Goal: Use online tool/utility: Utilize a website feature to perform a specific function

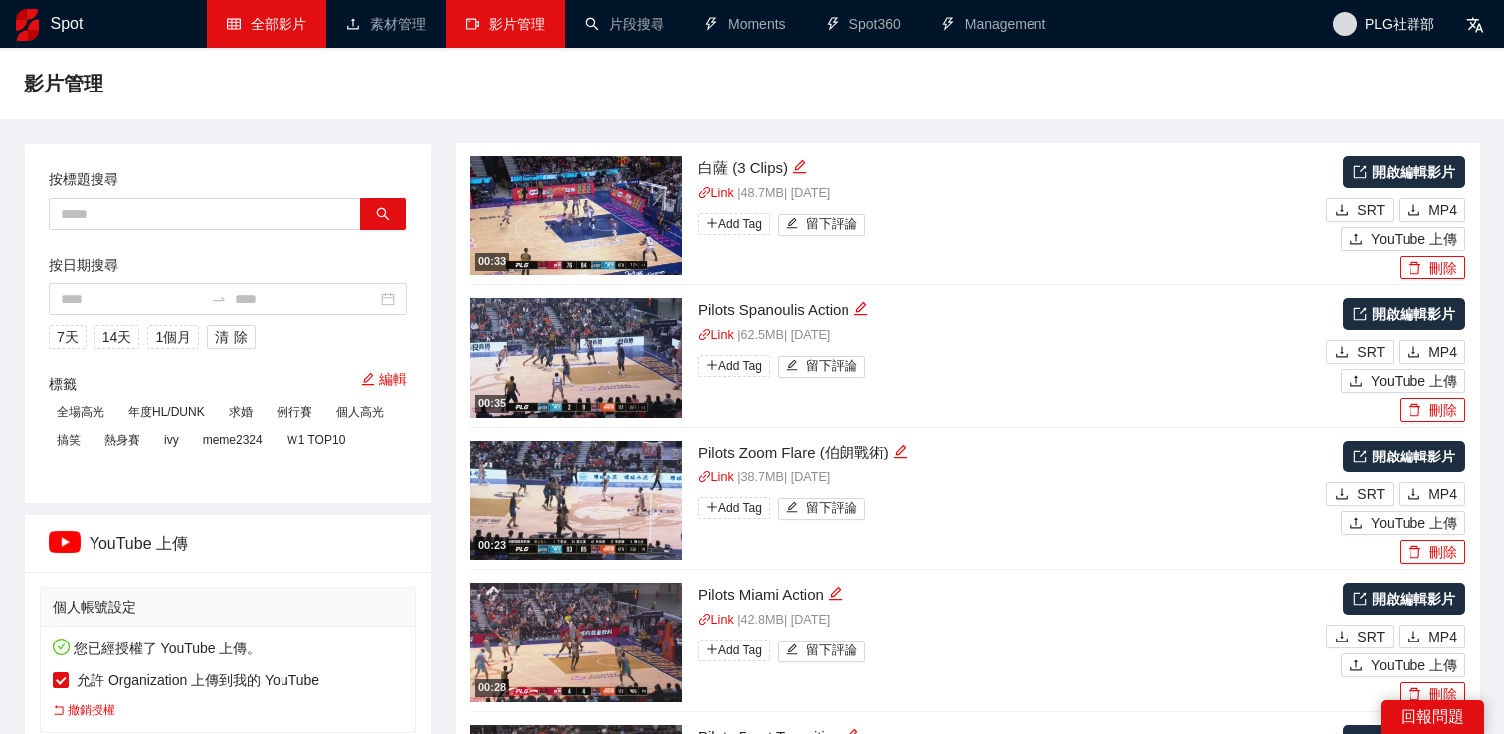
click at [274, 16] on link "全部影片" at bounding box center [267, 24] width 80 height 16
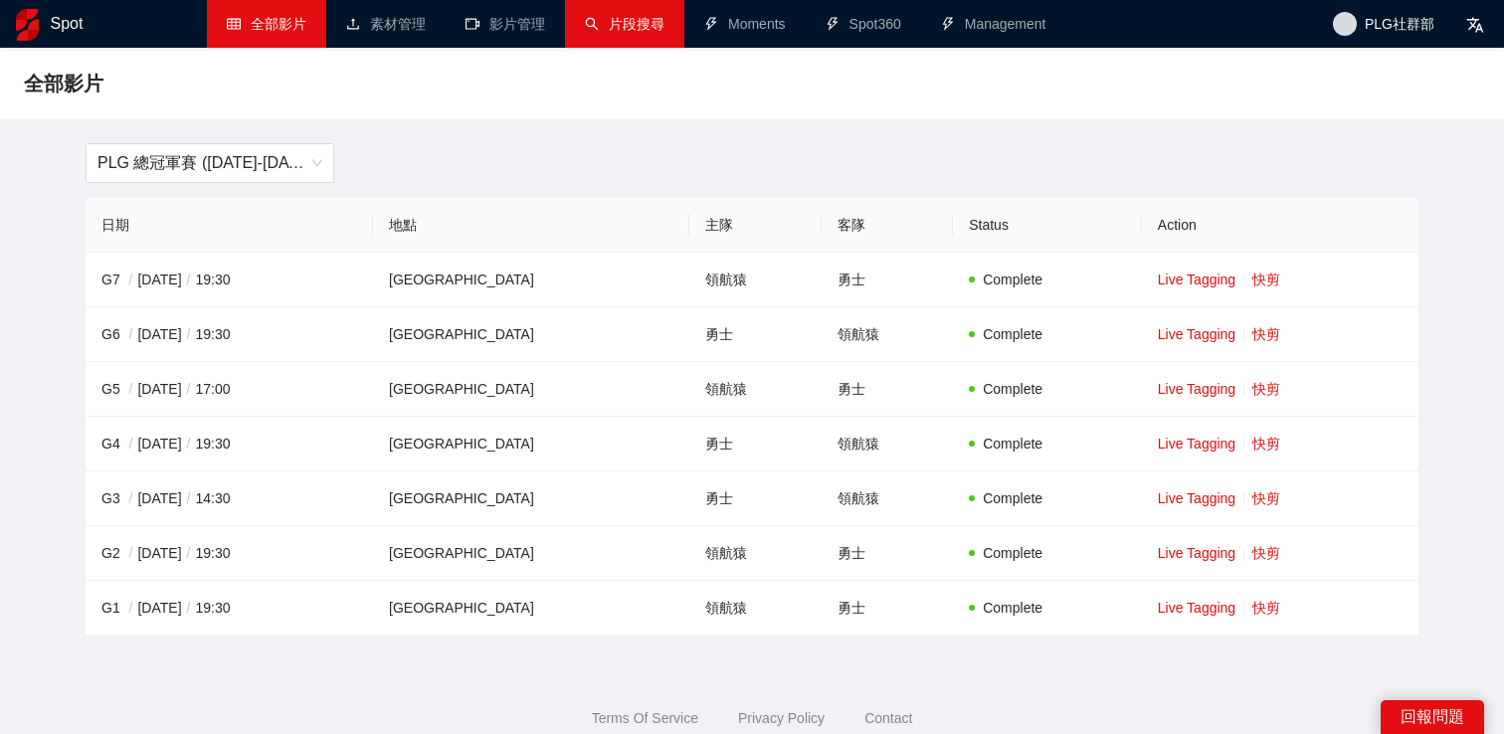
click at [606, 16] on link "片段搜尋" at bounding box center [625, 24] width 80 height 16
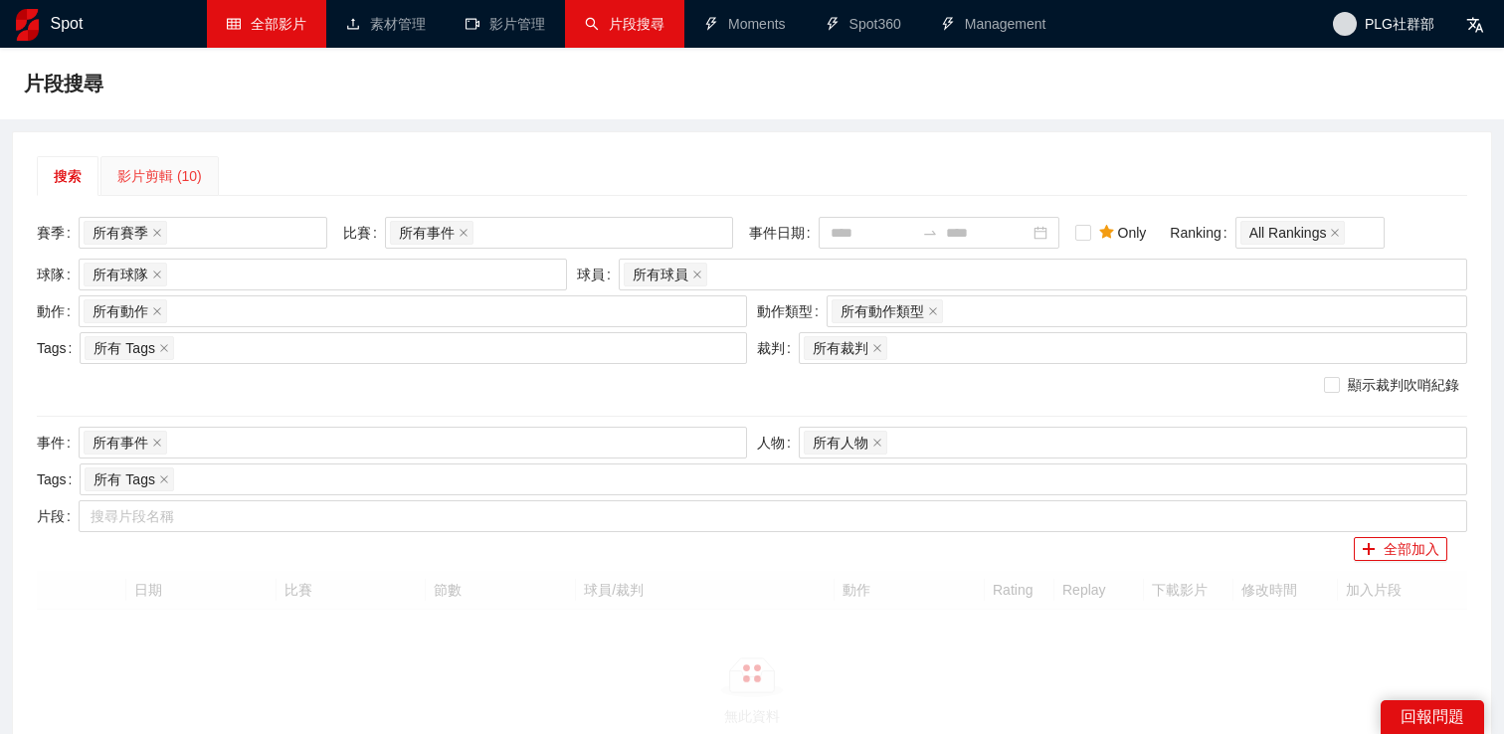
click at [172, 175] on div "影片剪輯 (10)" at bounding box center [159, 176] width 85 height 22
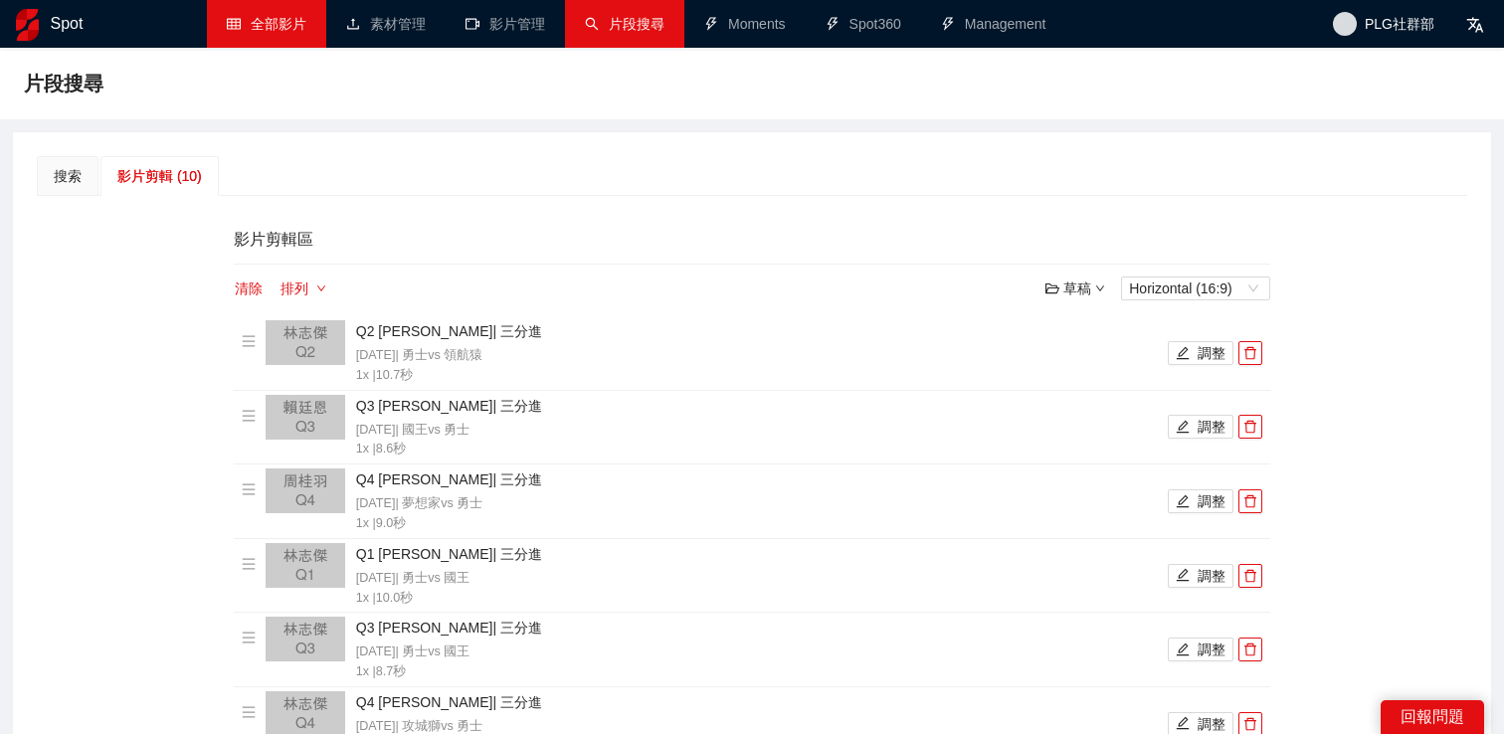
click at [309, 165] on div "搜索 影片剪輯 (10)" at bounding box center [752, 176] width 1430 height 40
click at [67, 175] on div "搜索" at bounding box center [68, 176] width 28 height 22
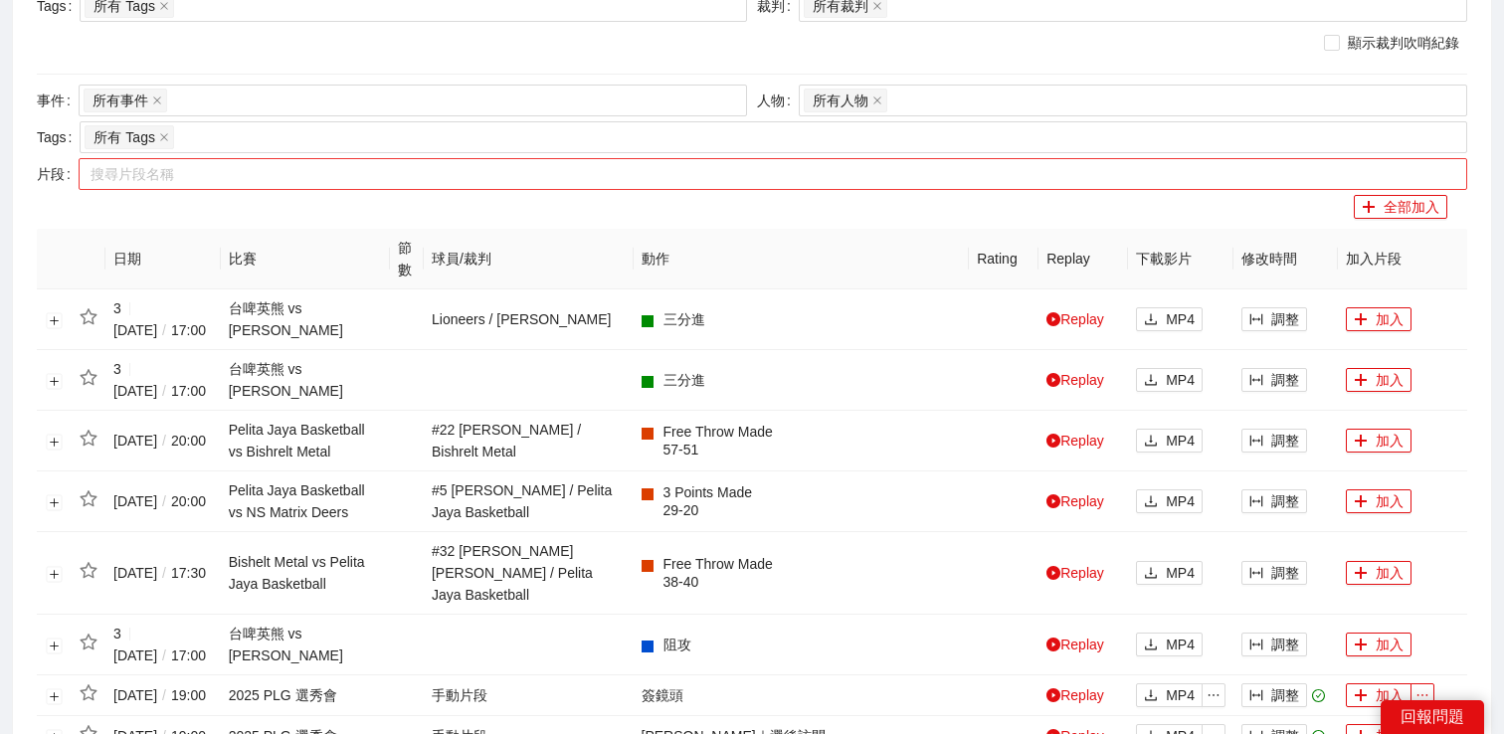
scroll to position [187, 0]
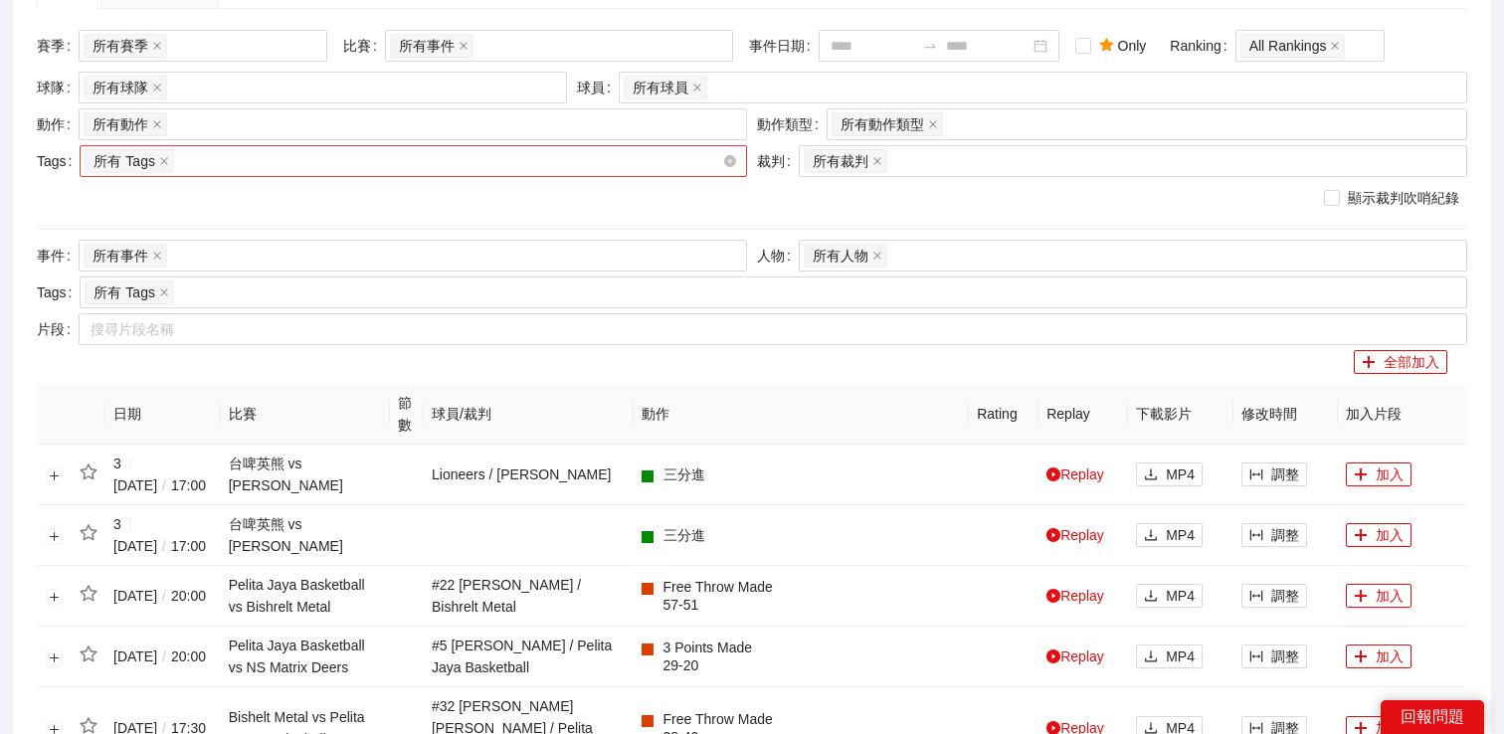
click at [451, 162] on div "所有 Tags" at bounding box center [403, 161] width 637 height 28
type input "*"
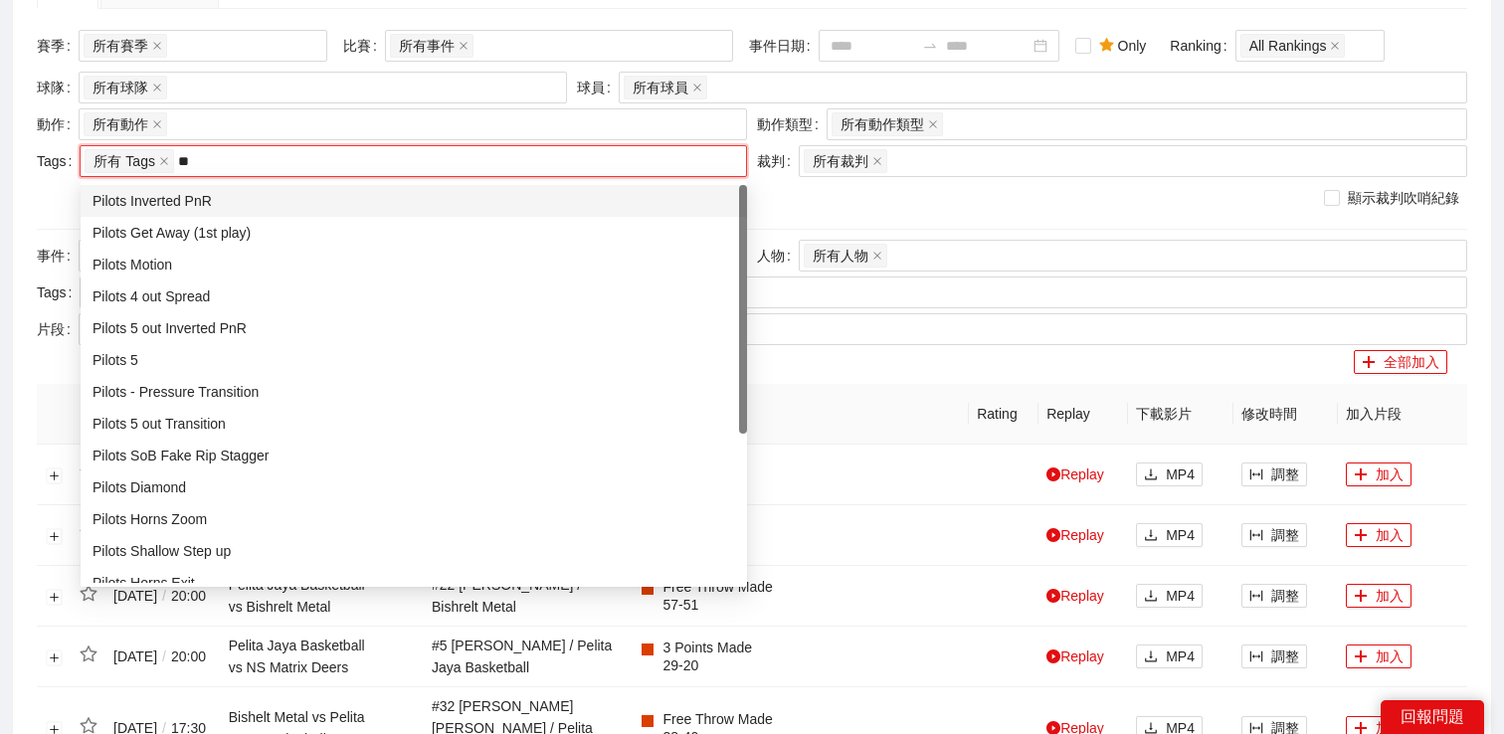
type input "*"
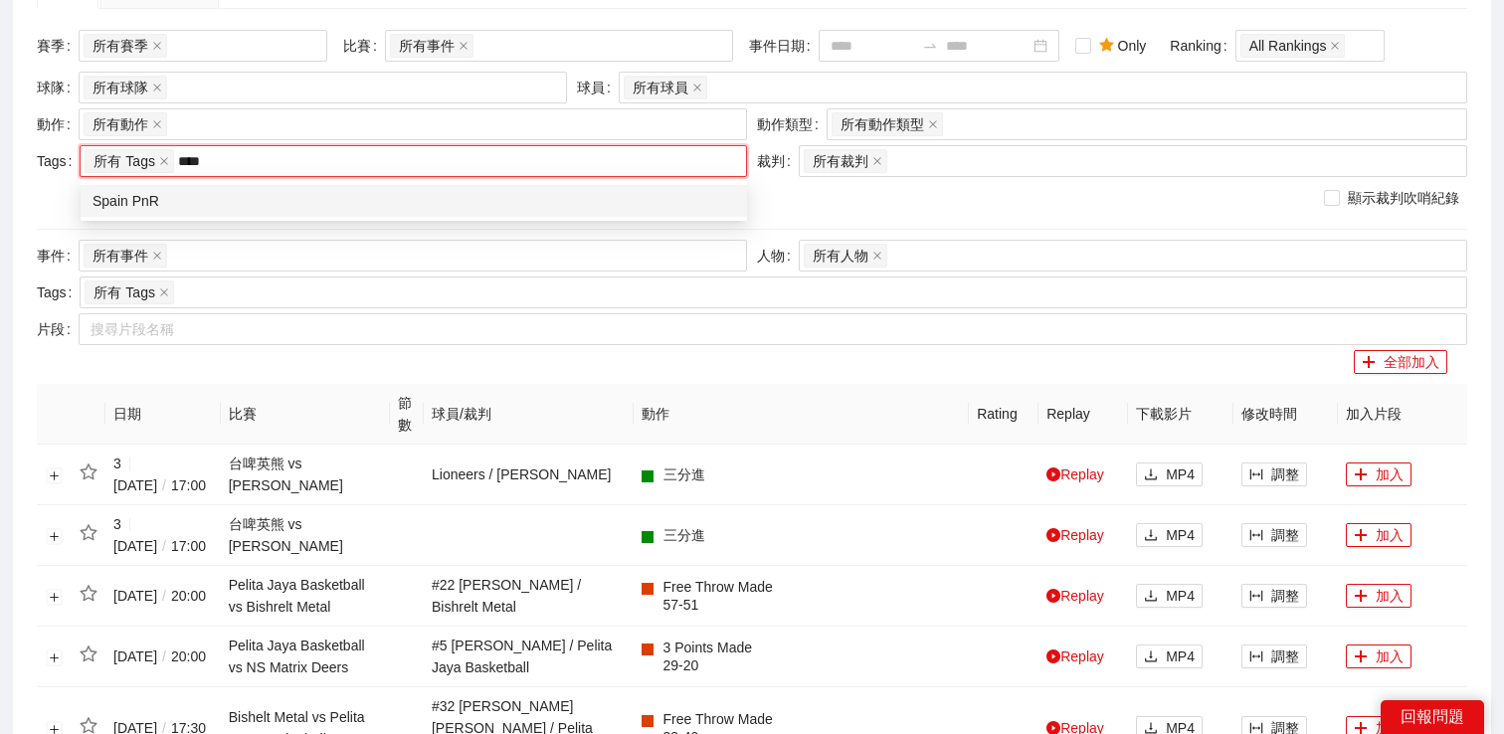
type input "*****"
click at [383, 199] on div "Spain PnR" at bounding box center [413, 201] width 642 height 22
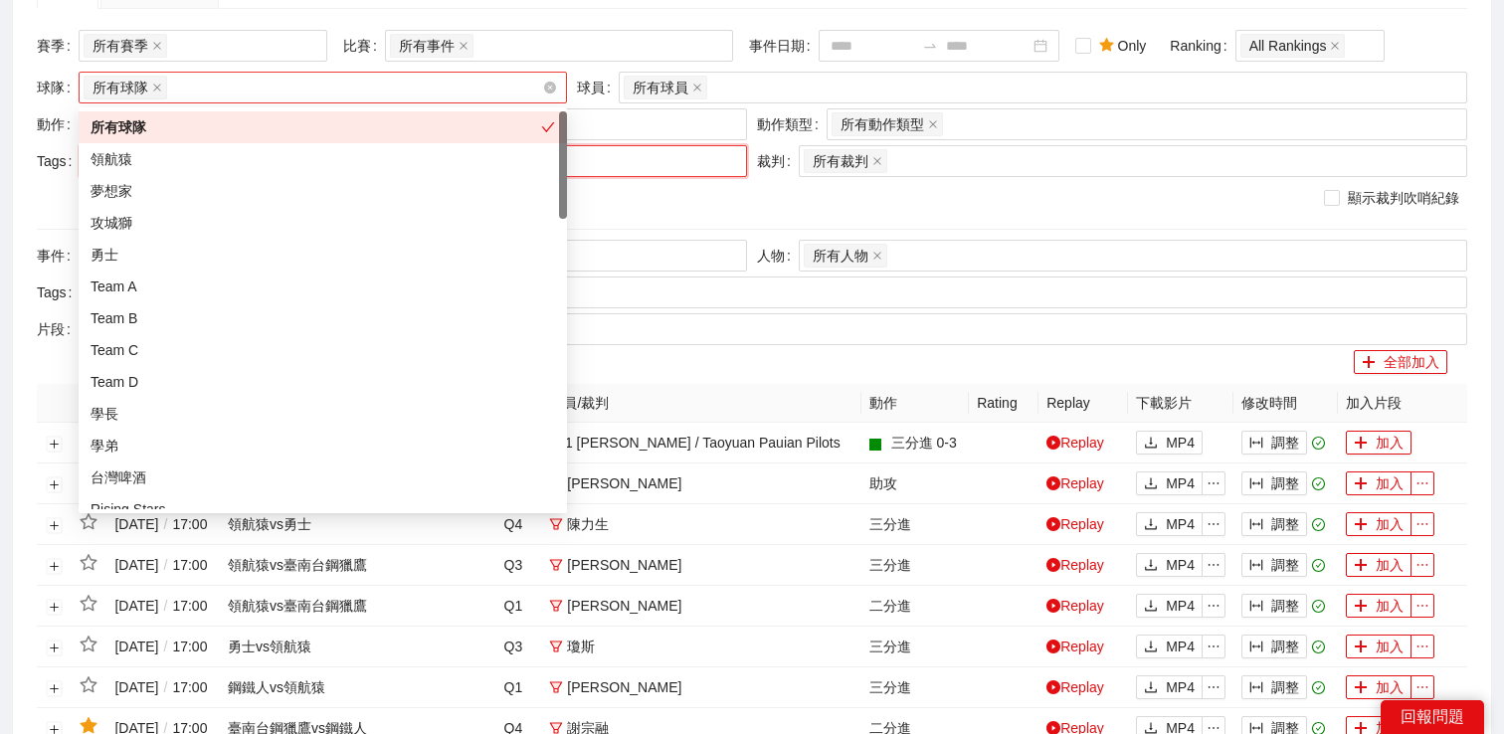
click at [367, 97] on div "所有球隊" at bounding box center [313, 88] width 458 height 28
click at [340, 150] on div "領航猿" at bounding box center [322, 159] width 464 height 22
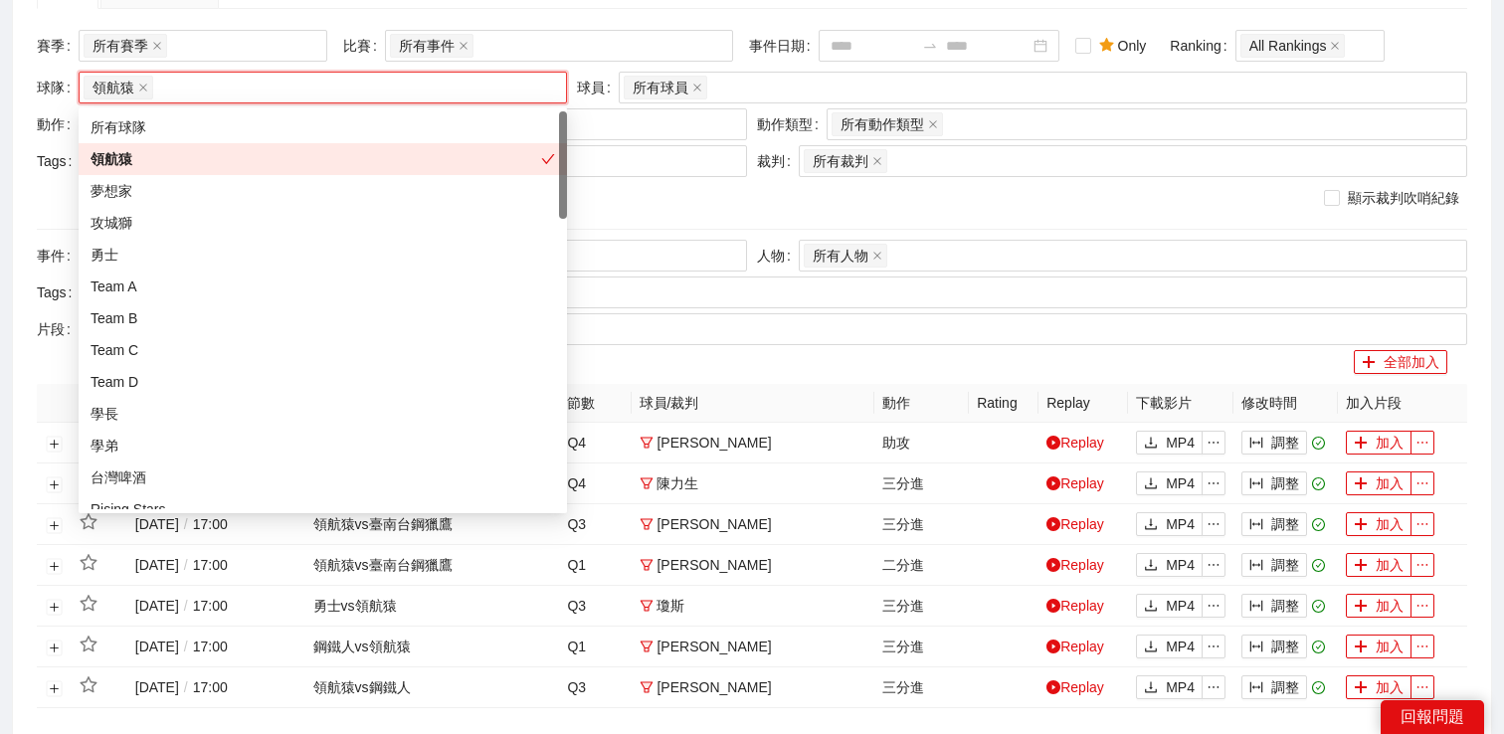
click at [860, 217] on div "顯示裁判吹哨紀錄" at bounding box center [752, 200] width 1440 height 37
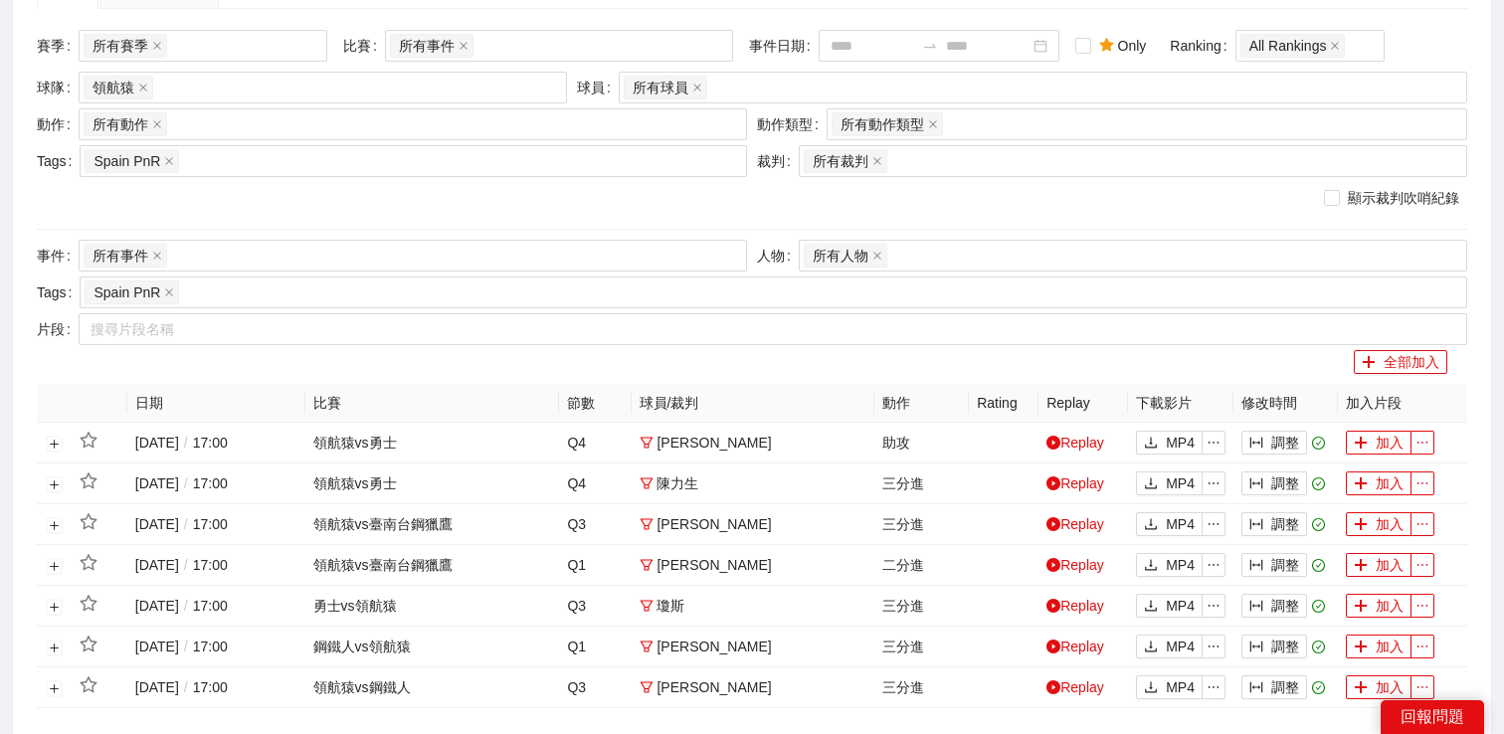
scroll to position [389, 0]
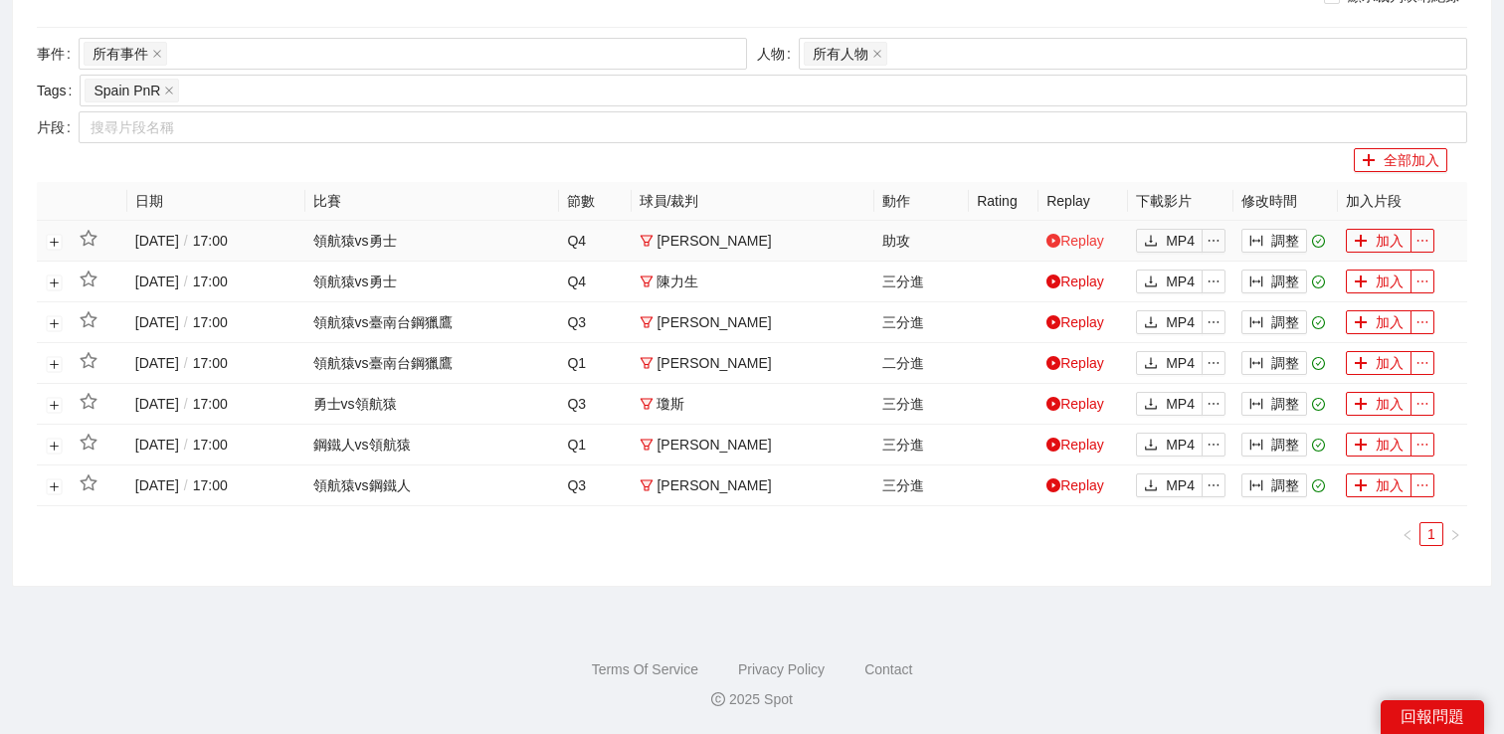
click at [1090, 243] on link "Replay" at bounding box center [1075, 241] width 58 height 16
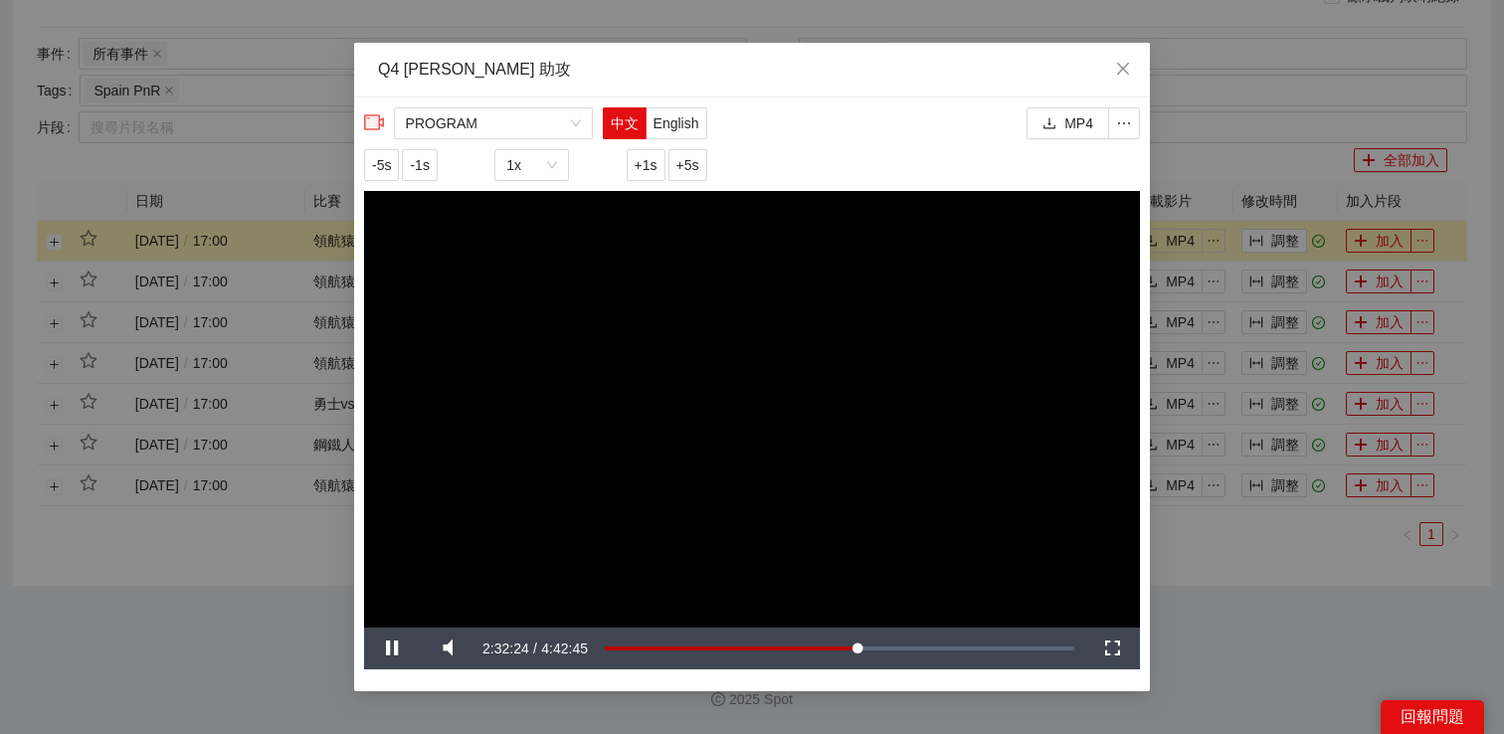
click at [1246, 642] on div "**********" at bounding box center [752, 367] width 1504 height 734
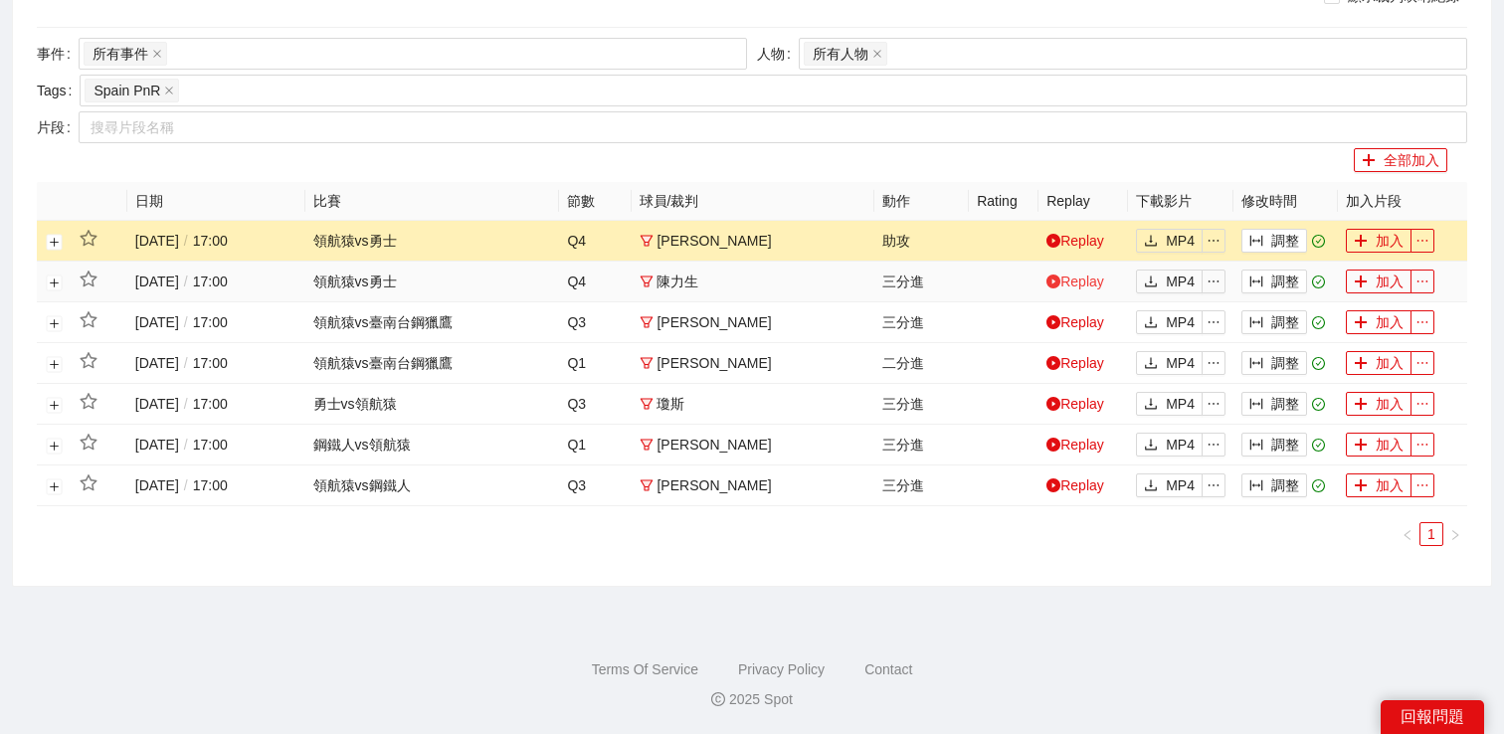
click at [1074, 279] on link "Replay" at bounding box center [1075, 281] width 58 height 16
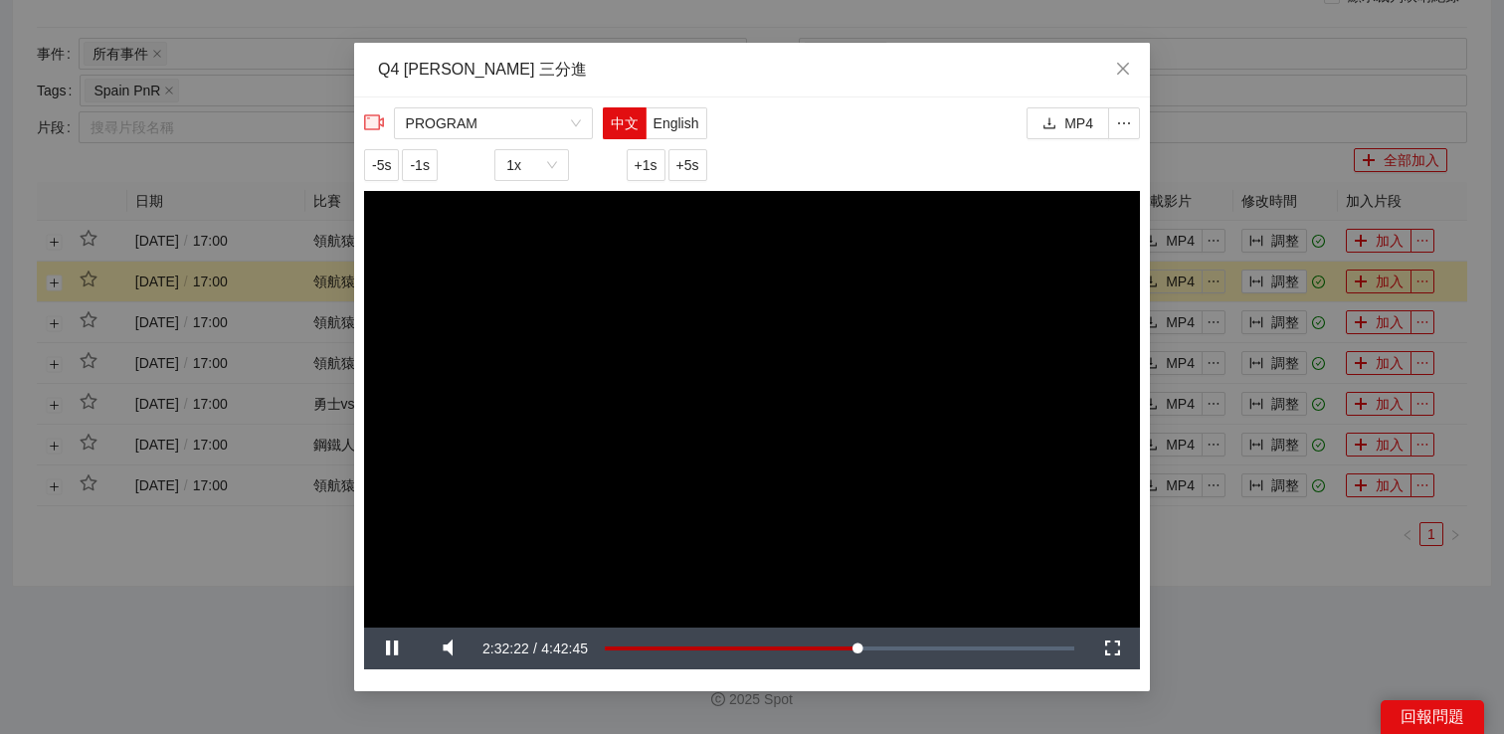
click at [1323, 590] on div "**********" at bounding box center [752, 367] width 1504 height 734
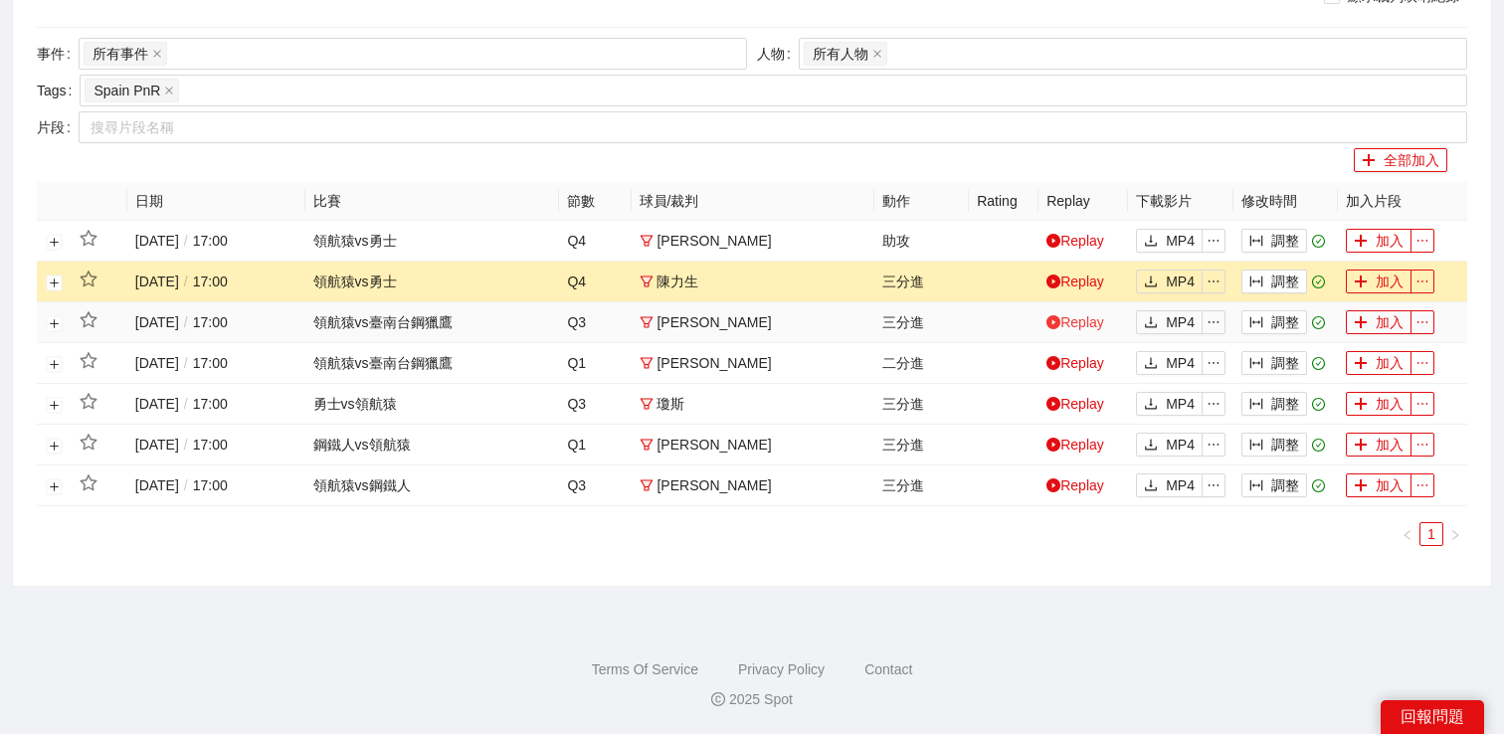
click at [1087, 328] on link "Replay" at bounding box center [1075, 322] width 58 height 16
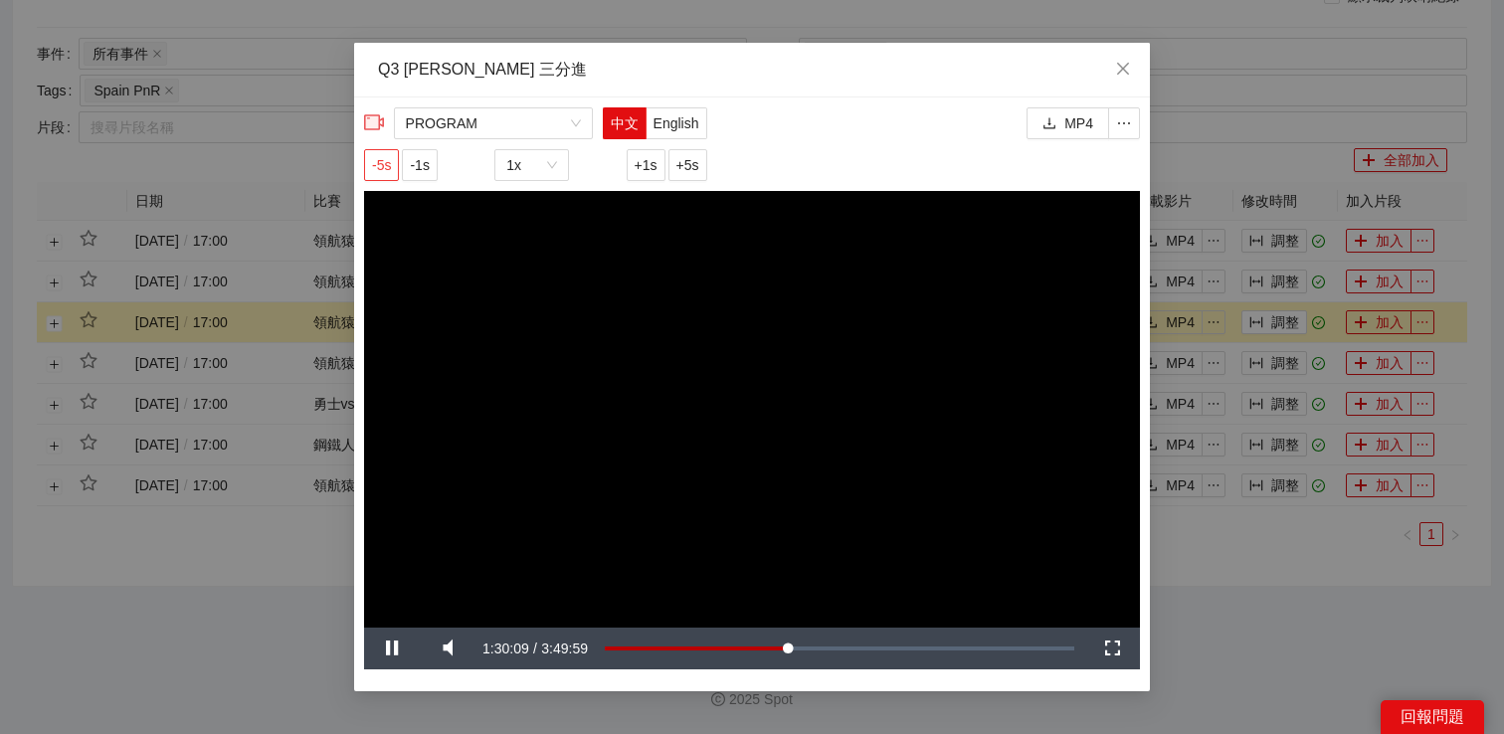
click at [383, 168] on span "-5s" at bounding box center [381, 165] width 19 height 22
click at [908, 481] on video "Video Player" at bounding box center [752, 409] width 776 height 437
click at [395, 648] on span "Video Player" at bounding box center [392, 648] width 56 height 0
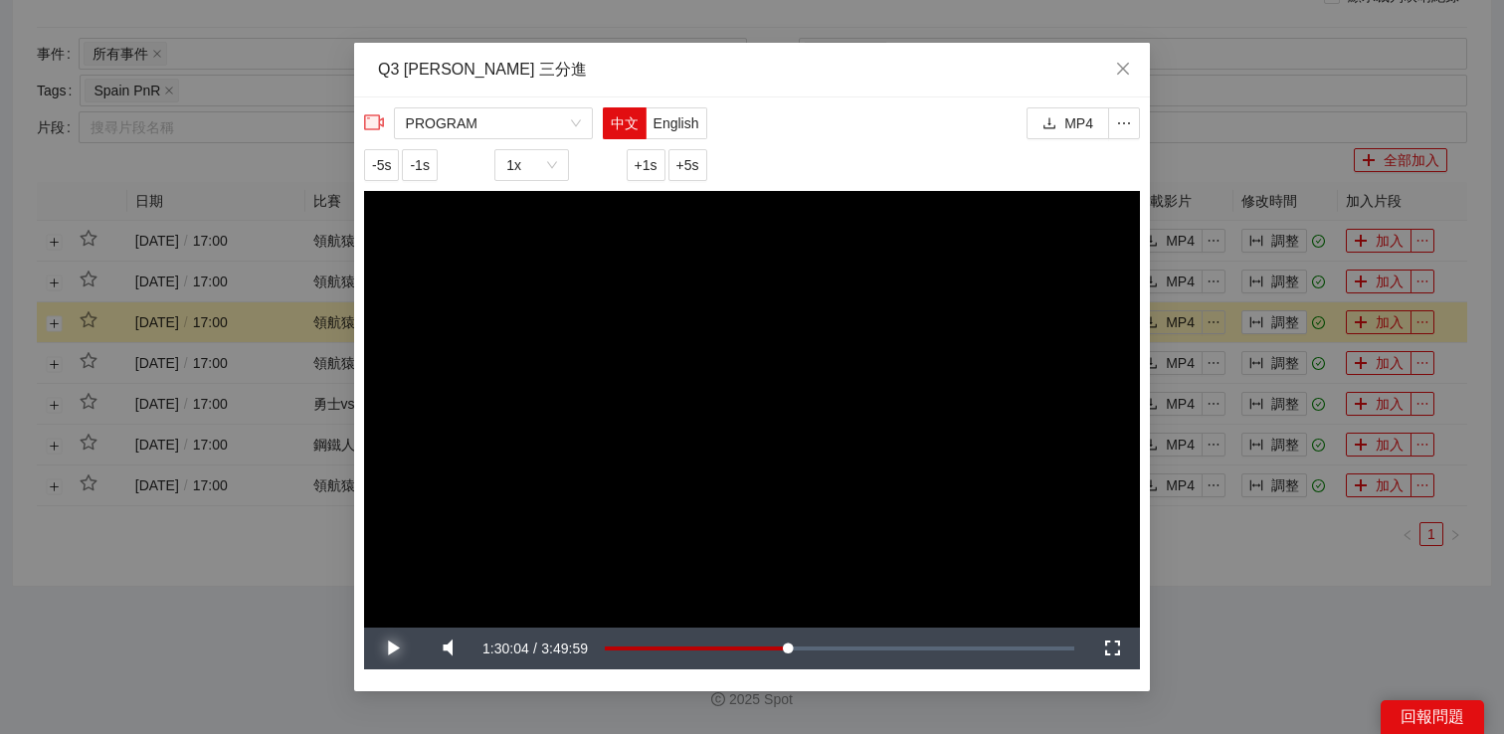
click at [395, 648] on span "Video Player" at bounding box center [392, 648] width 56 height 0
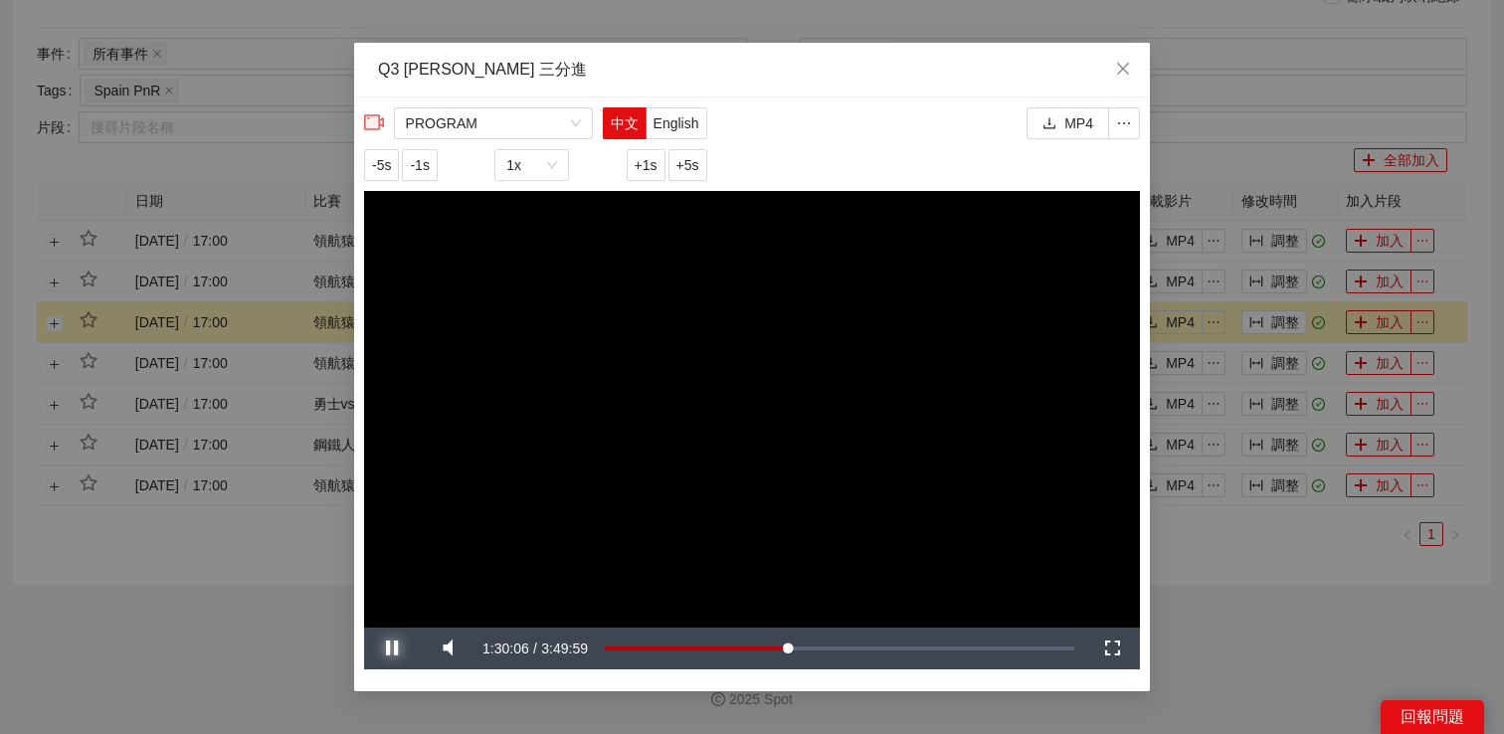
click at [395, 648] on span "Video Player" at bounding box center [392, 648] width 56 height 0
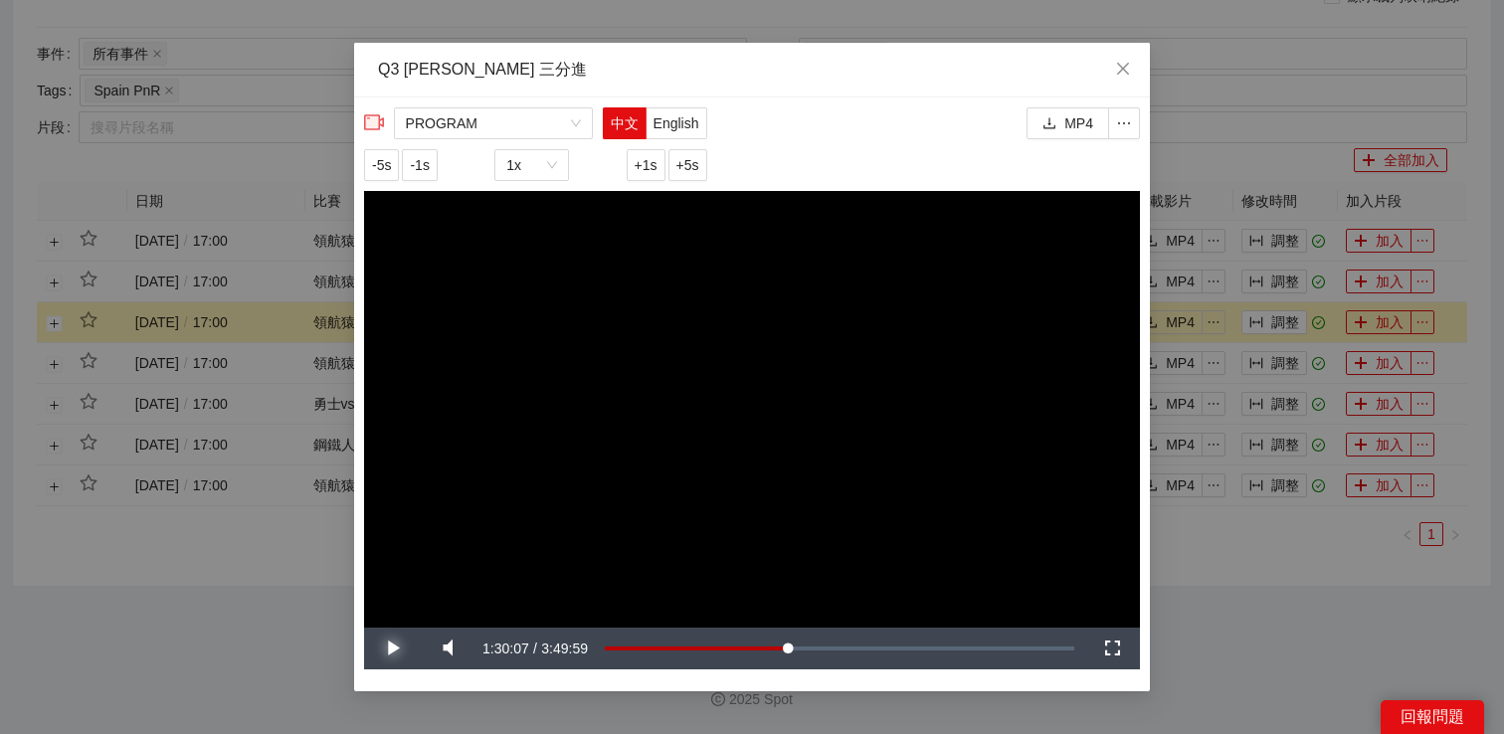
click at [395, 648] on span "Video Player" at bounding box center [392, 648] width 56 height 0
click at [385, 155] on span "-5s" at bounding box center [381, 165] width 19 height 22
click at [395, 648] on span "Video Player" at bounding box center [392, 648] width 56 height 0
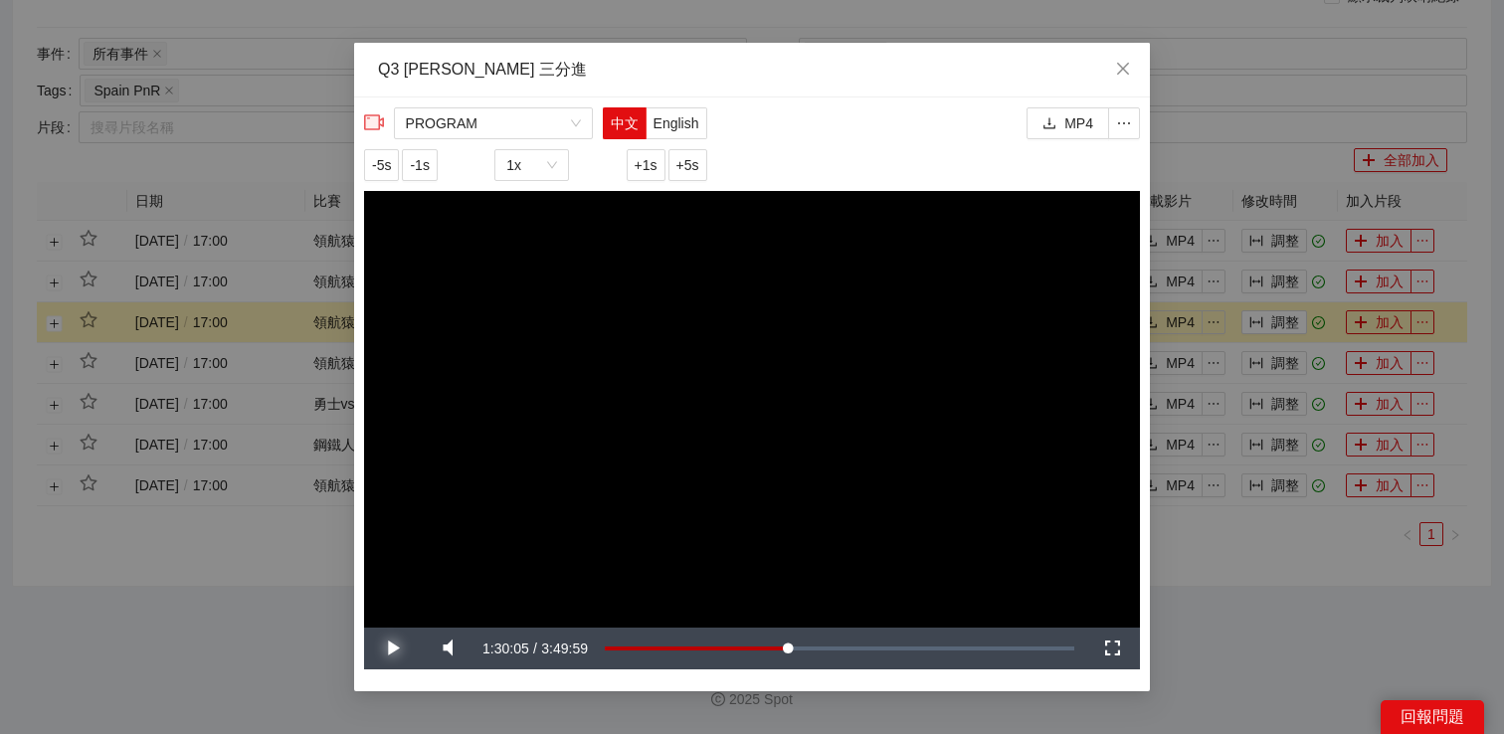
click at [395, 648] on span "Video Player" at bounding box center [392, 648] width 56 height 0
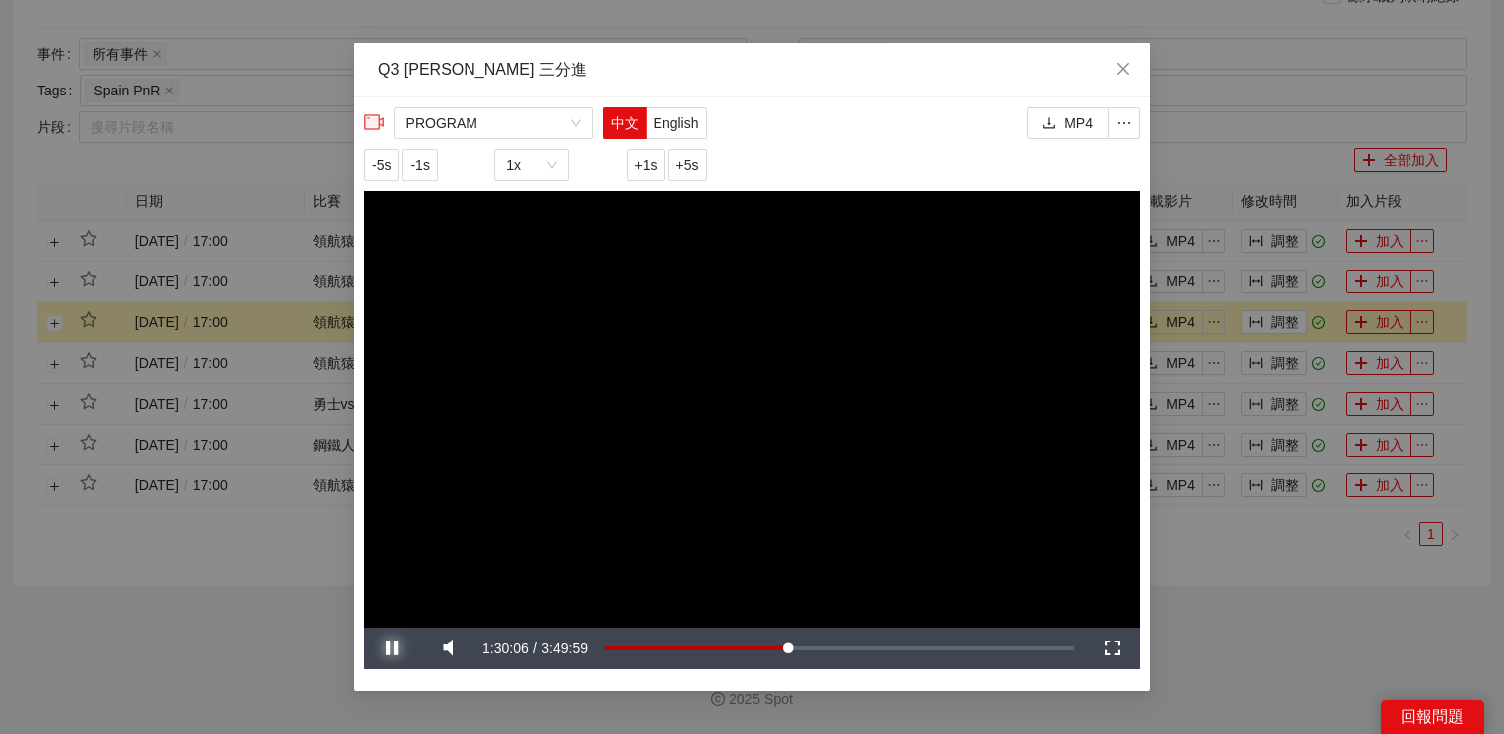
click at [395, 648] on span "Video Player" at bounding box center [392, 648] width 56 height 0
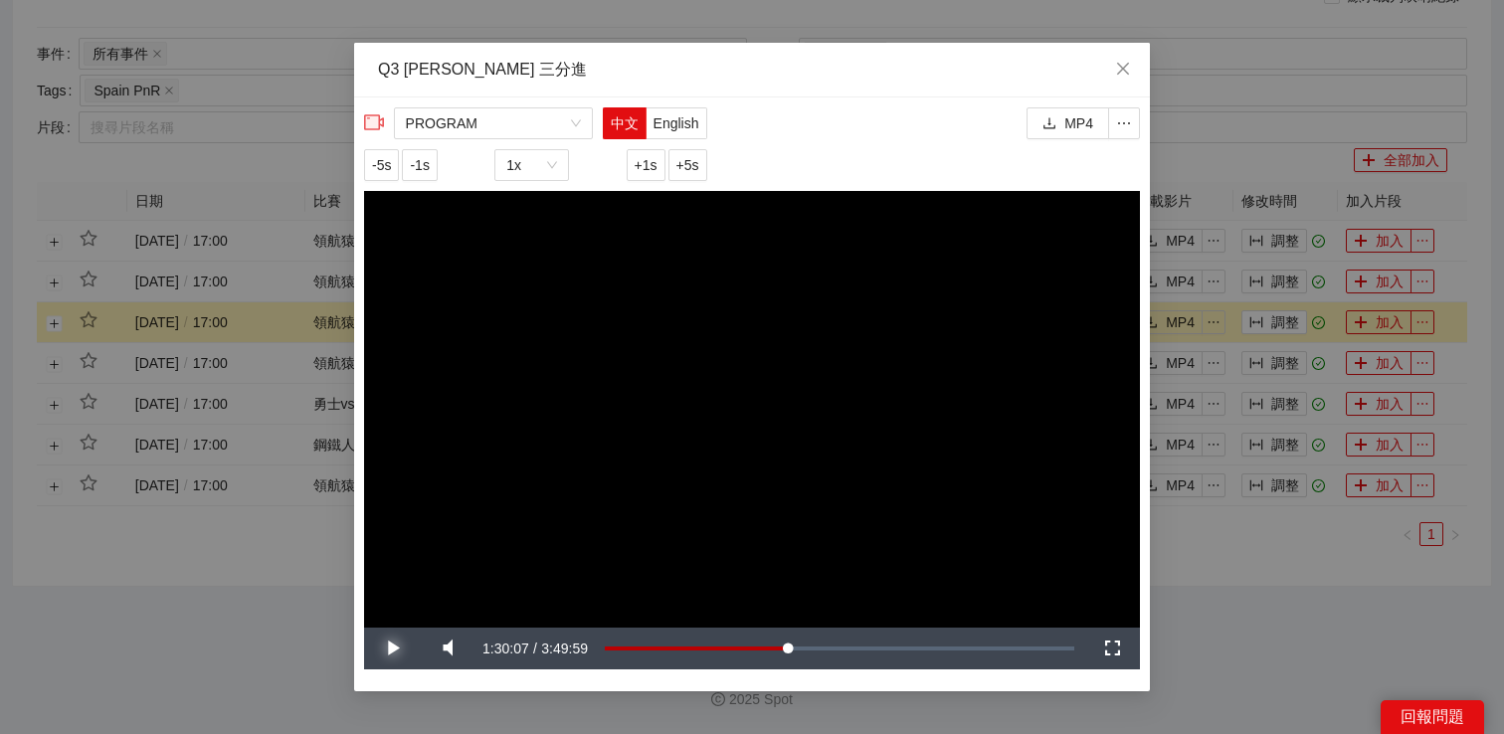
click at [395, 648] on span "Video Player" at bounding box center [392, 648] width 56 height 0
click at [382, 164] on span "-5s" at bounding box center [381, 165] width 19 height 22
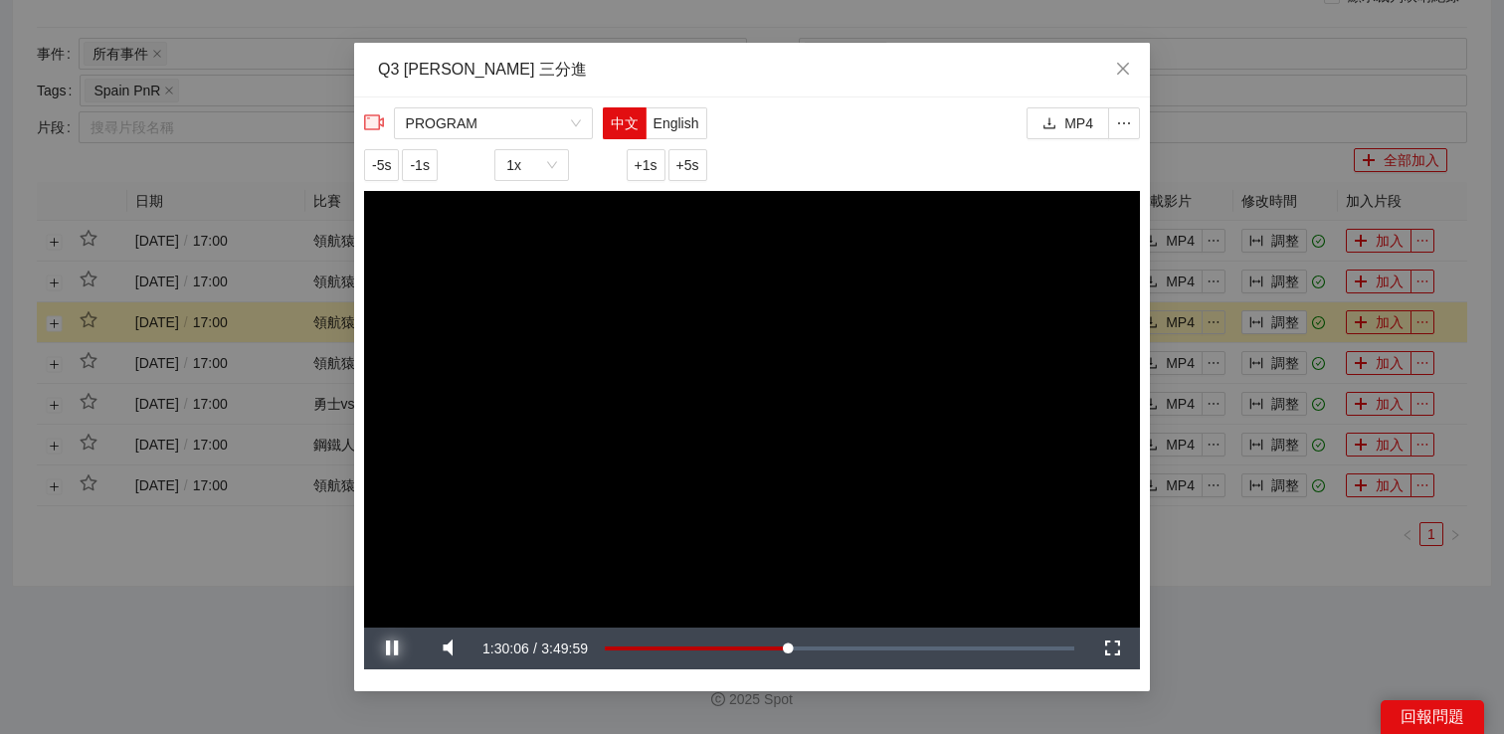
click at [384, 648] on span "Video Player" at bounding box center [392, 648] width 56 height 0
click at [393, 648] on span "Video Player" at bounding box center [392, 648] width 56 height 0
click at [1132, 72] on span "Close" at bounding box center [1123, 70] width 54 height 54
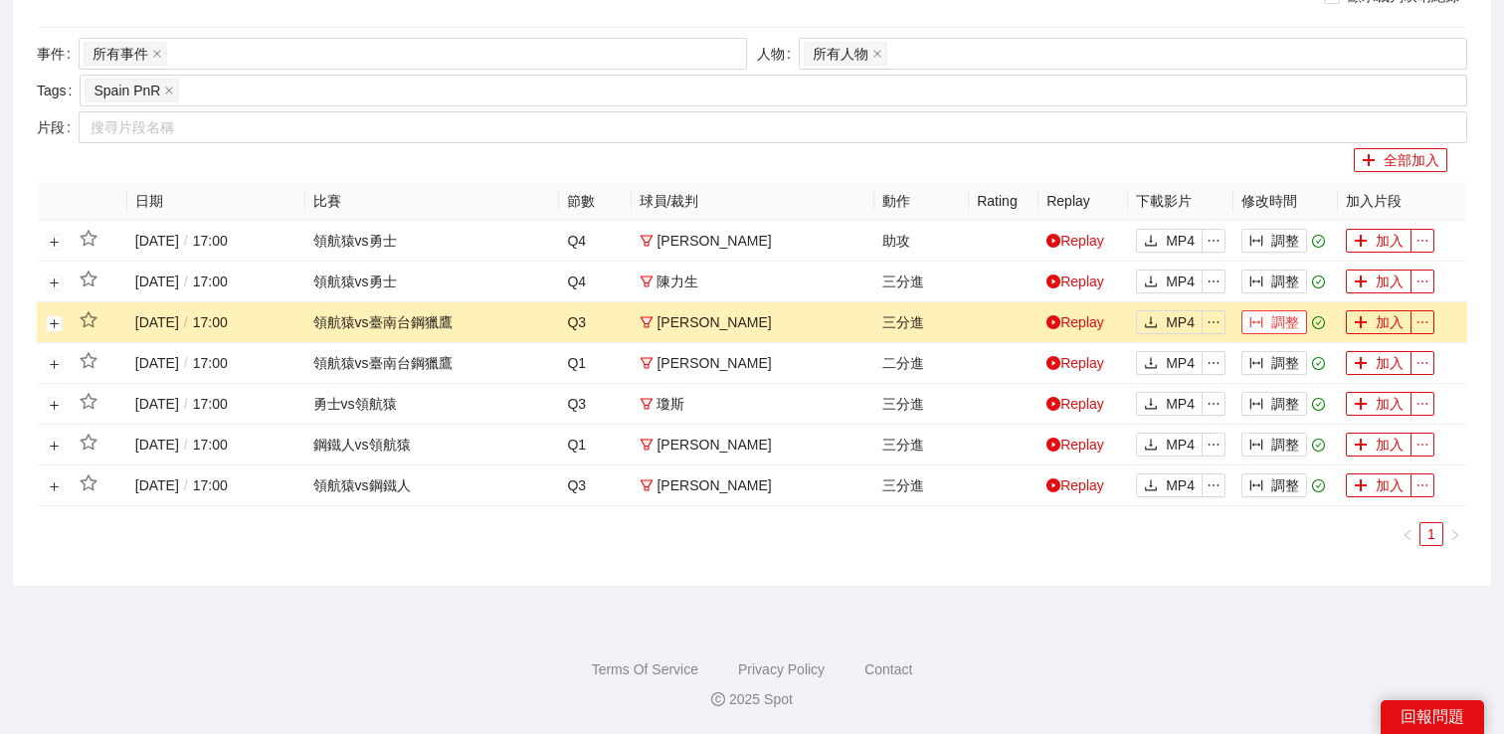
click at [1269, 319] on button "調整" at bounding box center [1274, 322] width 66 height 24
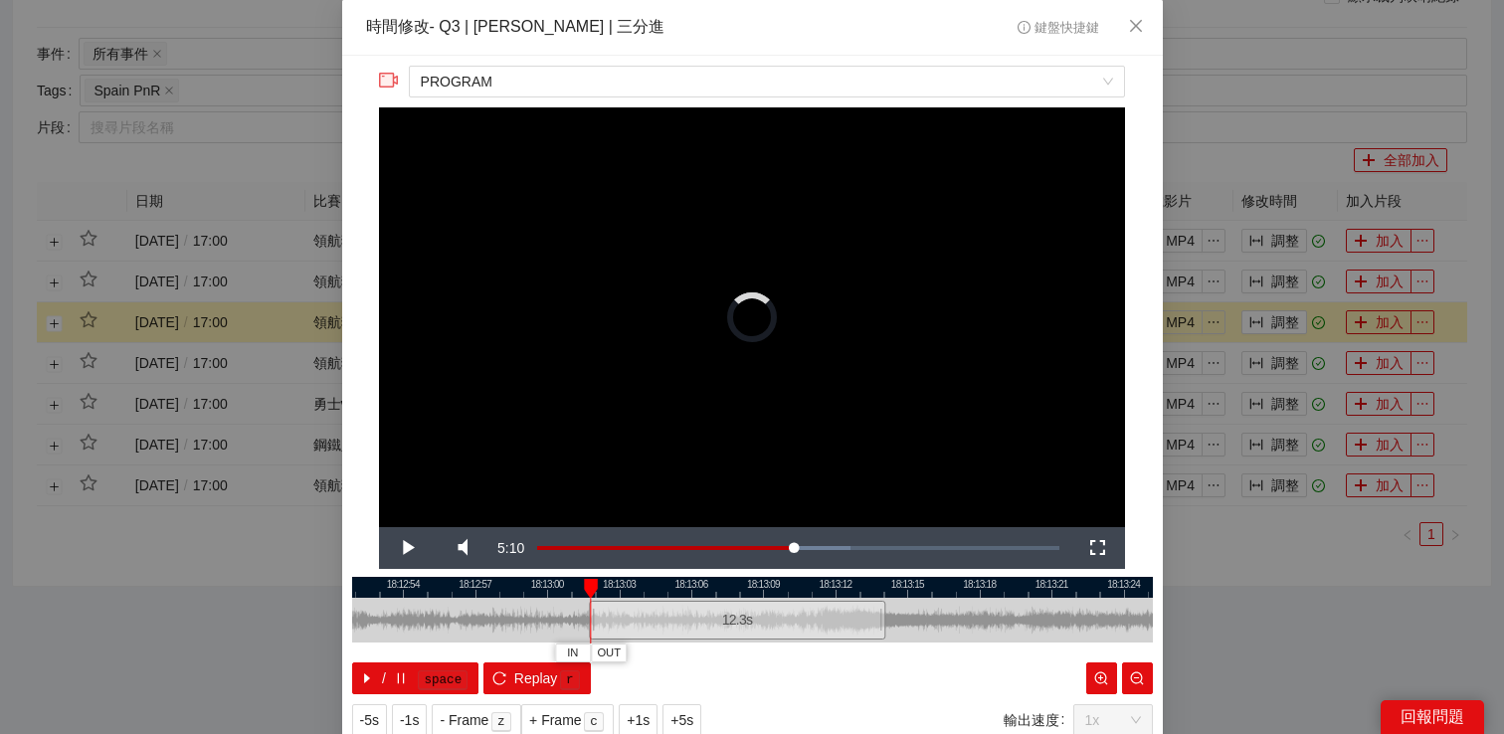
drag, startPoint x: 623, startPoint y: 609, endPoint x: 593, endPoint y: 612, distance: 30.0
click at [593, 612] on div at bounding box center [592, 620] width 12 height 45
drag, startPoint x: 592, startPoint y: 612, endPoint x: 565, endPoint y: 612, distance: 26.9
click at [586, 612] on div at bounding box center [592, 620] width 12 height 45
click at [413, 548] on span "Video Player" at bounding box center [407, 548] width 56 height 0
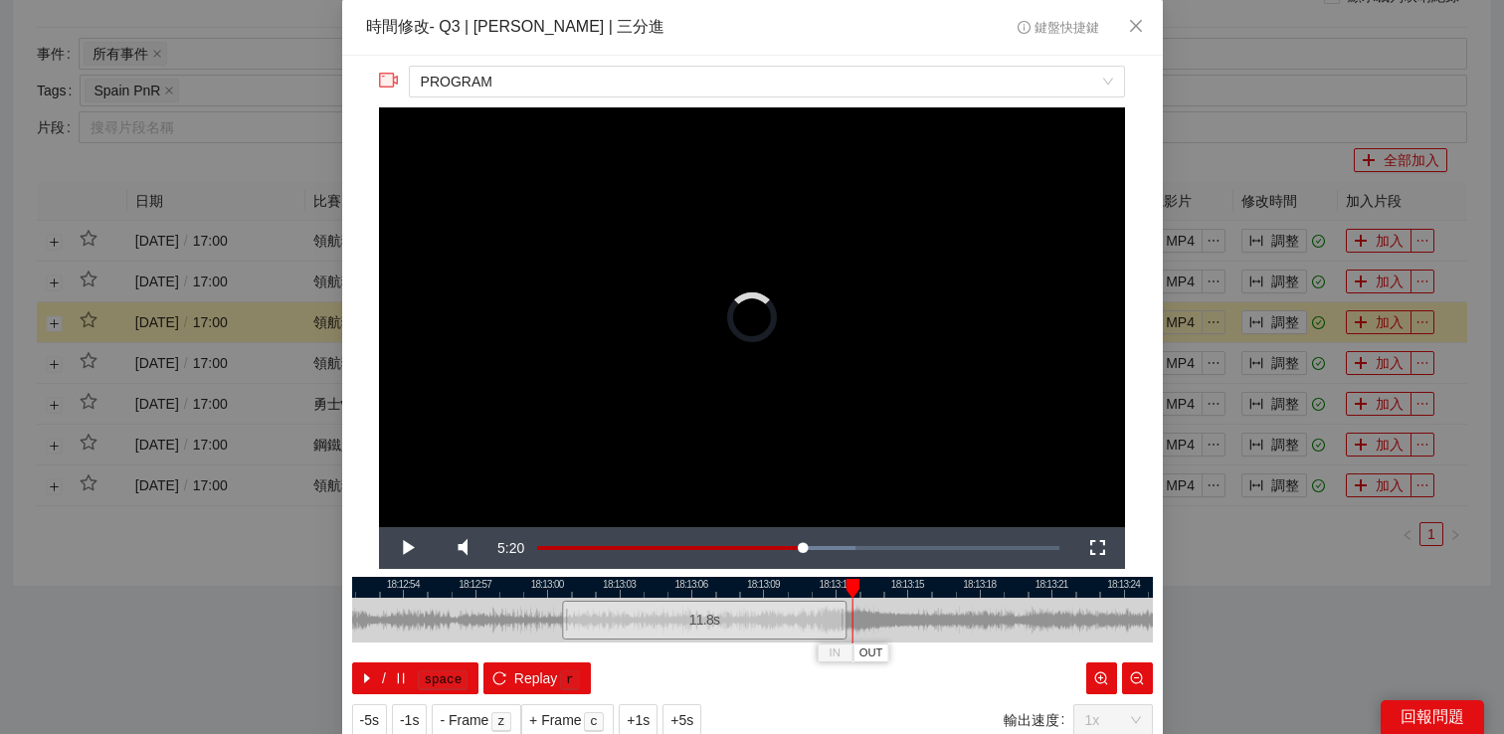
drag, startPoint x: 880, startPoint y: 622, endPoint x: 841, endPoint y: 626, distance: 39.0
click at [841, 626] on div at bounding box center [843, 620] width 12 height 45
click at [410, 548] on span "Video Player" at bounding box center [407, 548] width 56 height 0
click at [542, 676] on span "Replay" at bounding box center [536, 678] width 44 height 22
click at [640, 712] on span "+1s" at bounding box center [638, 720] width 23 height 22
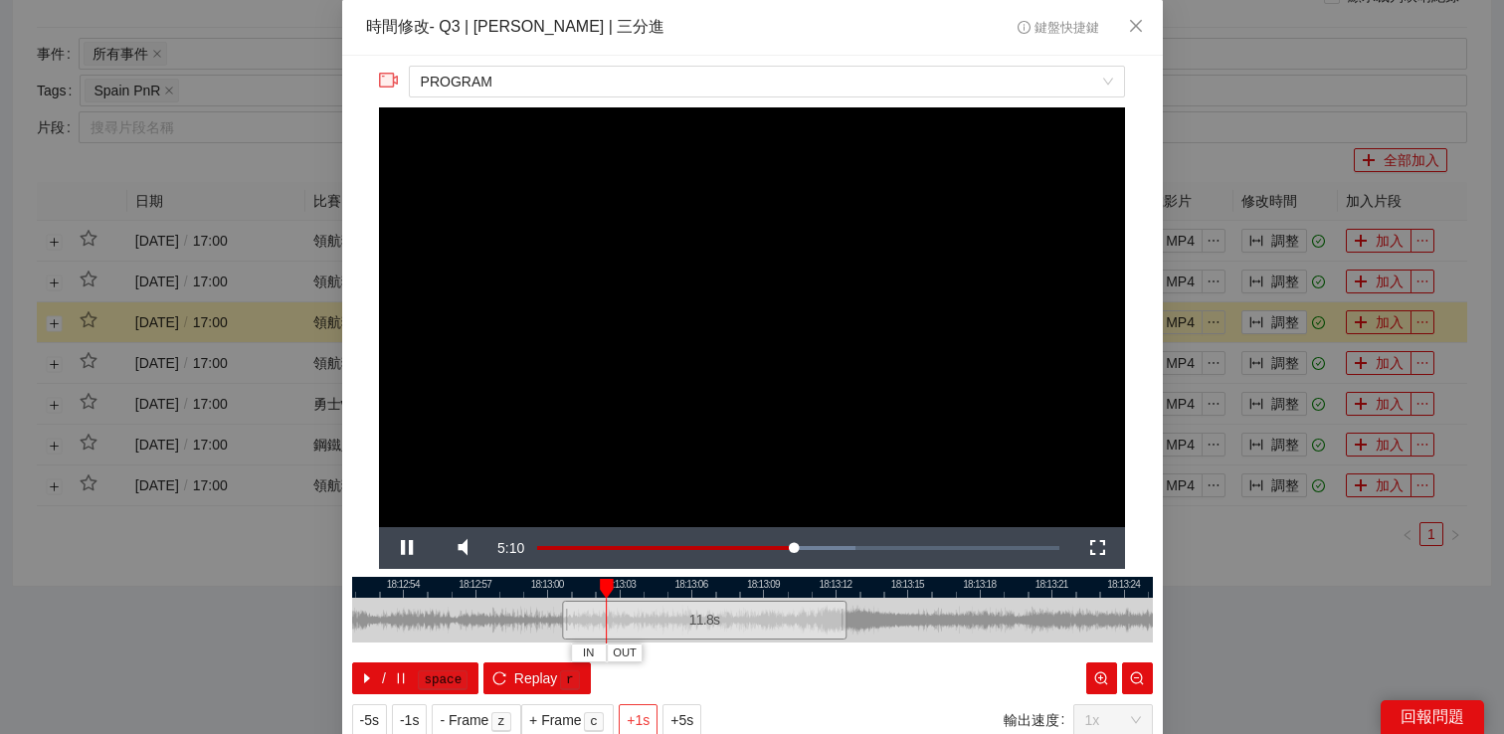
click at [640, 712] on span "+1s" at bounding box center [638, 720] width 23 height 22
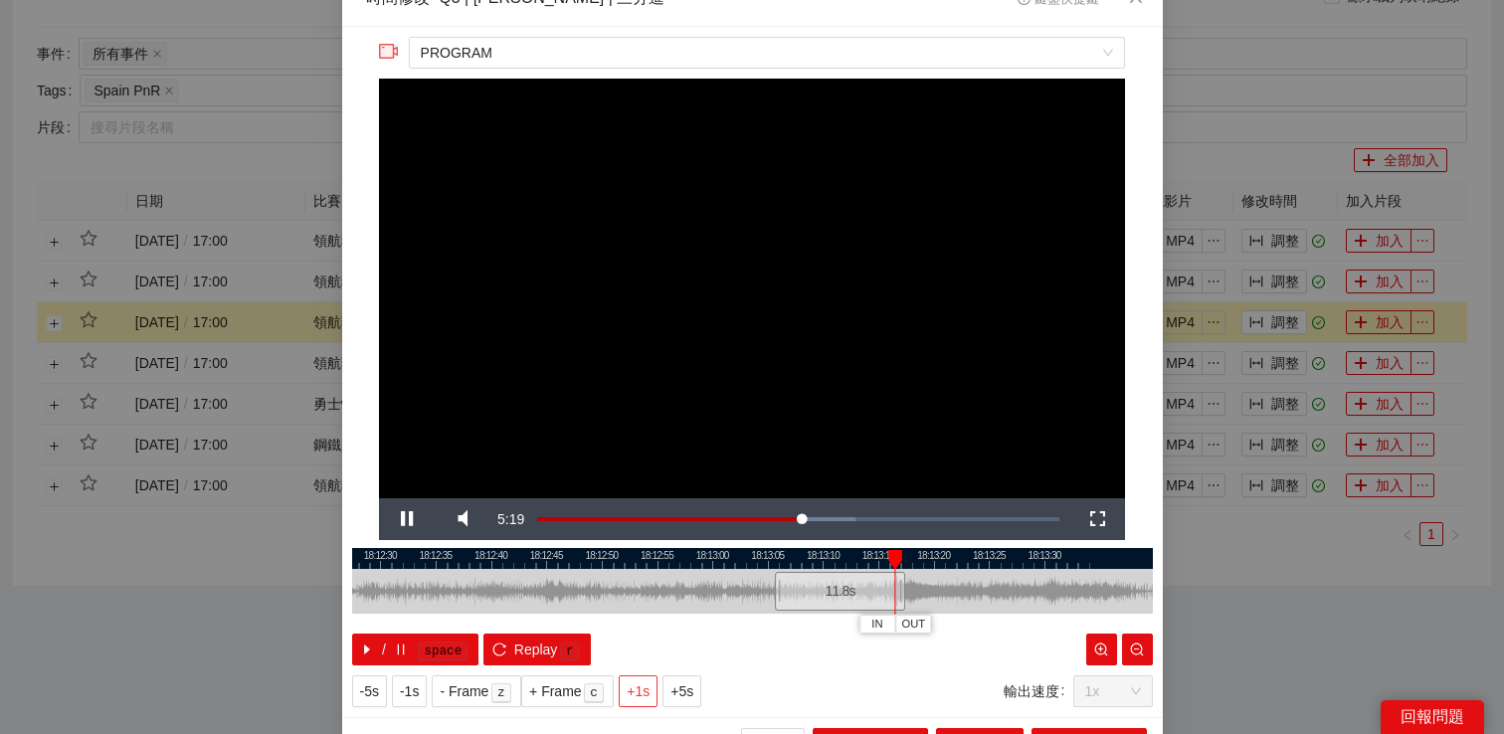
scroll to position [64, 0]
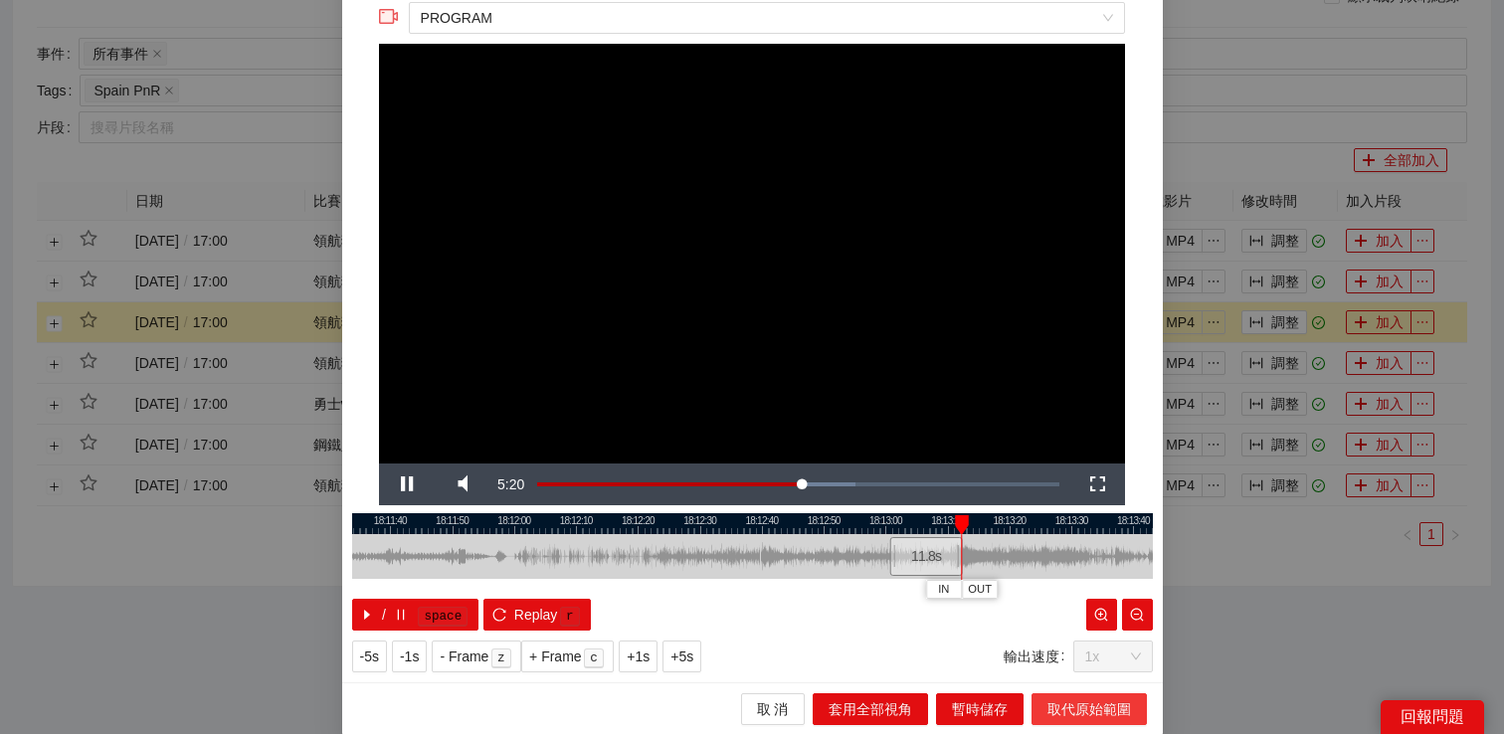
click at [1067, 707] on span "取代原始範圍" at bounding box center [1089, 709] width 84 height 22
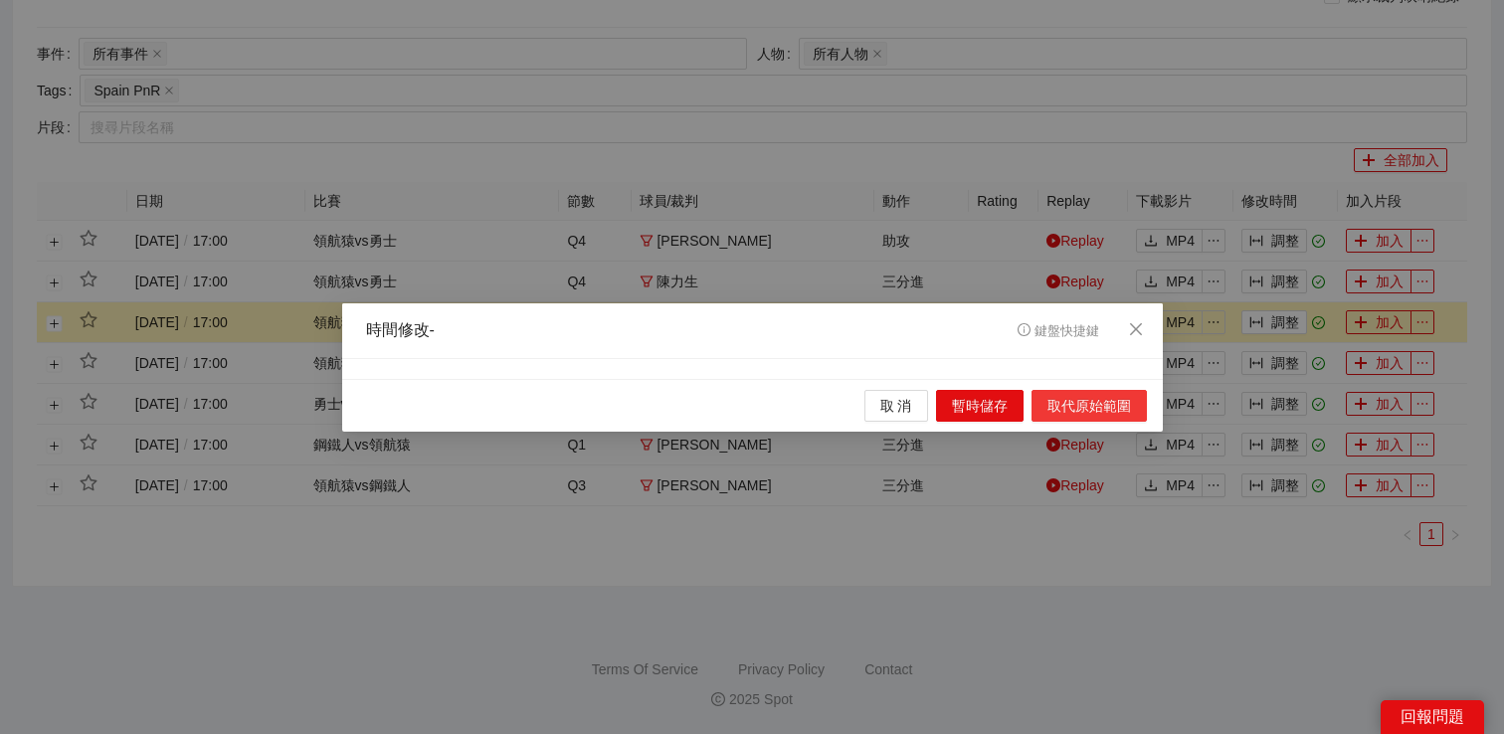
scroll to position [0, 0]
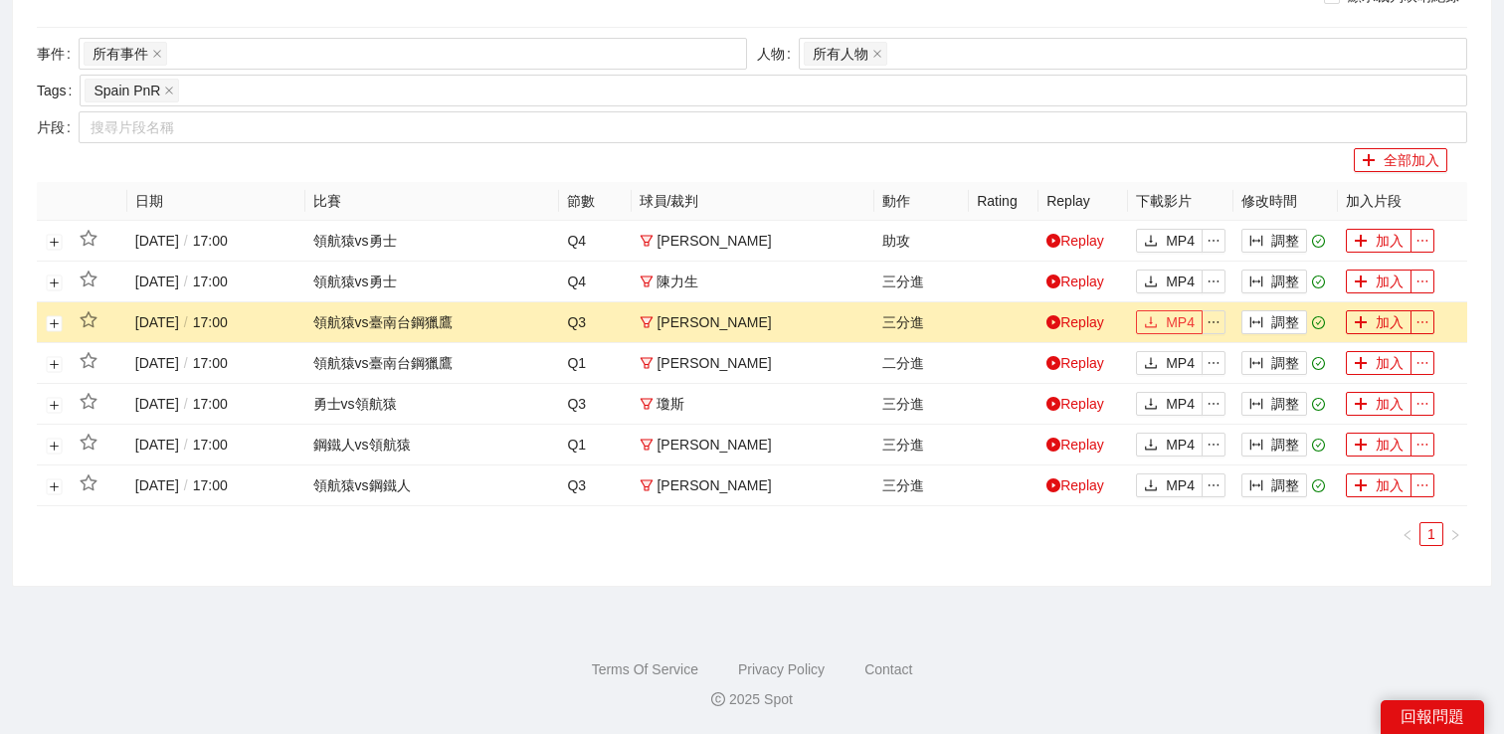
click at [1173, 318] on span "MP4" at bounding box center [1180, 322] width 29 height 22
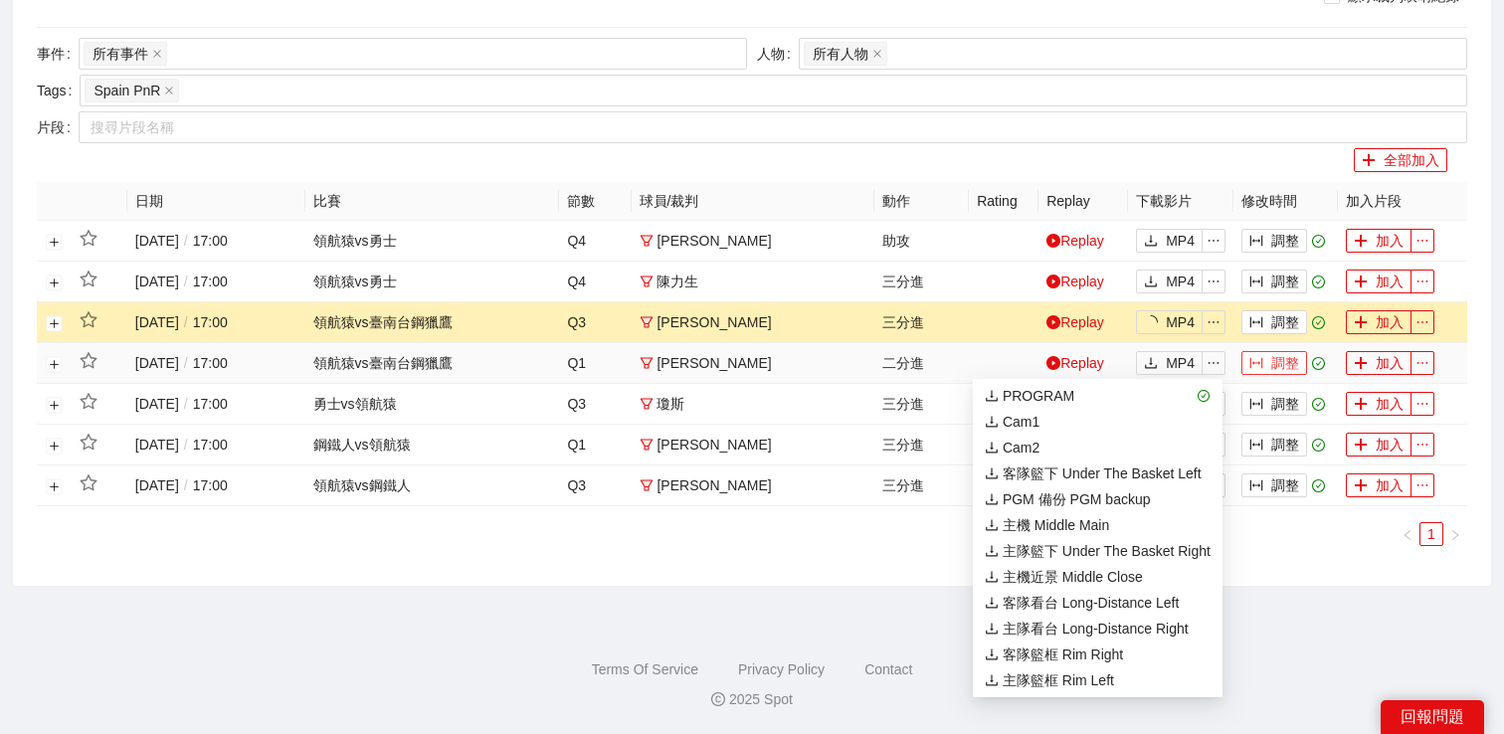
click at [1256, 360] on icon "column-width" at bounding box center [1256, 363] width 14 height 14
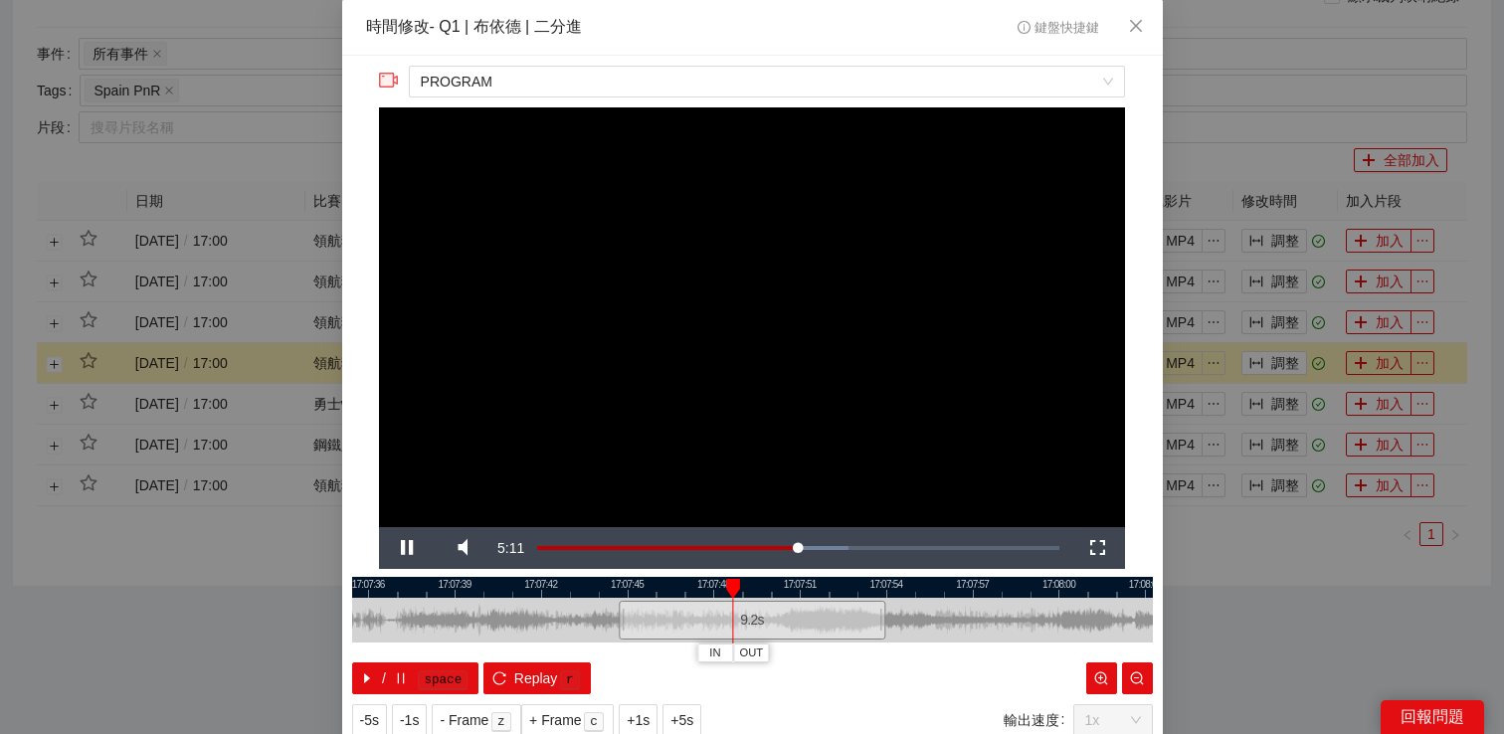
click at [879, 413] on video "Video Player" at bounding box center [752, 317] width 746 height 420
click at [412, 548] on span "Video Player" at bounding box center [407, 548] width 56 height 0
drag, startPoint x: 623, startPoint y: 620, endPoint x: 595, endPoint y: 623, distance: 28.0
click at [595, 623] on div at bounding box center [594, 620] width 12 height 45
click at [415, 548] on span "Video Player" at bounding box center [407, 548] width 56 height 0
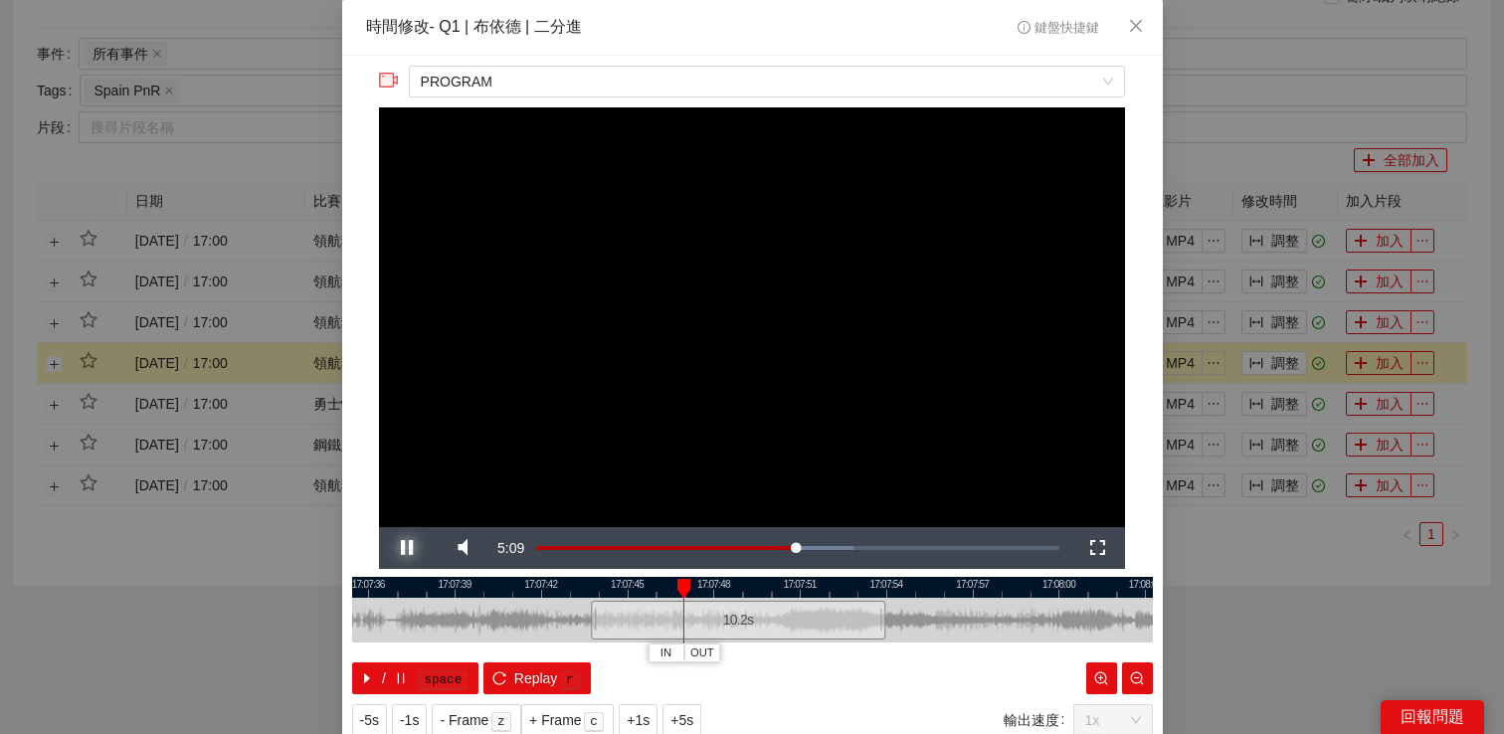
click at [406, 548] on span "Video Player" at bounding box center [407, 548] width 56 height 0
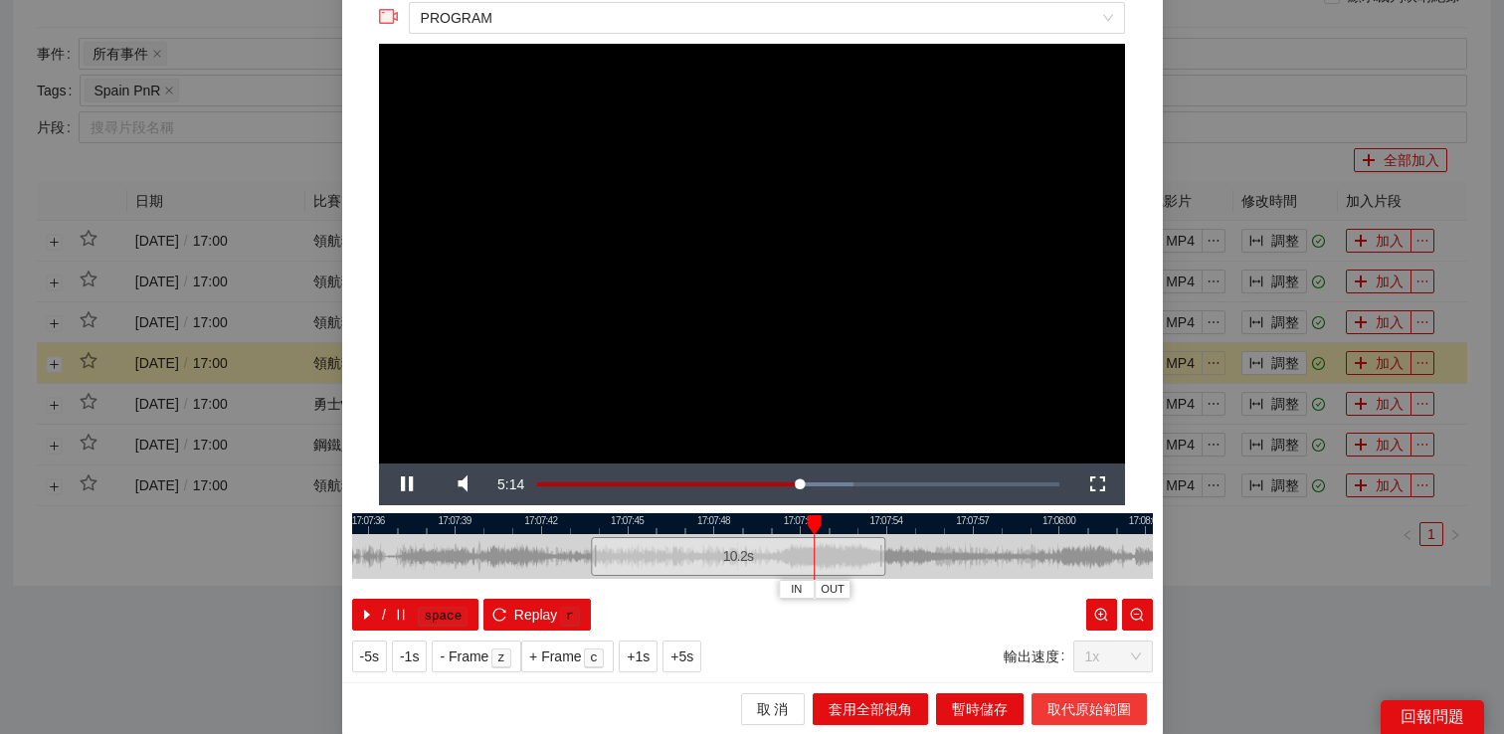
click at [1057, 701] on span "取代原始範圍" at bounding box center [1089, 709] width 84 height 22
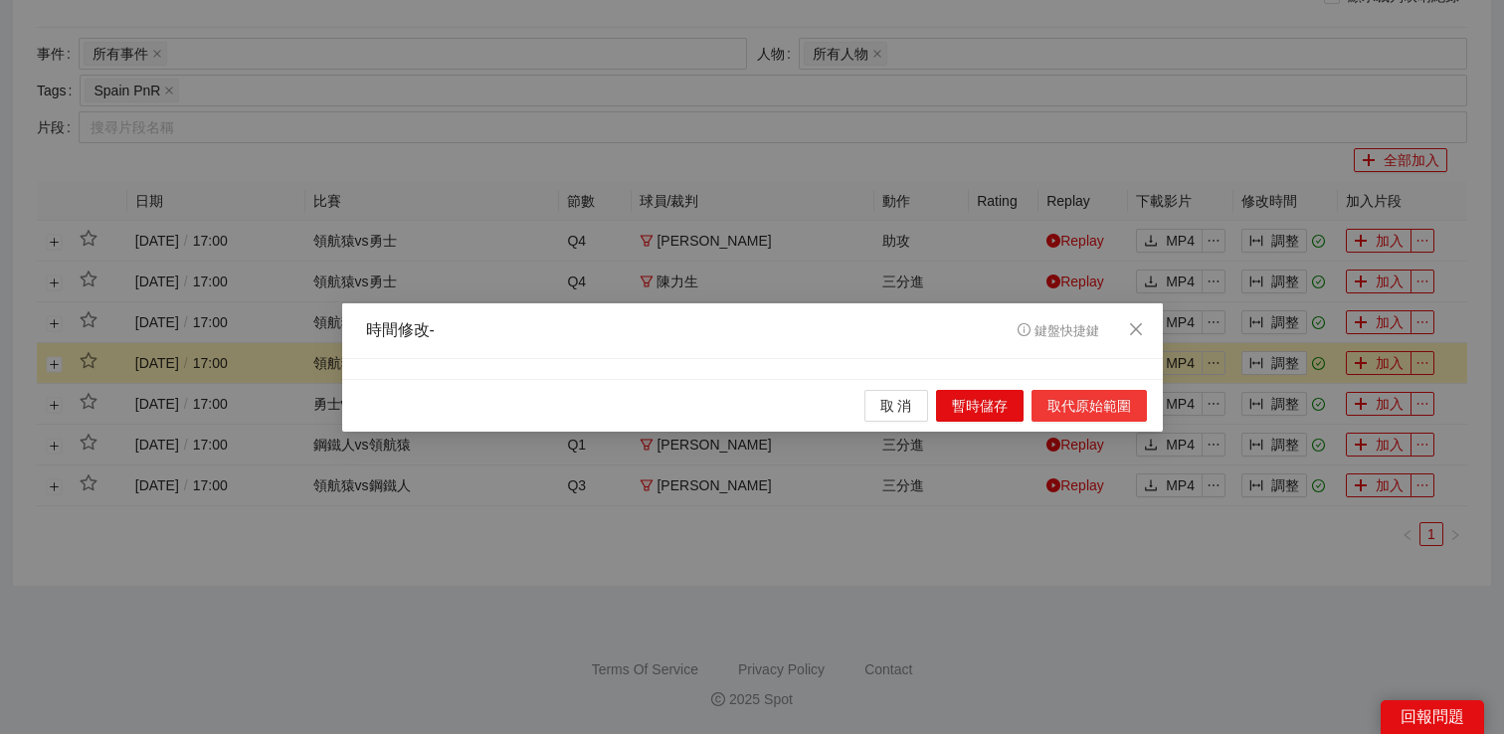
scroll to position [0, 0]
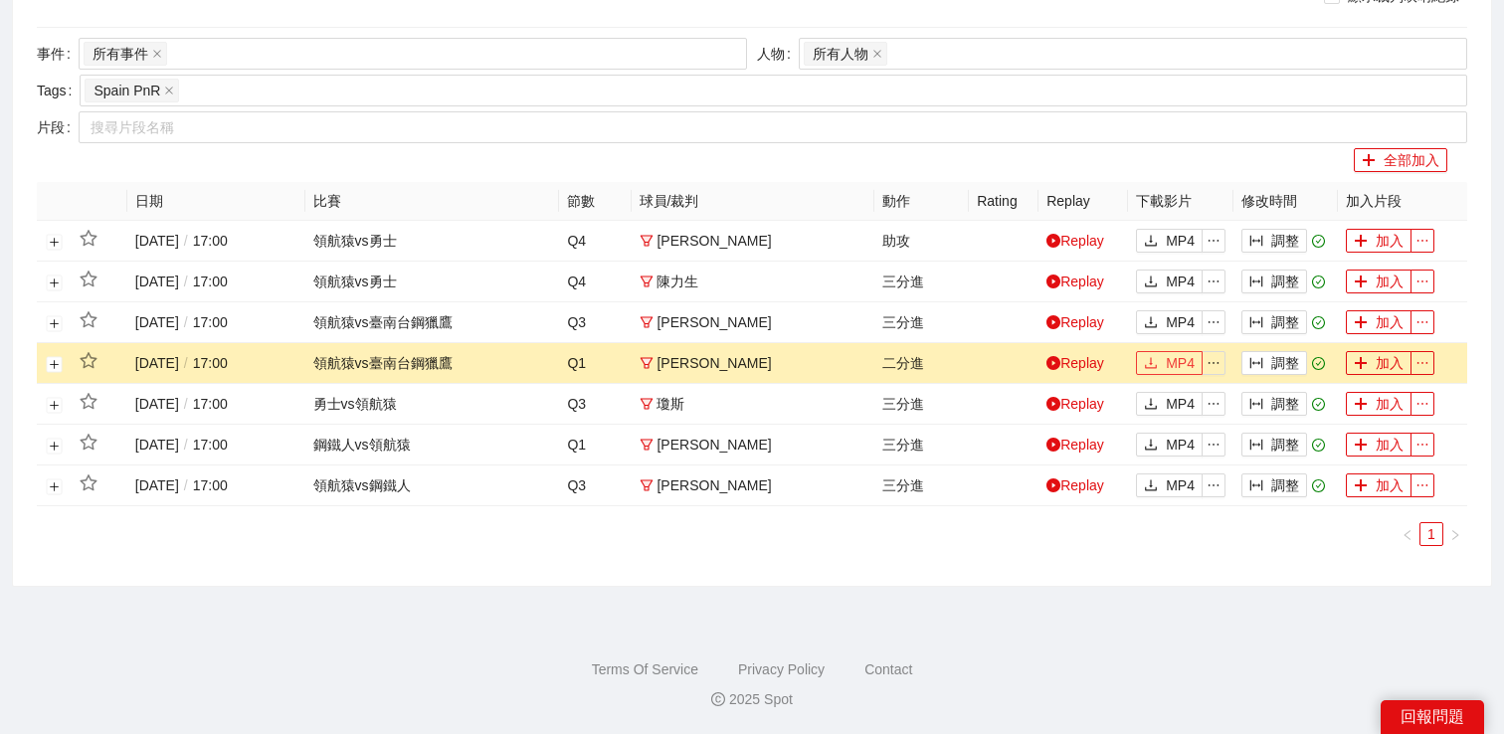
click at [1148, 360] on icon "download" at bounding box center [1151, 363] width 14 height 14
click at [1061, 406] on link "Replay" at bounding box center [1075, 404] width 58 height 16
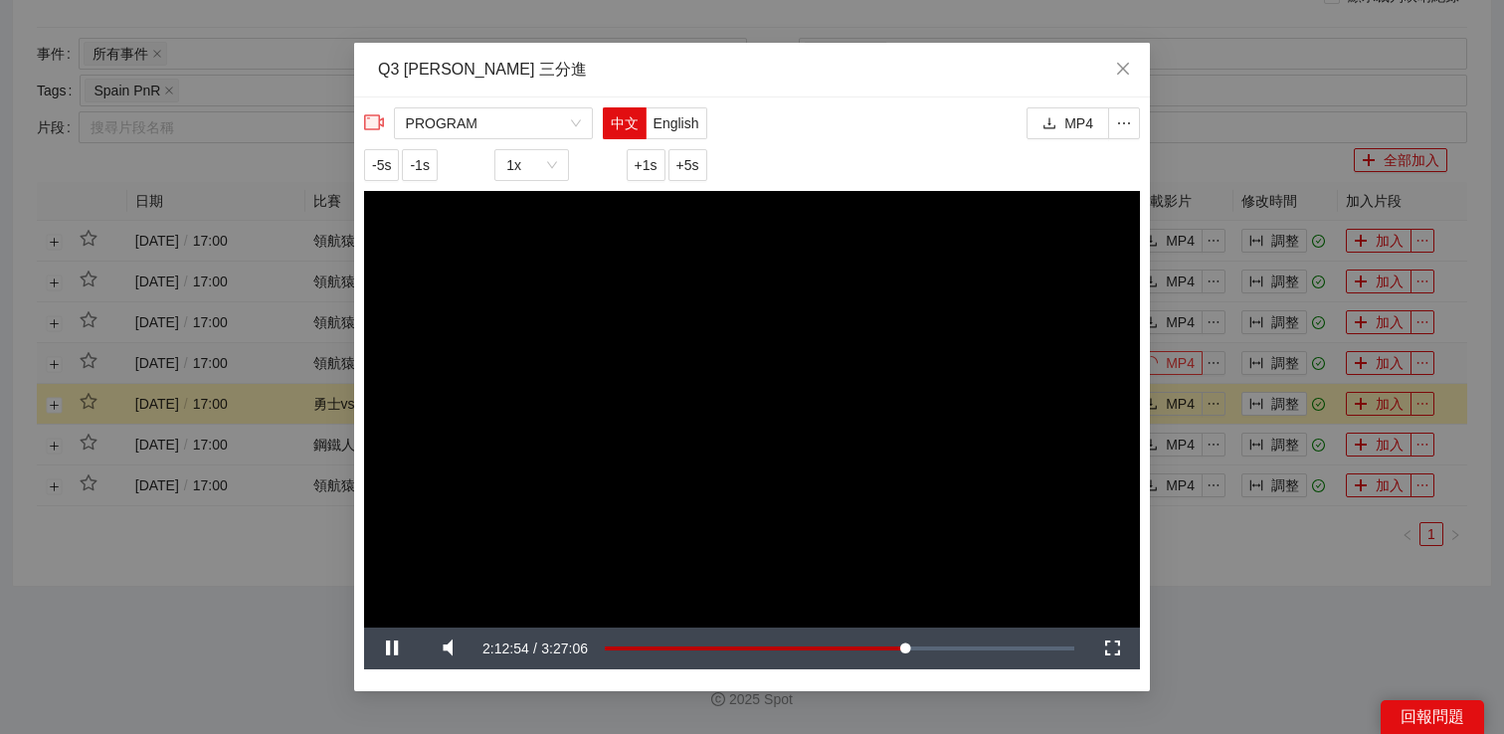
click at [810, 399] on video "Video Player" at bounding box center [752, 409] width 776 height 437
click at [388, 648] on span "Video Player" at bounding box center [392, 648] width 56 height 0
click at [391, 172] on span "-5s" at bounding box center [381, 165] width 19 height 22
click at [1284, 569] on div "**********" at bounding box center [752, 367] width 1504 height 734
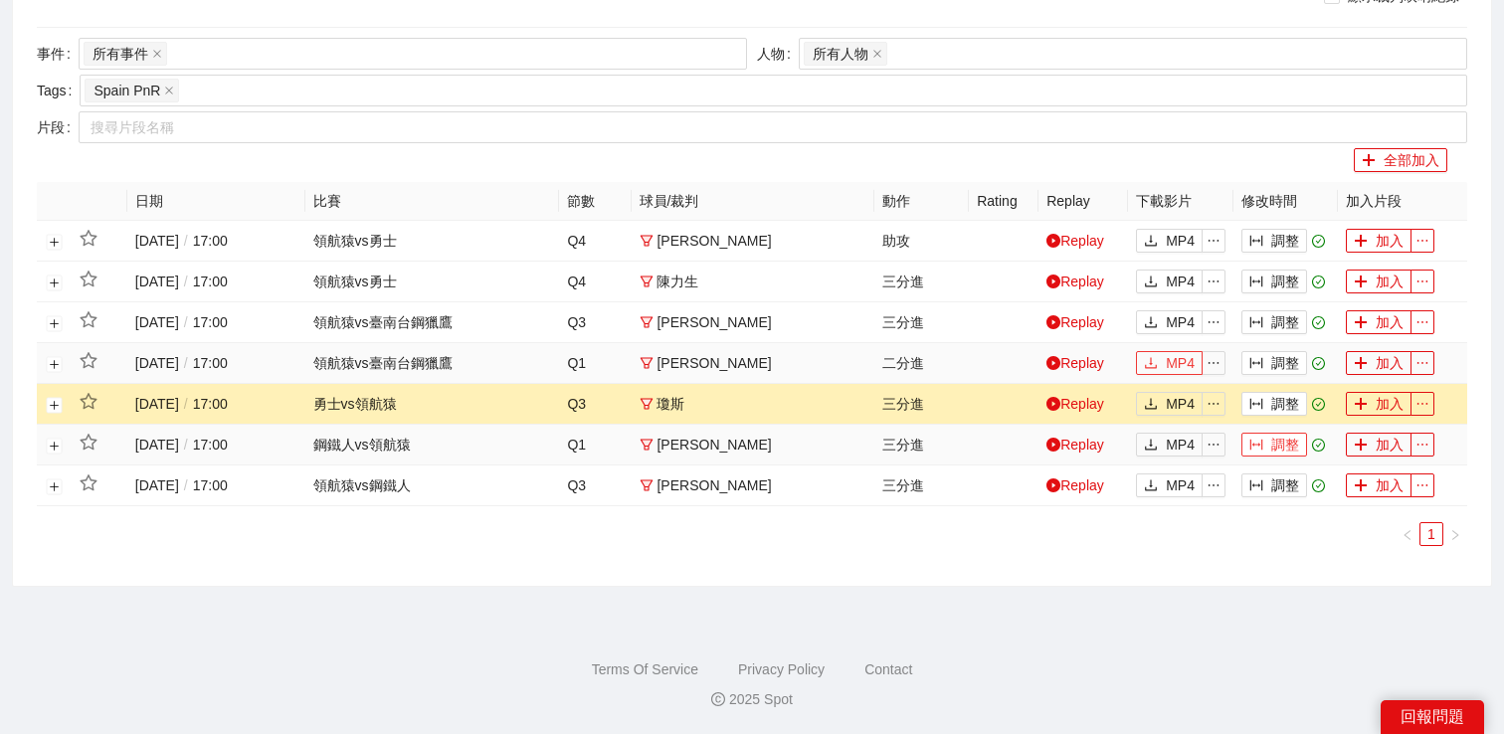
click at [1271, 450] on button "調整" at bounding box center [1274, 445] width 66 height 24
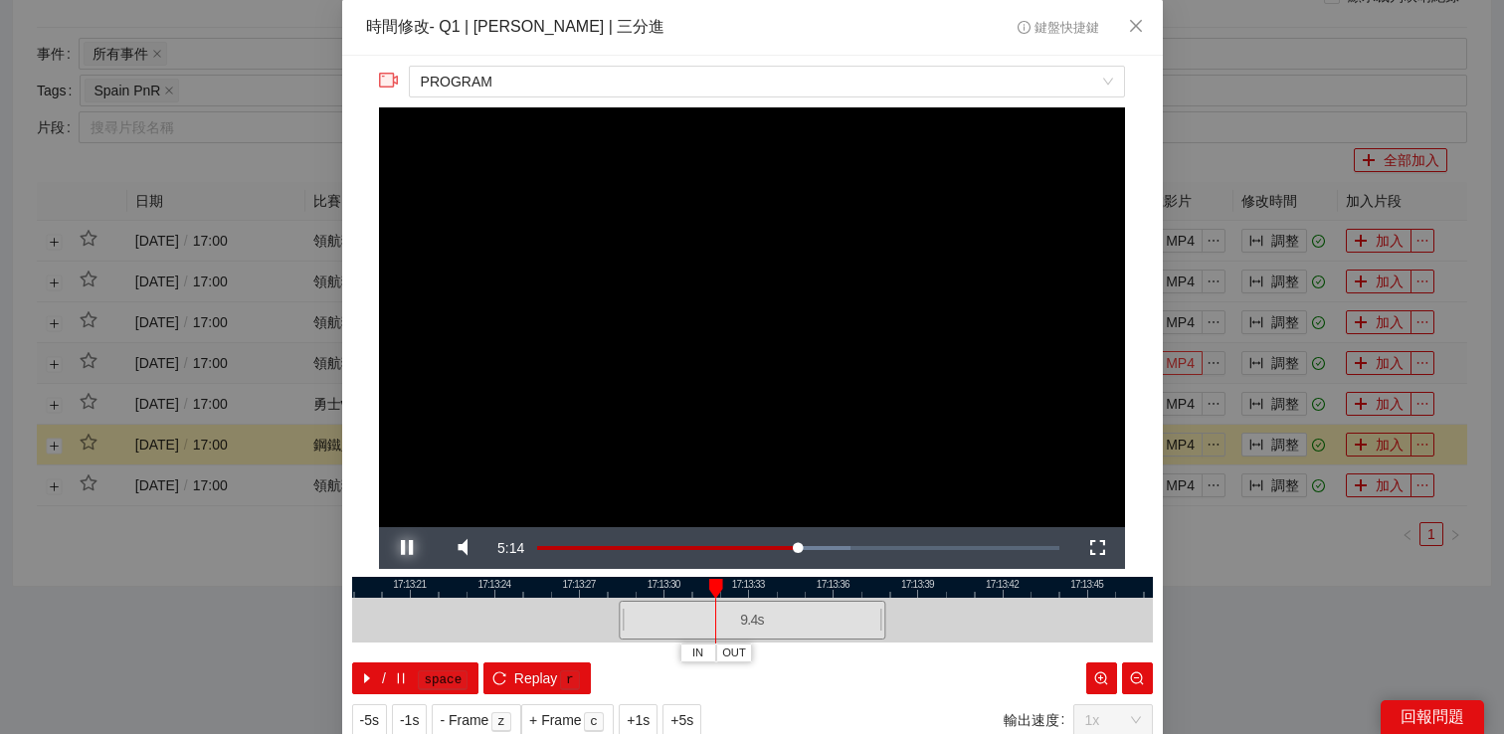
click at [388, 548] on span "Video Player" at bounding box center [407, 548] width 56 height 0
click at [1202, 549] on div "**********" at bounding box center [752, 367] width 1504 height 734
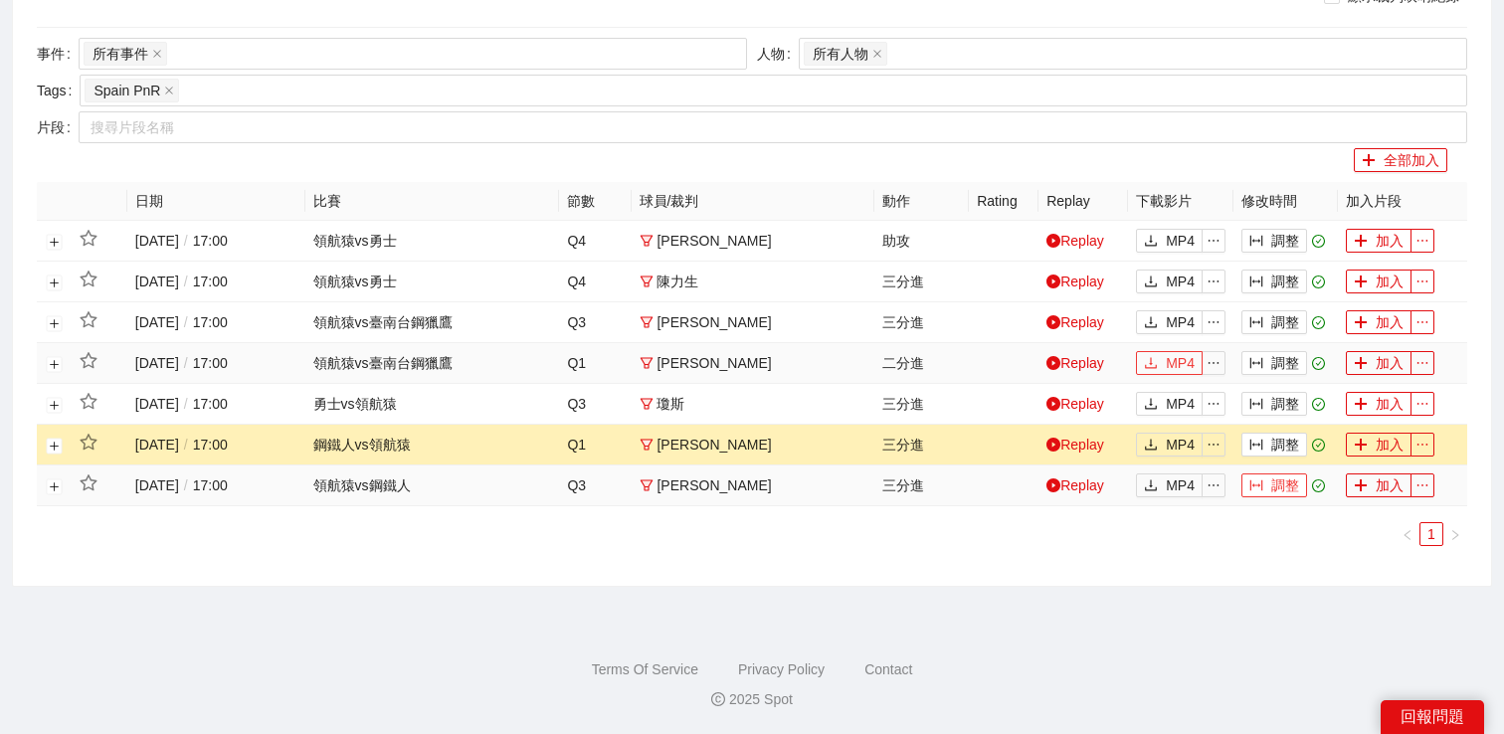
click at [1261, 482] on icon "column-width" at bounding box center [1256, 485] width 13 height 11
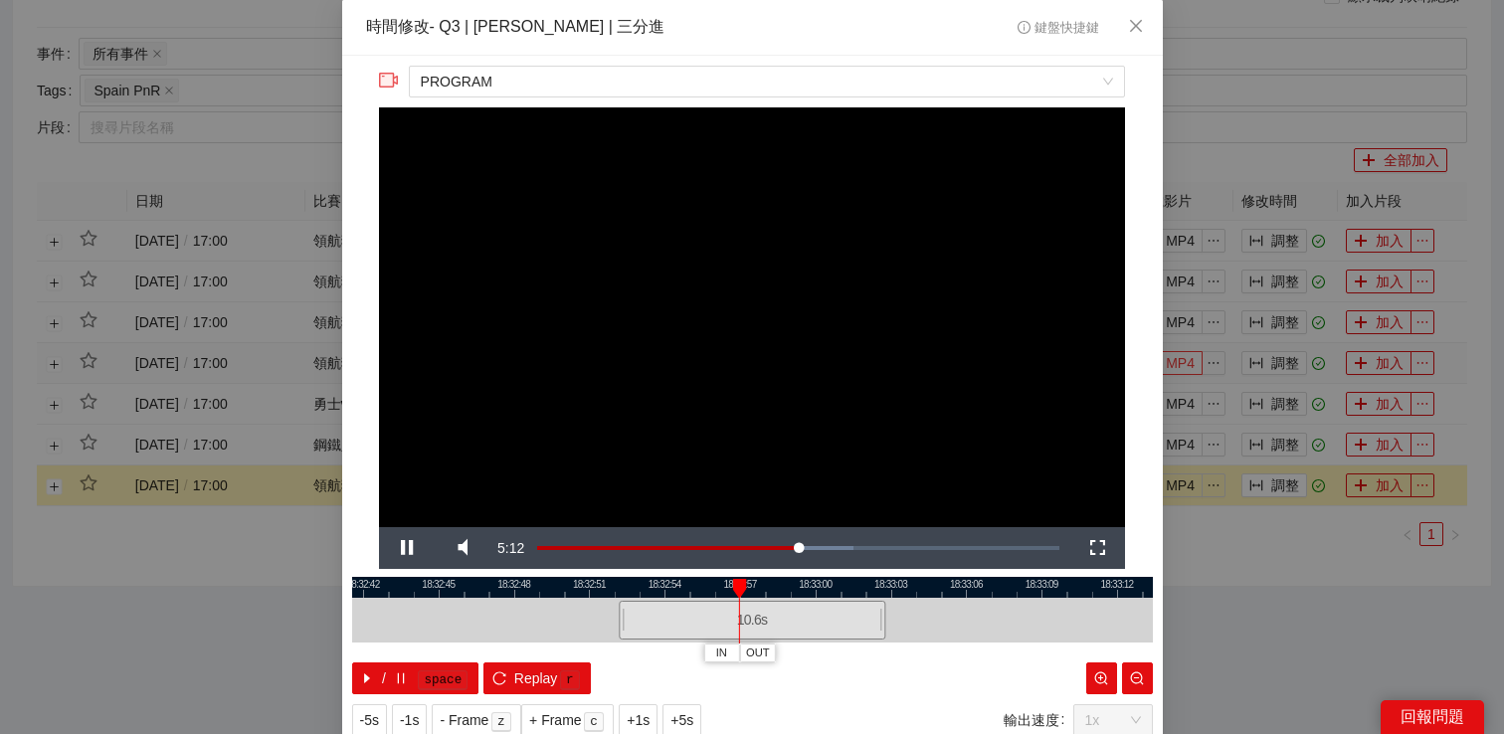
click at [1271, 587] on div "**********" at bounding box center [752, 367] width 1504 height 734
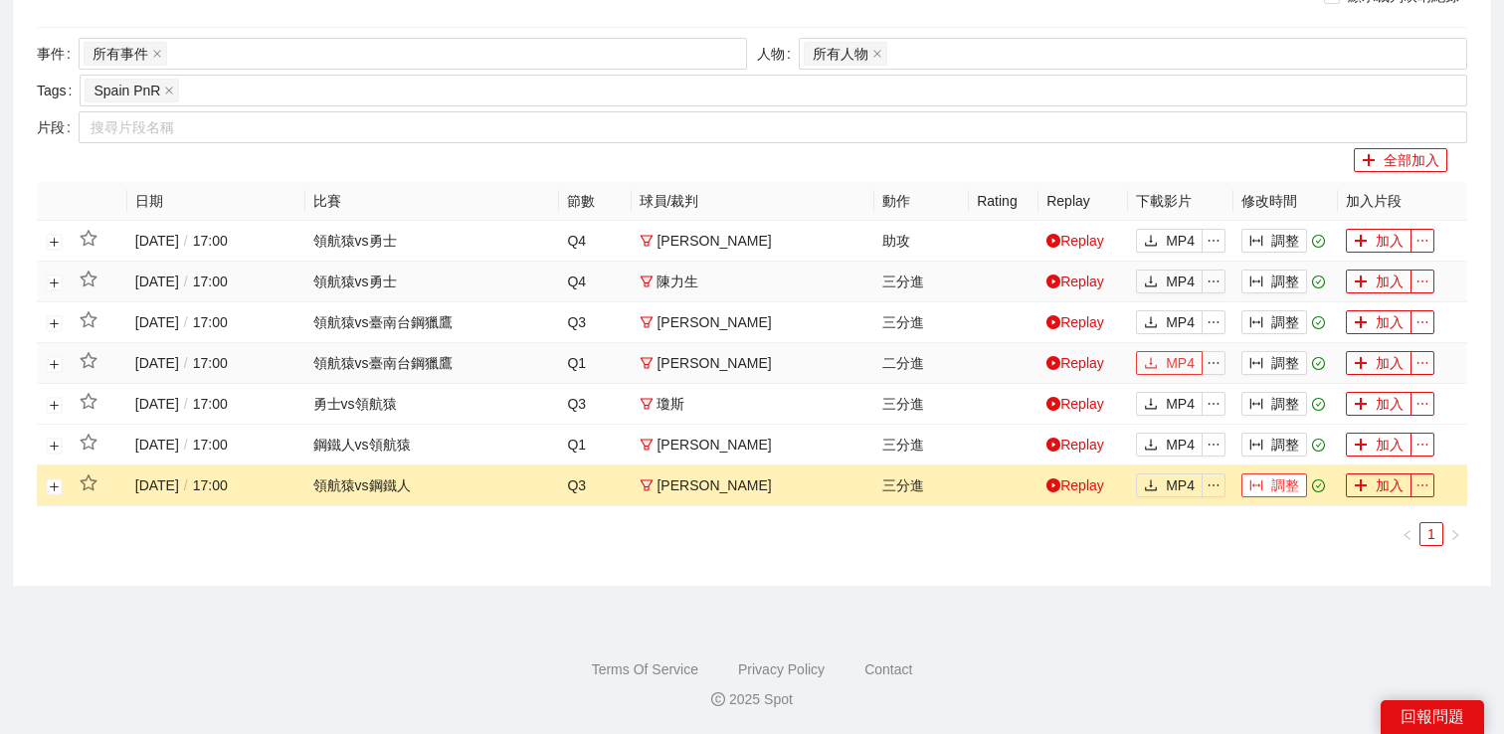
scroll to position [75, 0]
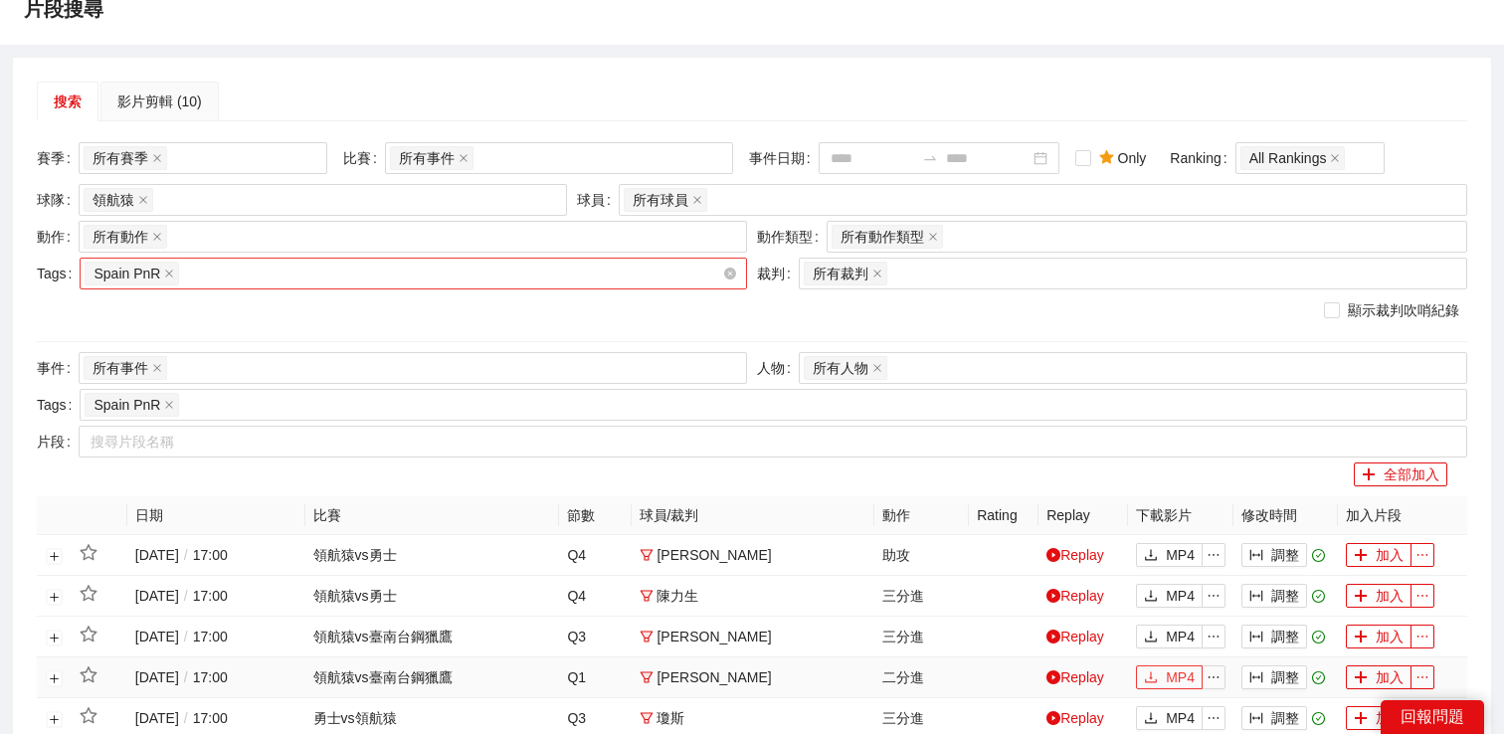
click at [369, 276] on div "Spain PnR" at bounding box center [403, 274] width 637 height 28
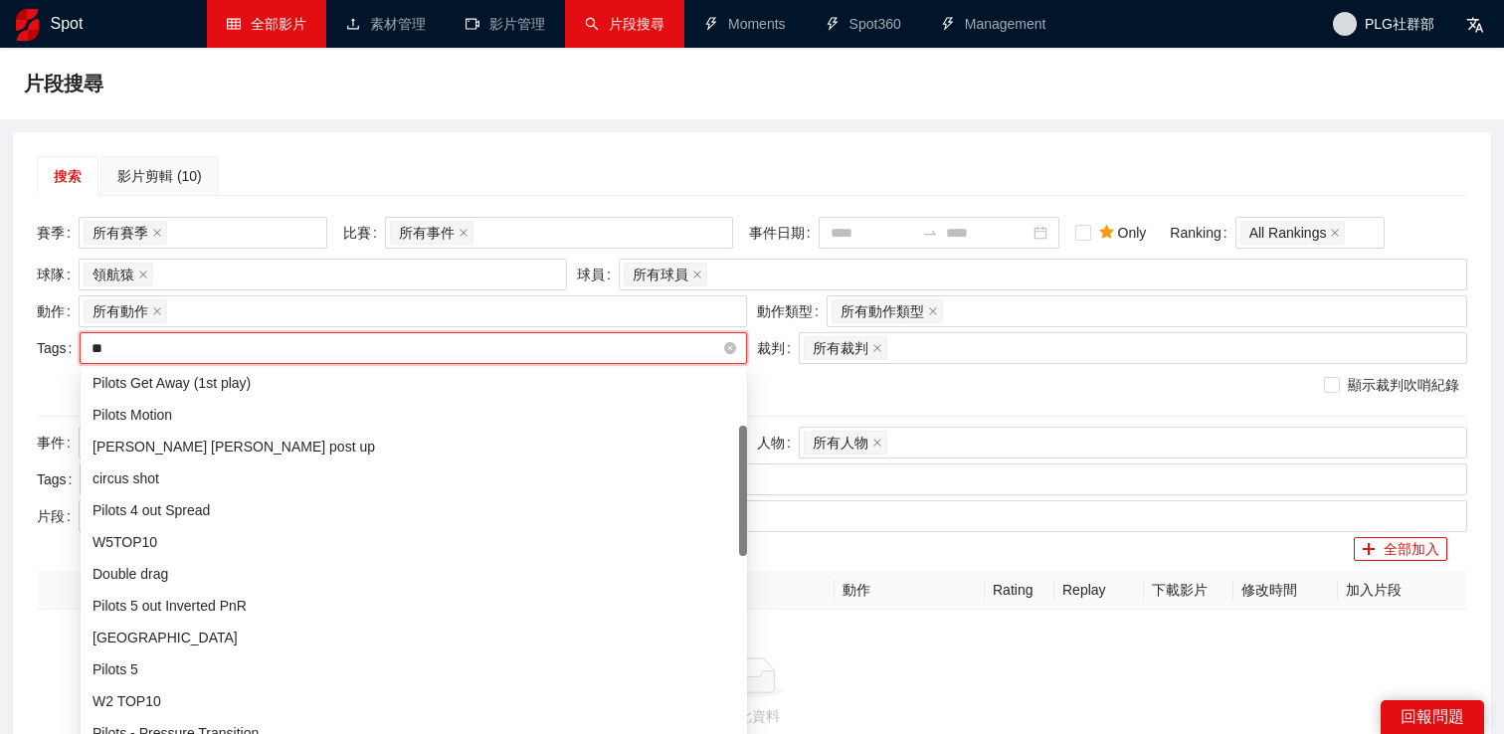
scroll to position [0, 0]
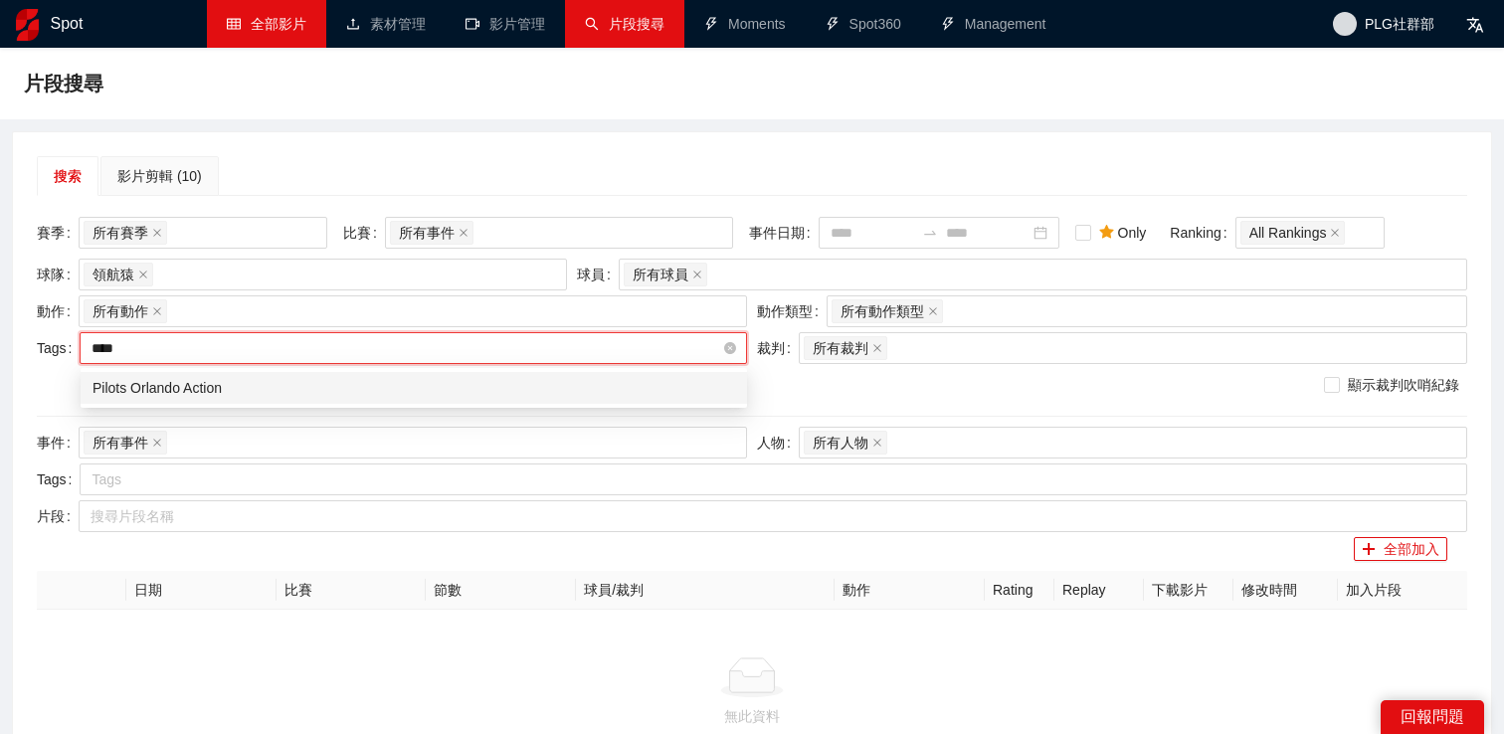
type input "*****"
click at [289, 381] on div "Pilots Orlando Action" at bounding box center [413, 388] width 642 height 22
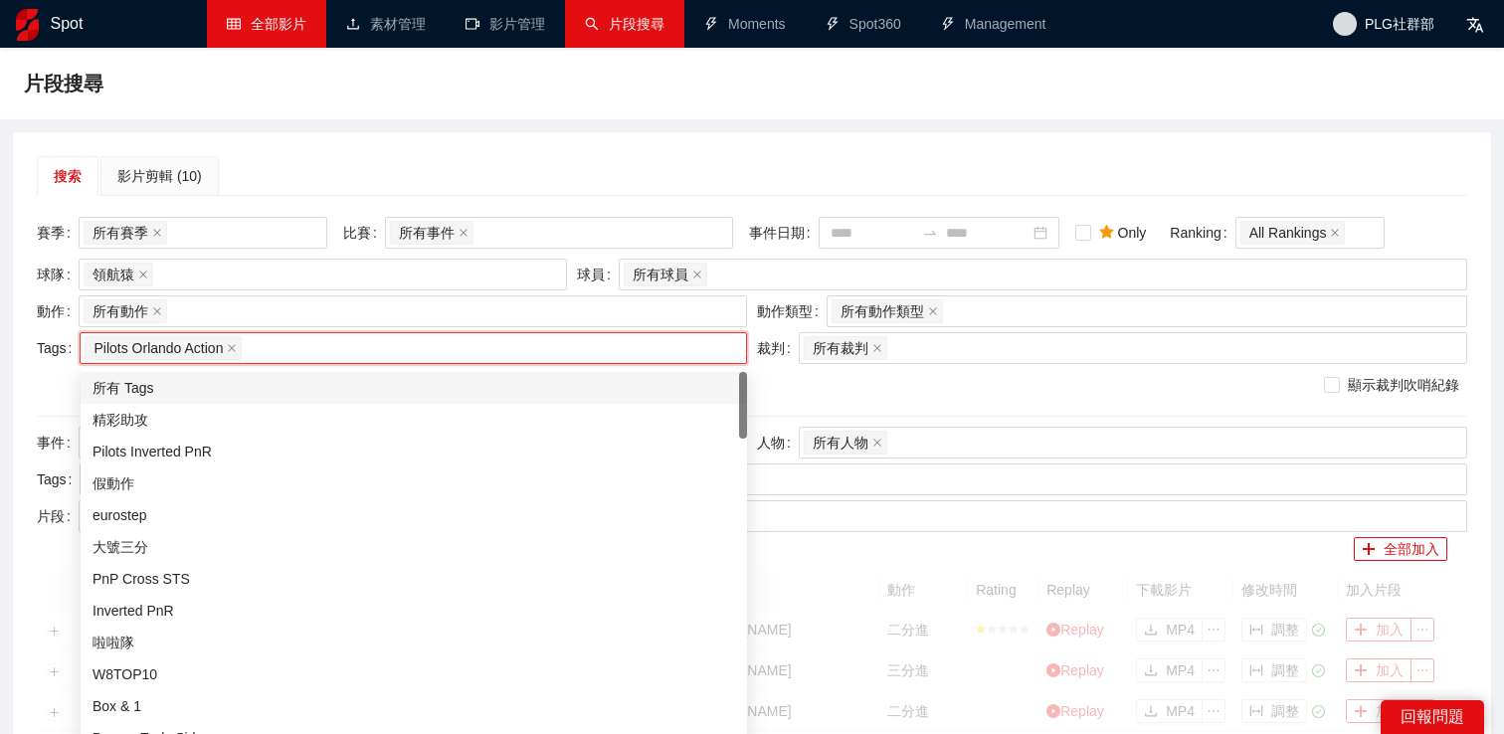
click at [443, 159] on div "搜索 影片剪輯 (10)" at bounding box center [752, 176] width 1430 height 40
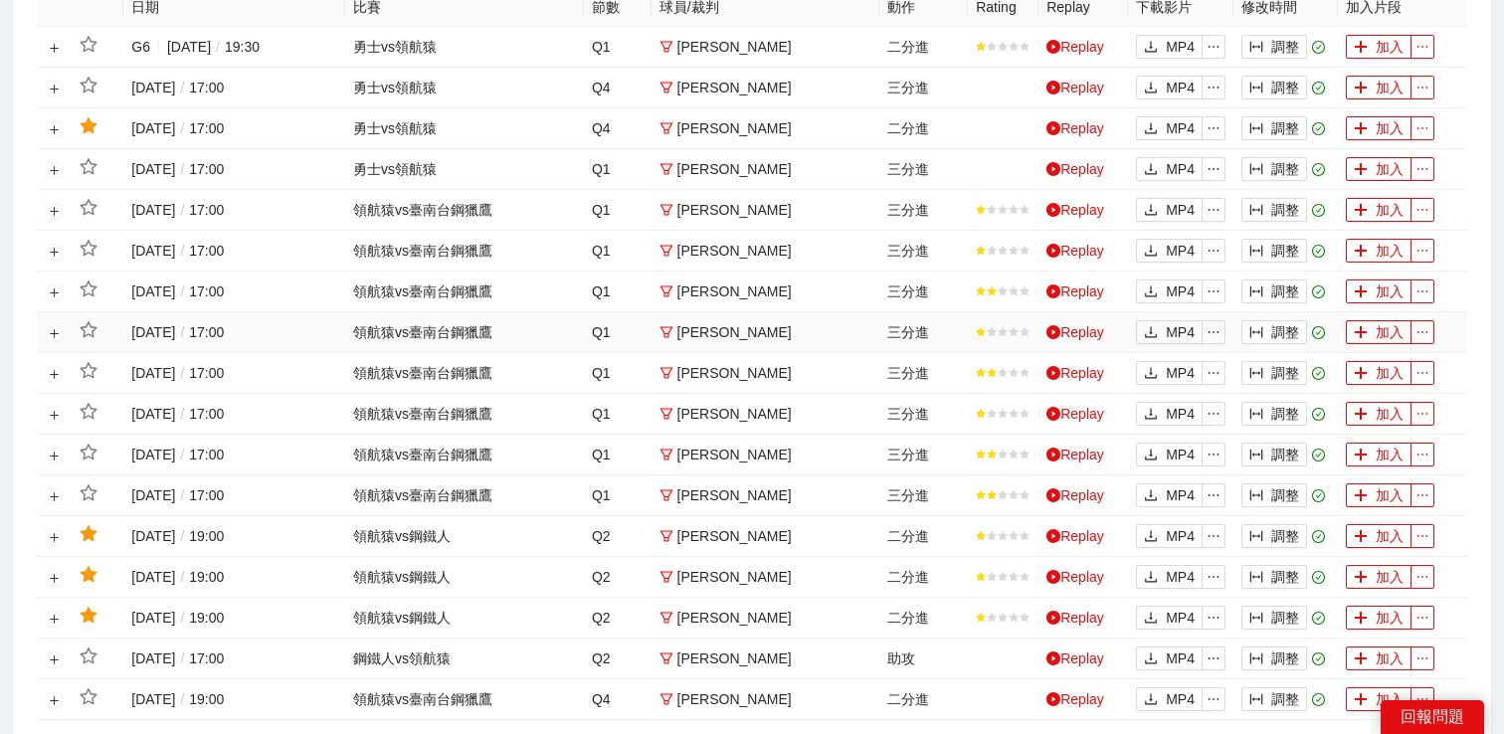
scroll to position [451, 0]
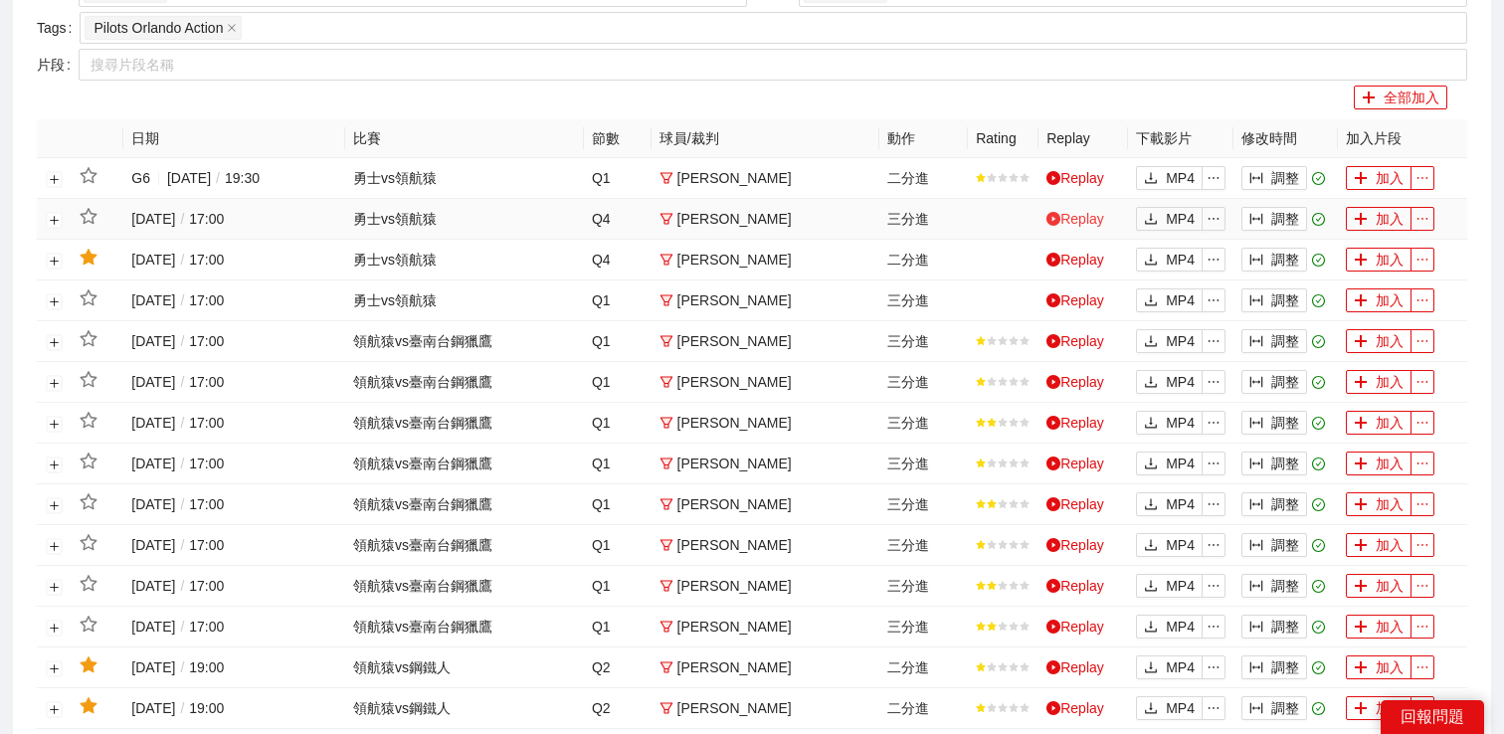
click at [1075, 216] on link "Replay" at bounding box center [1075, 219] width 58 height 16
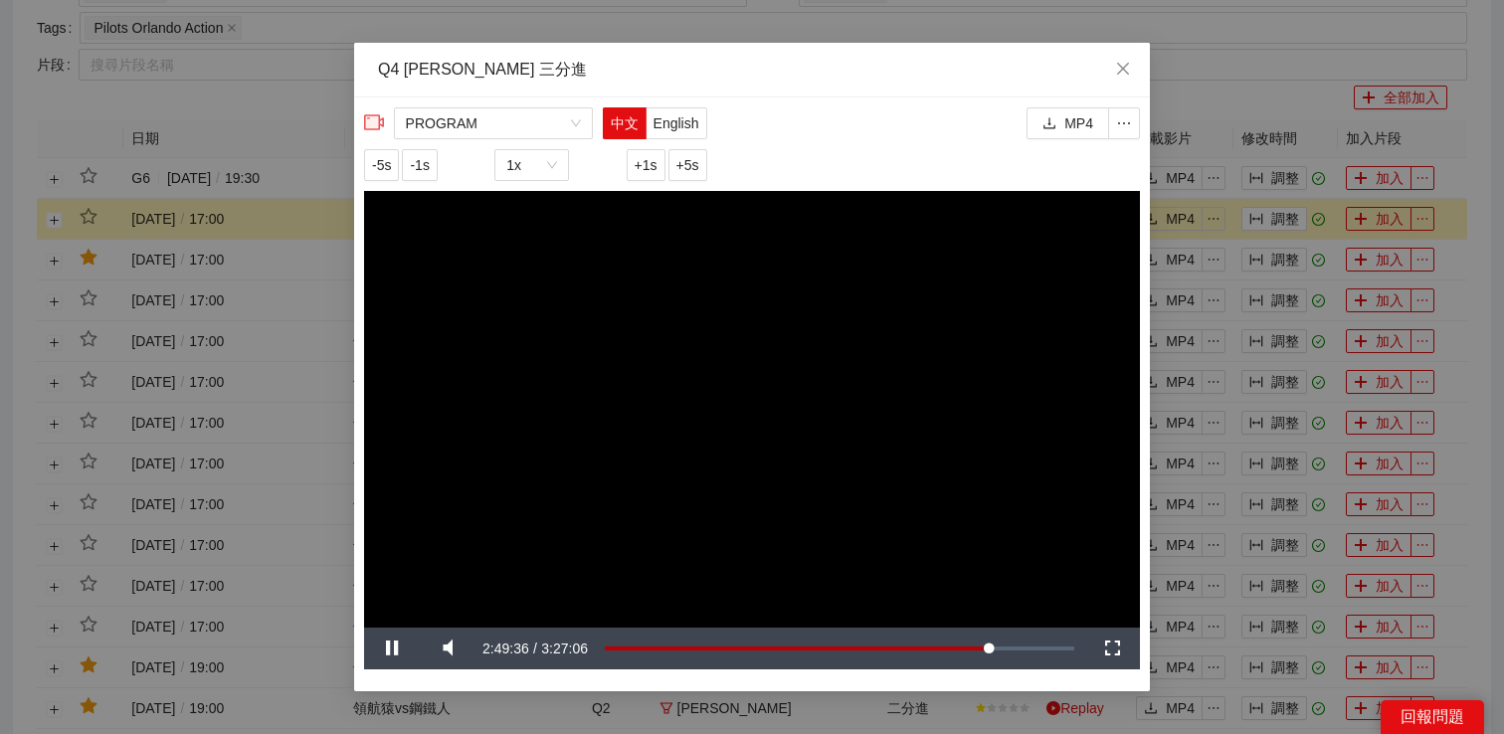
click at [1194, 91] on div "**********" at bounding box center [752, 367] width 1504 height 734
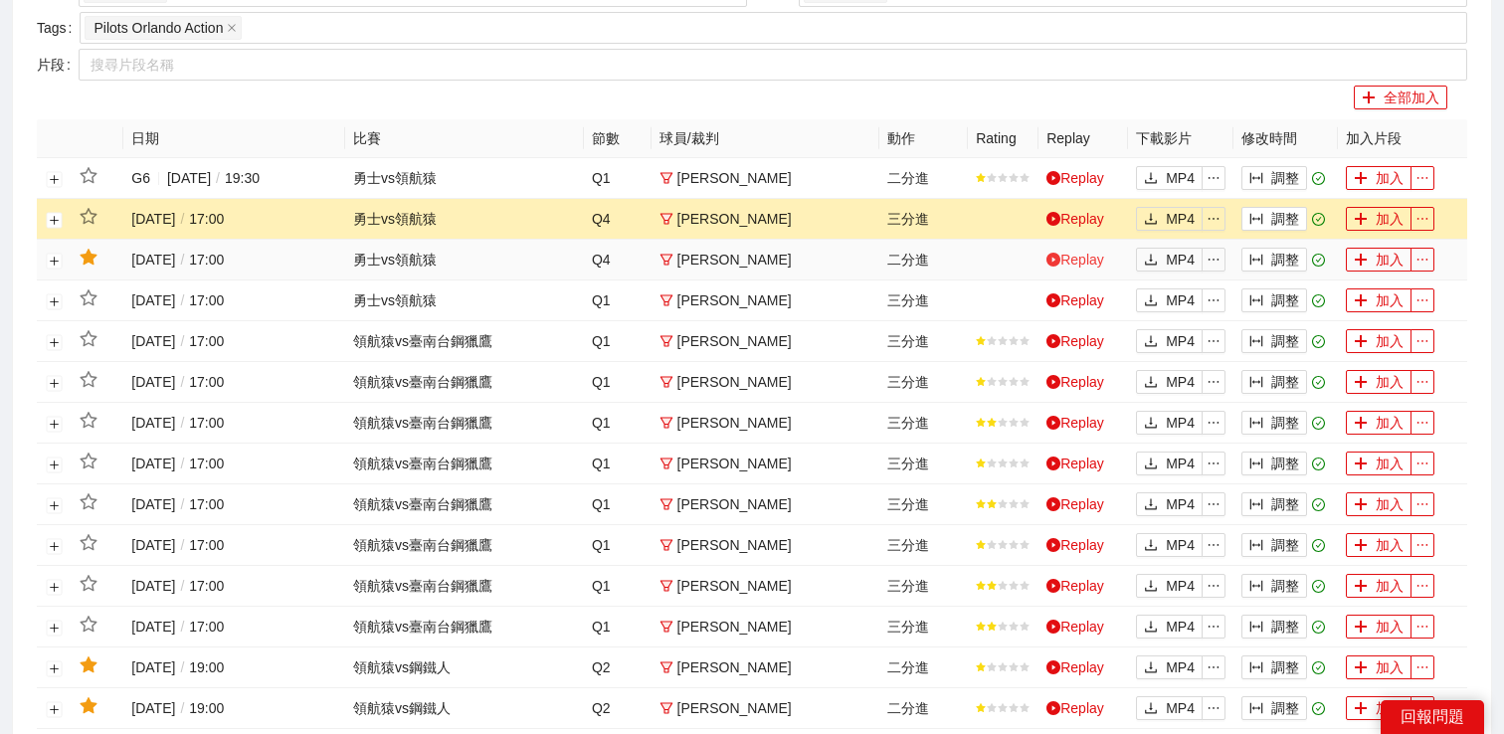
click at [1073, 257] on link "Replay" at bounding box center [1075, 260] width 58 height 16
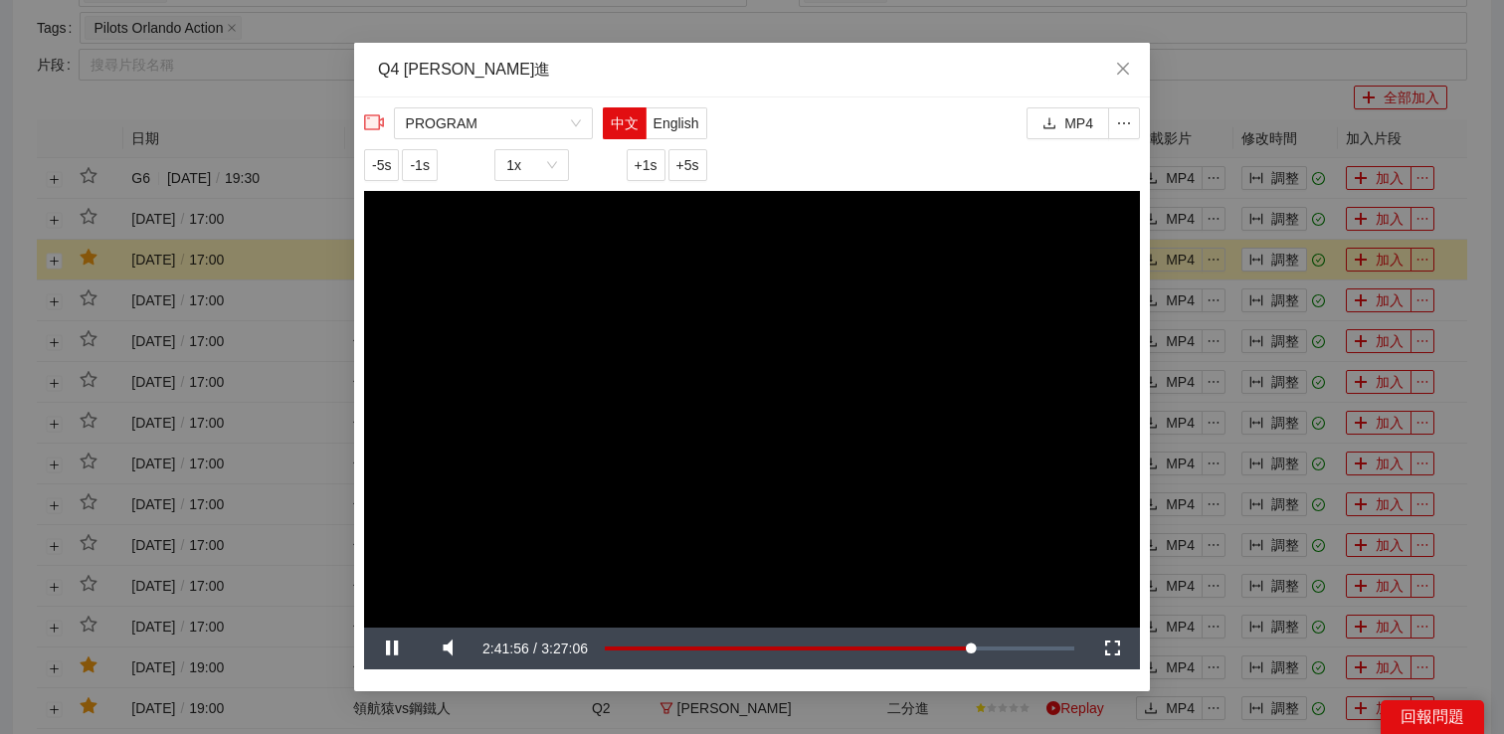
click at [1240, 91] on div "**********" at bounding box center [752, 367] width 1504 height 734
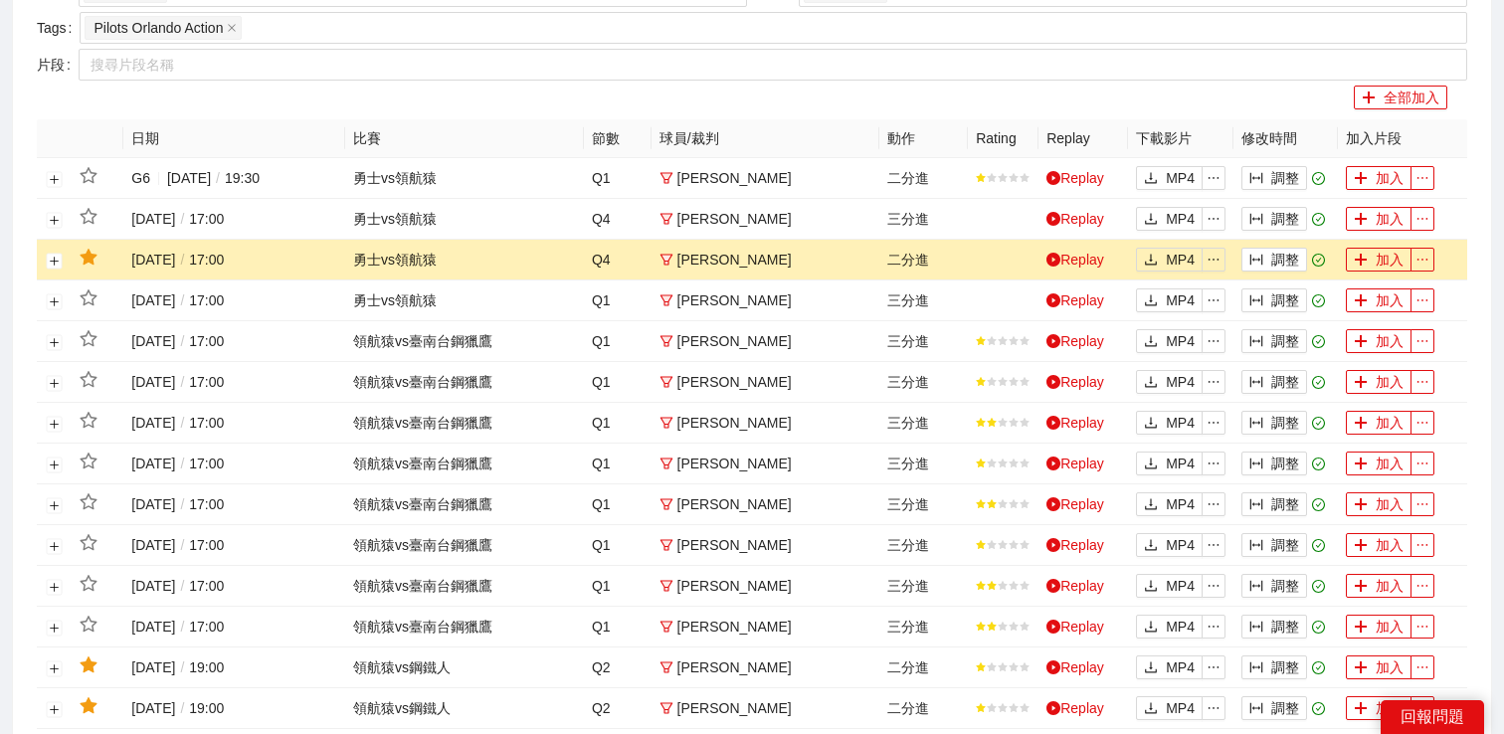
scroll to position [655, 0]
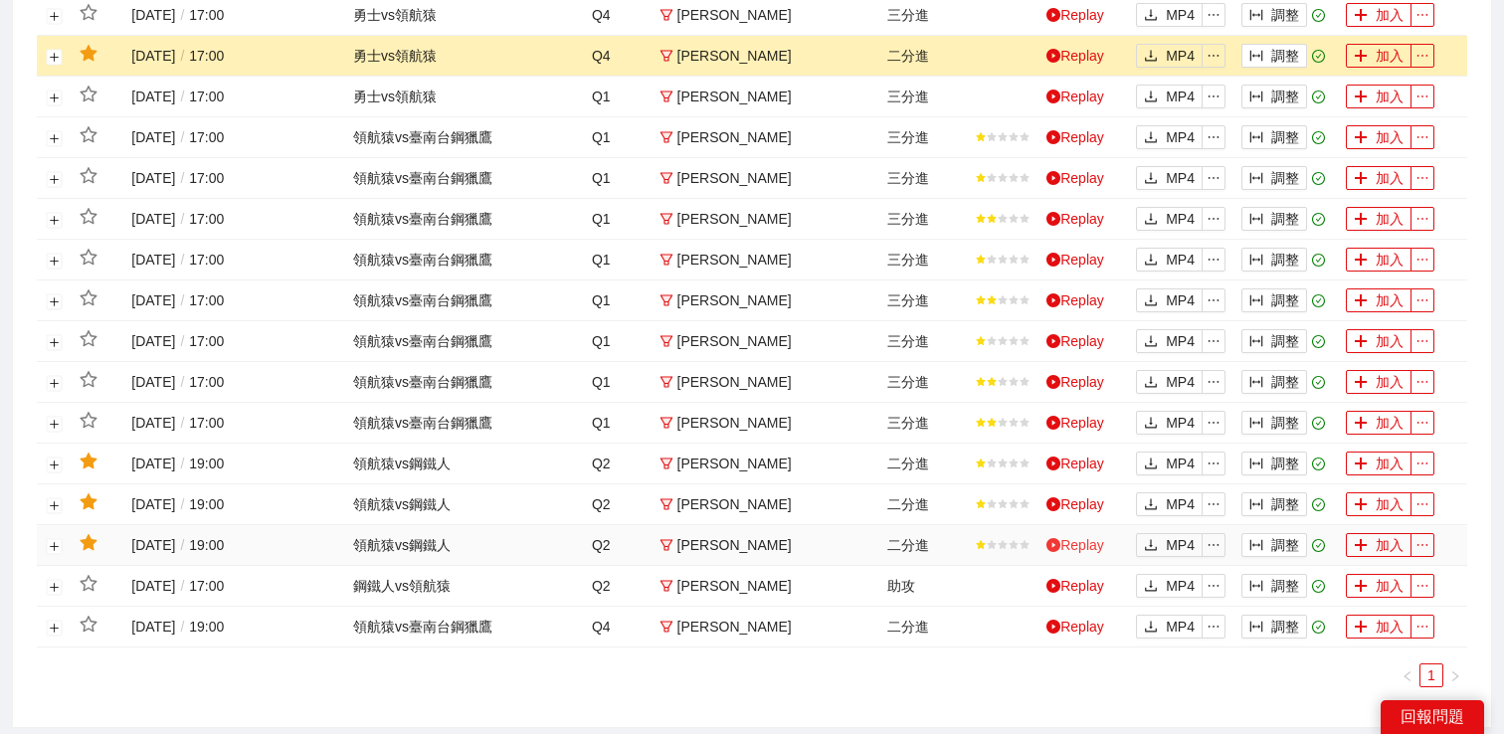
click at [1083, 540] on link "Replay" at bounding box center [1075, 545] width 58 height 16
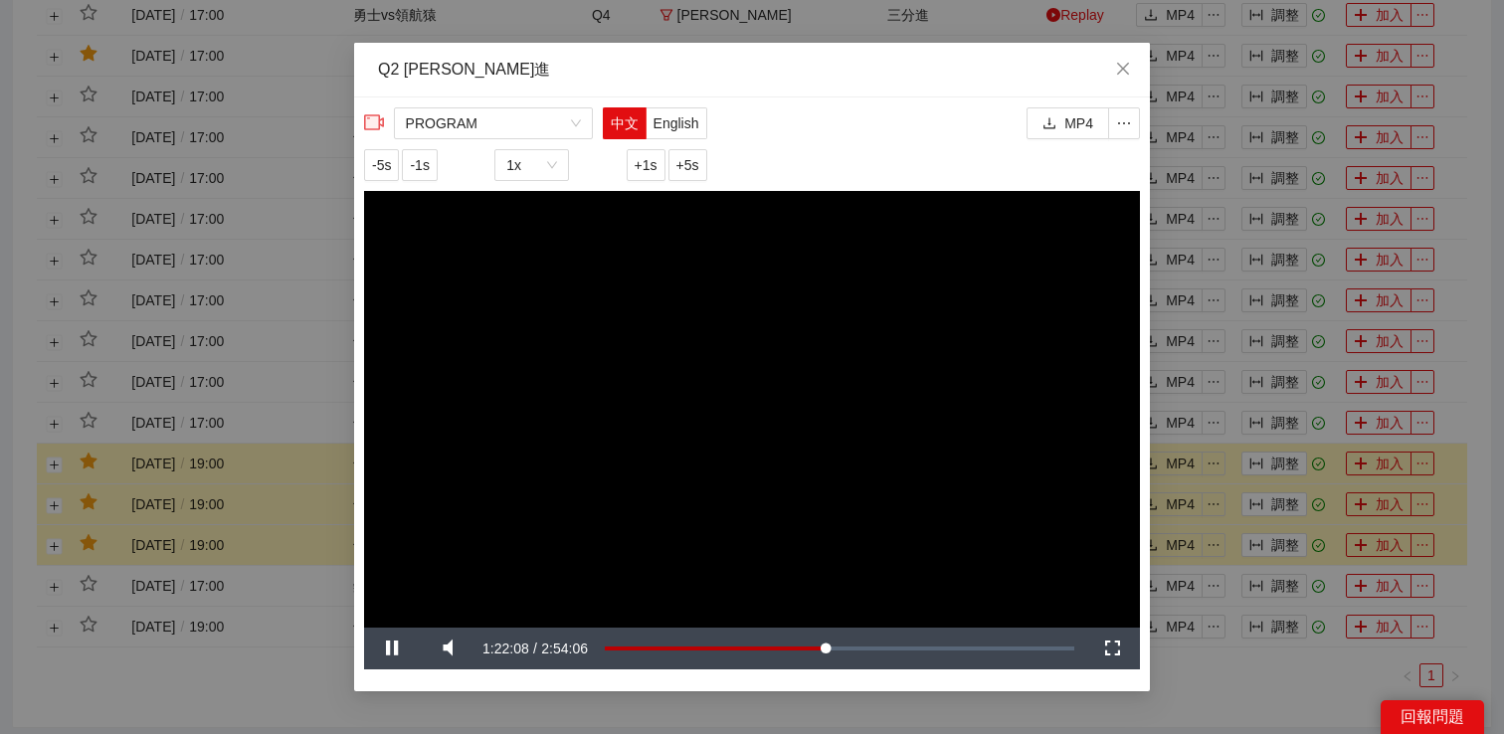
click at [1205, 673] on div "**********" at bounding box center [752, 367] width 1504 height 734
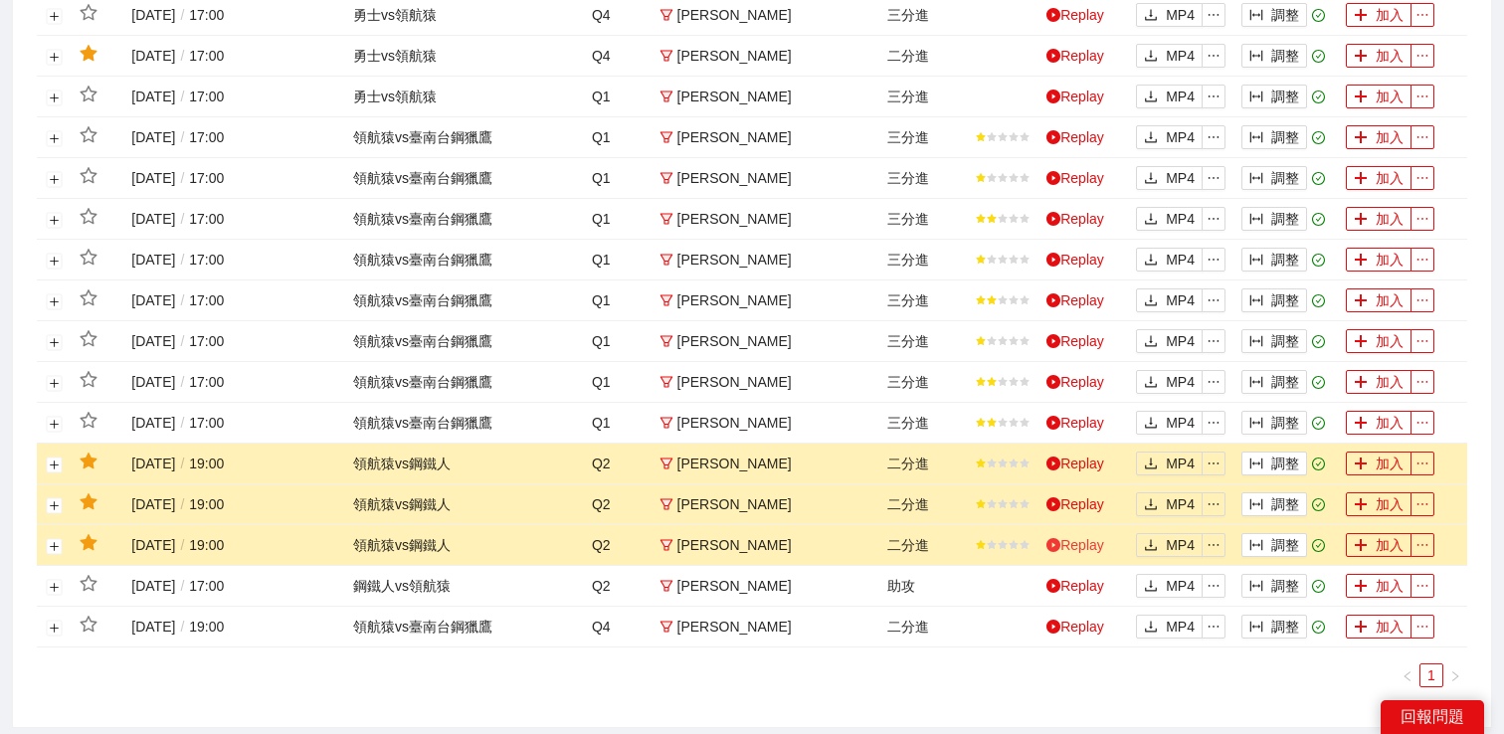
click at [1064, 542] on link "Replay" at bounding box center [1075, 545] width 58 height 16
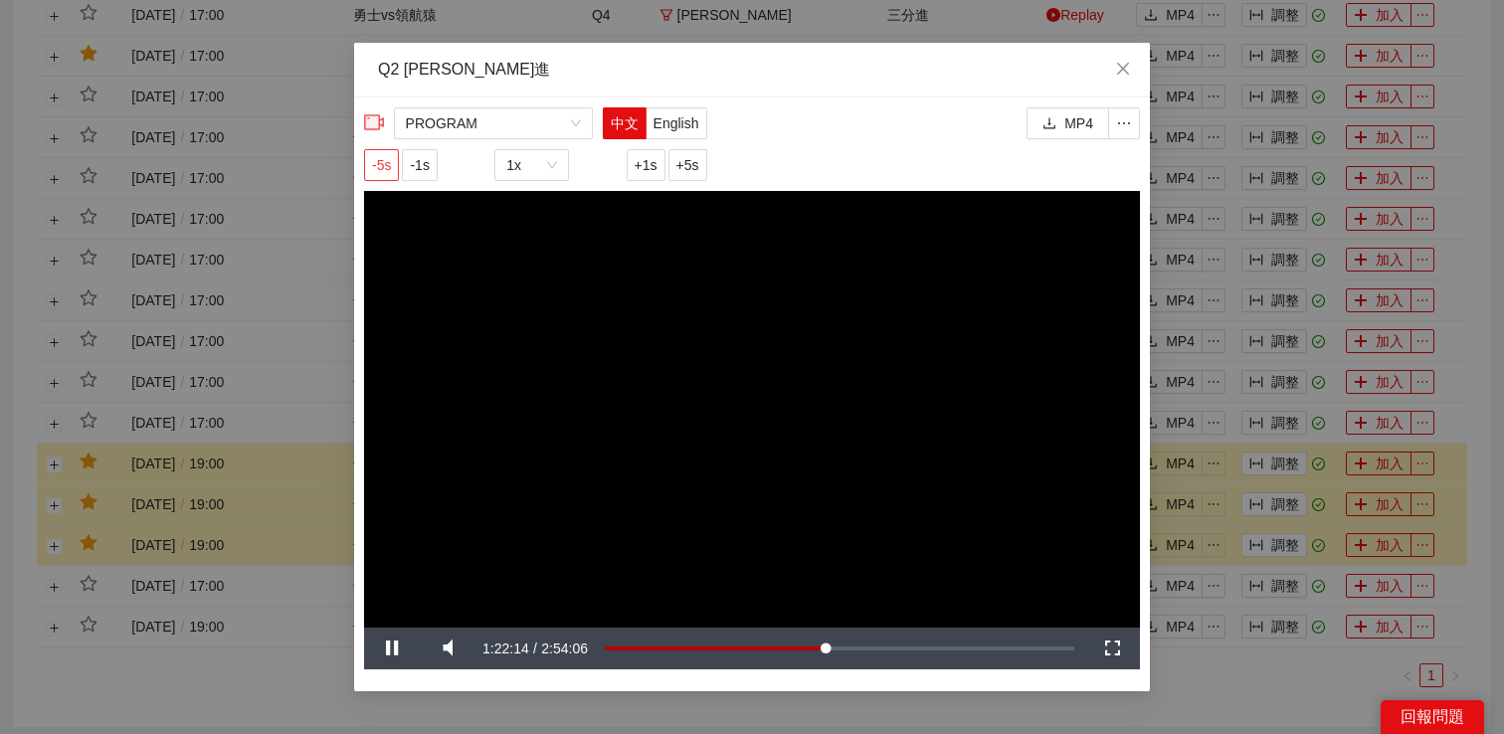
click at [395, 166] on button "-5s" at bounding box center [381, 165] width 35 height 32
click at [855, 299] on video "Video Player" at bounding box center [752, 409] width 776 height 437
click at [817, 306] on video "Video Player" at bounding box center [752, 409] width 776 height 437
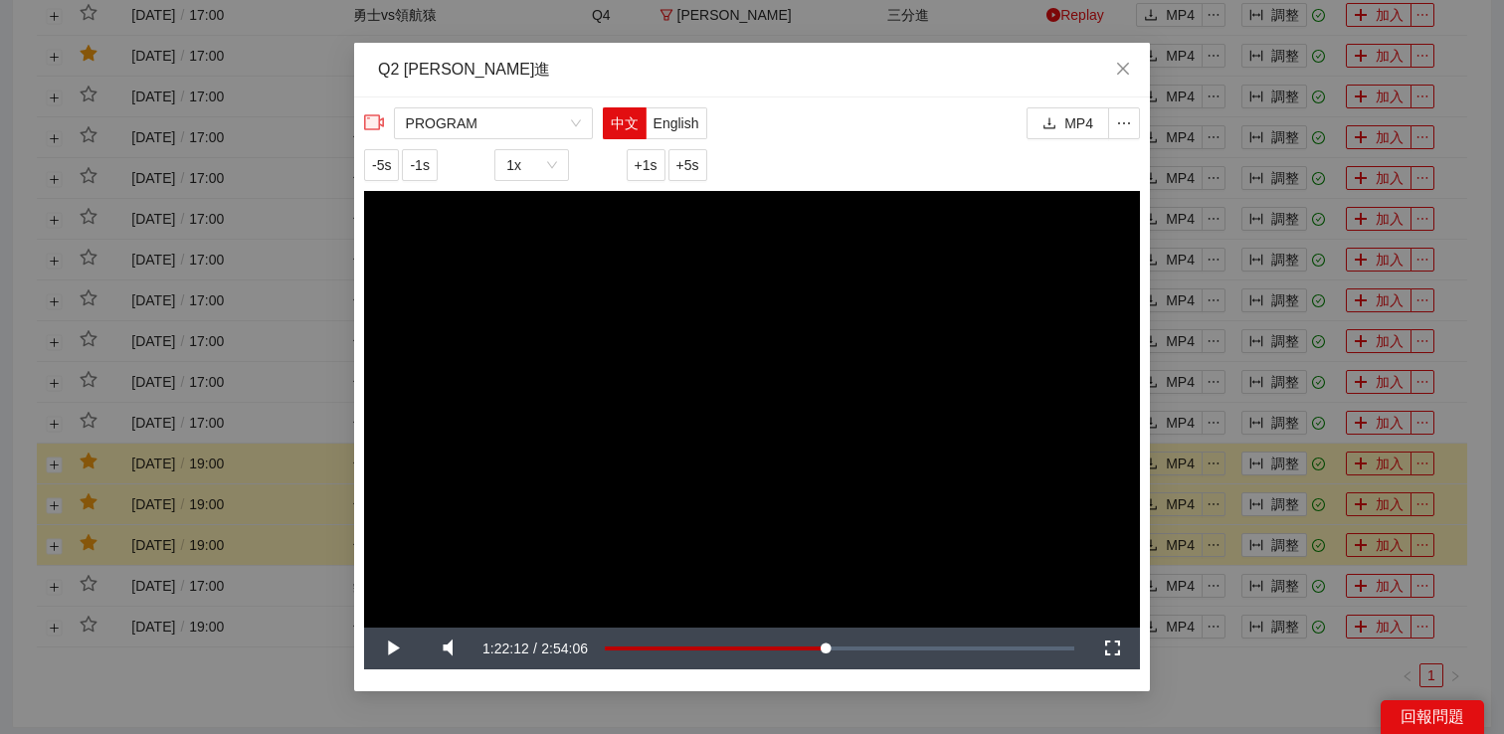
click at [767, 316] on video "Video Player" at bounding box center [752, 409] width 776 height 437
click at [759, 337] on video "Video Player" at bounding box center [752, 409] width 776 height 437
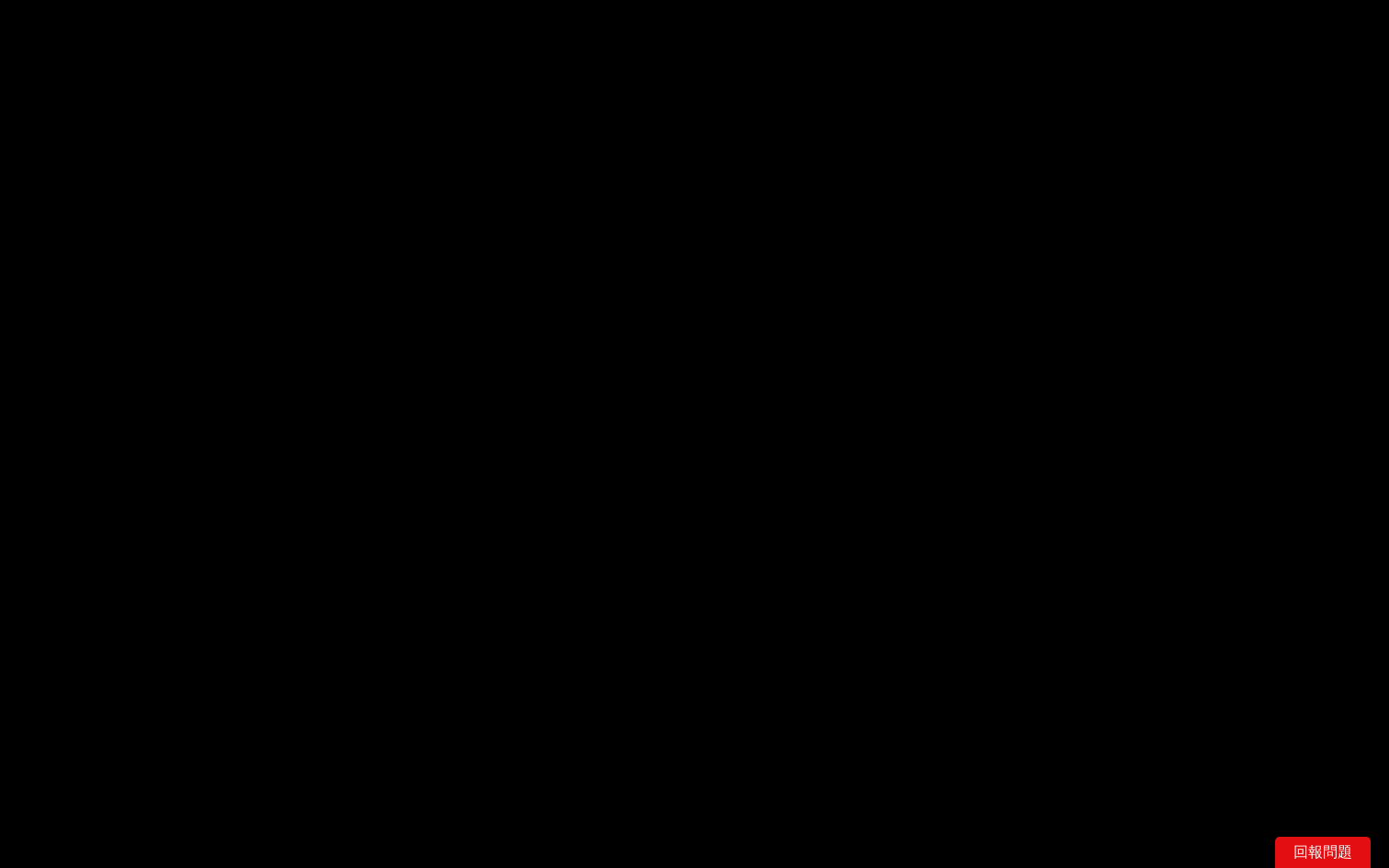
click at [966, 505] on video "Video Player" at bounding box center [694, 434] width 1389 height 868
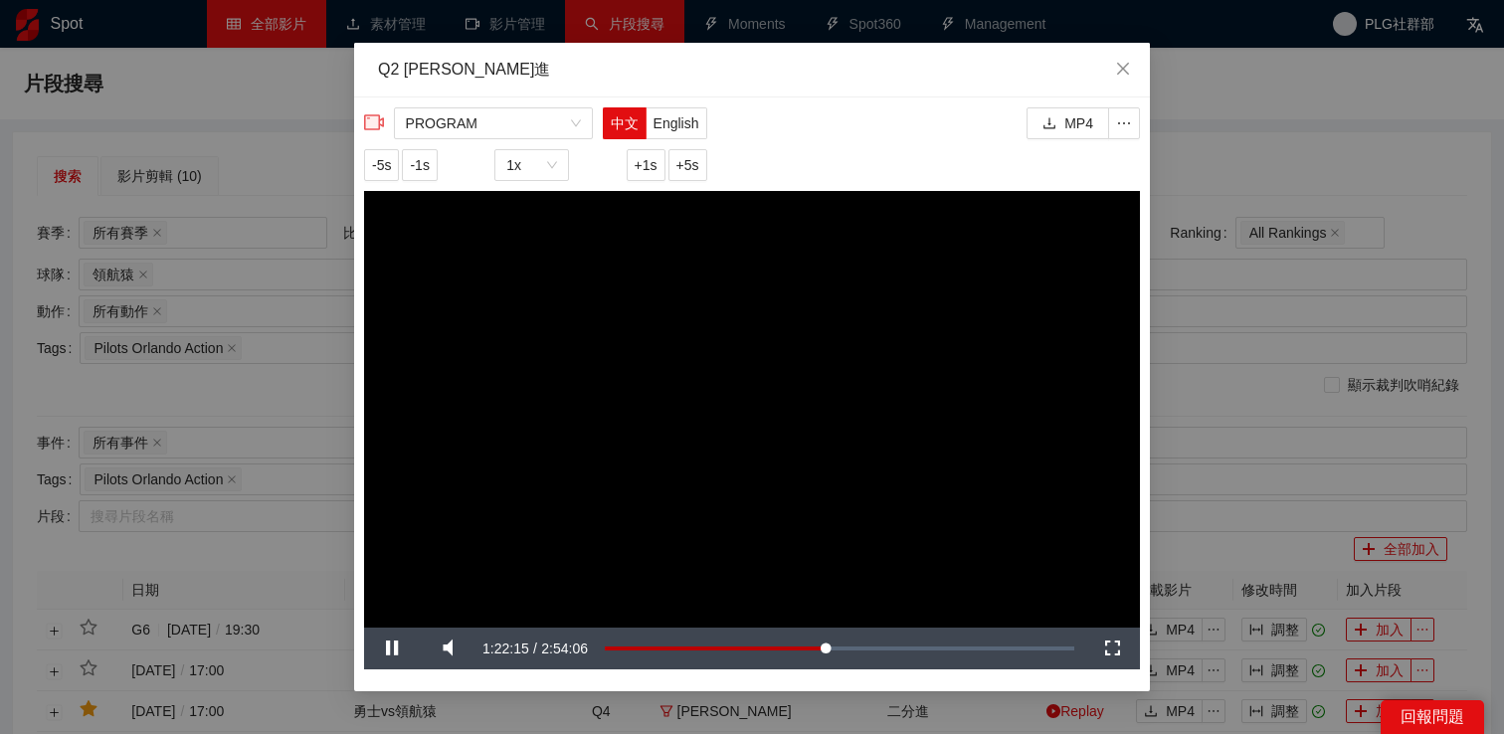
click at [1200, 412] on div "**********" at bounding box center [752, 367] width 1504 height 734
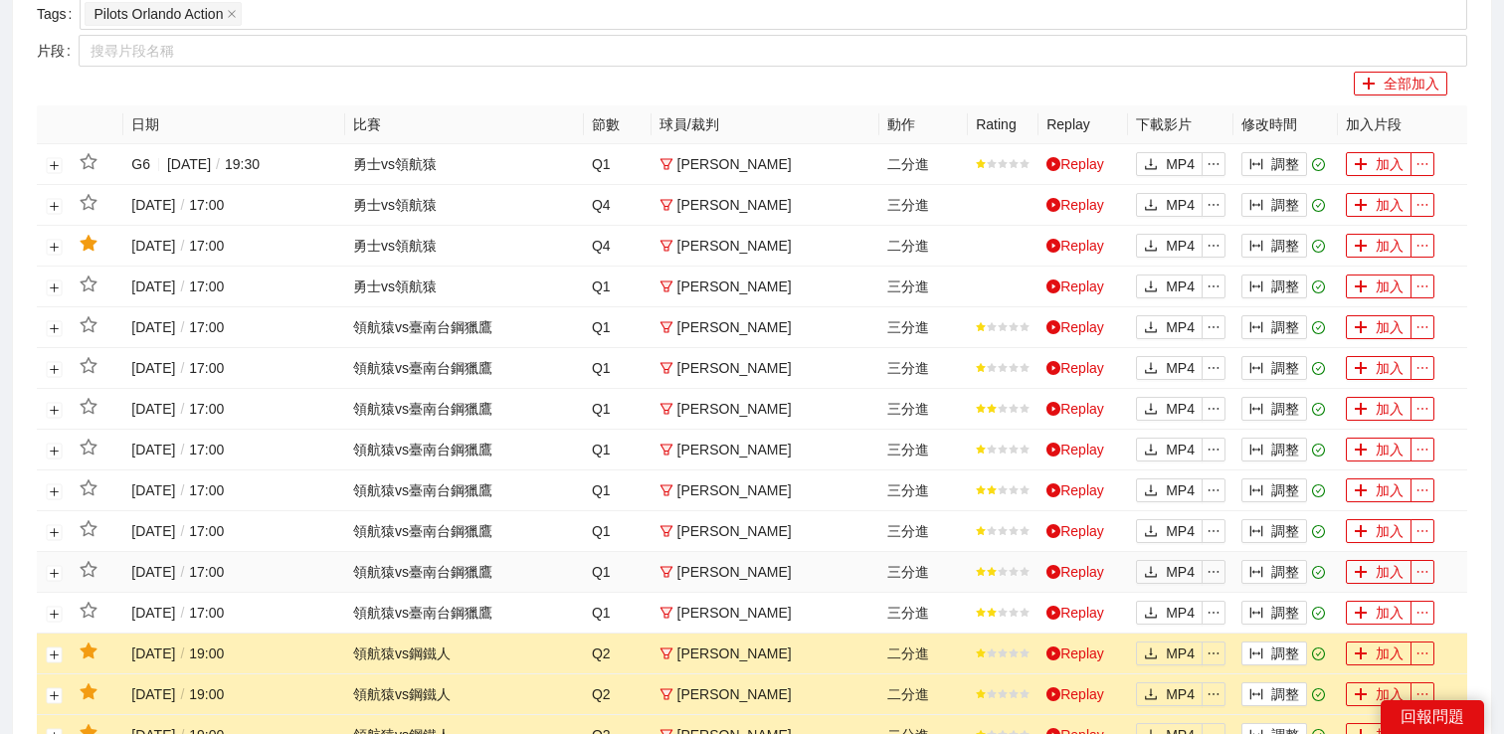
scroll to position [780, 0]
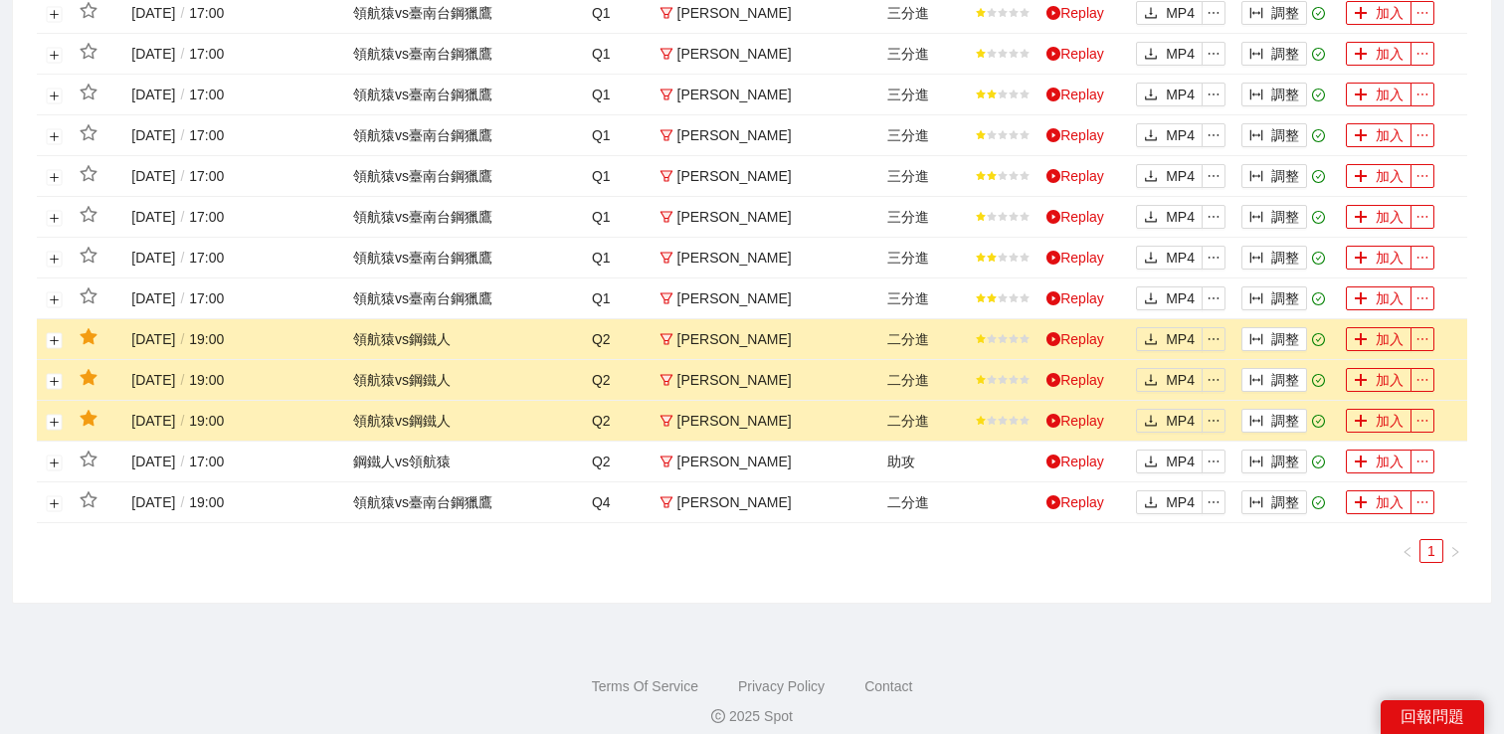
click at [1074, 430] on td "Replay" at bounding box center [1083, 421] width 90 height 41
click at [1253, 419] on icon "column-width" at bounding box center [1256, 421] width 14 height 14
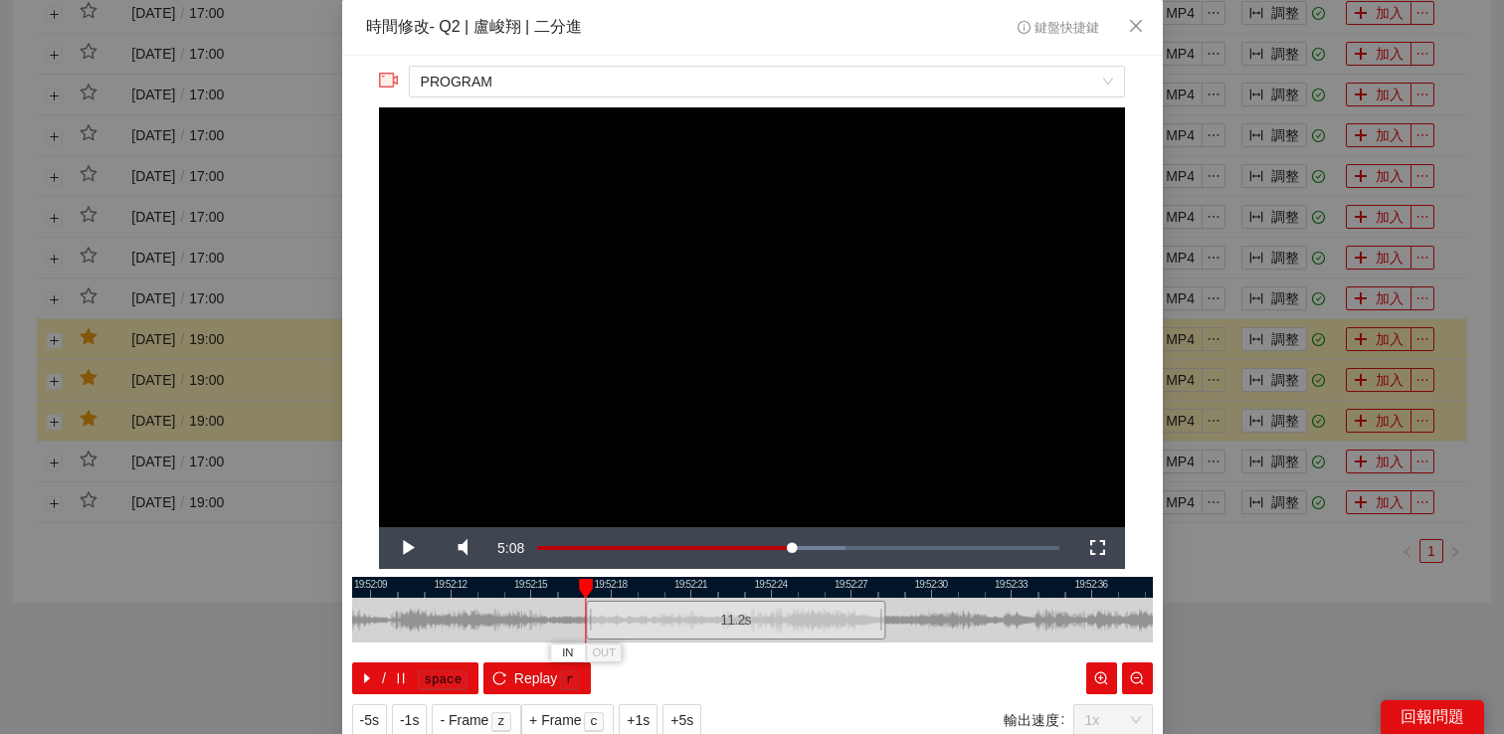
drag, startPoint x: 622, startPoint y: 608, endPoint x: 589, endPoint y: 608, distance: 32.8
click at [589, 608] on div at bounding box center [589, 620] width 12 height 45
click at [394, 548] on span "Video Player" at bounding box center [407, 548] width 56 height 0
drag, startPoint x: 875, startPoint y: 617, endPoint x: 863, endPoint y: 621, distance: 12.6
click at [863, 621] on div "11.2 s" at bounding box center [721, 620] width 299 height 39
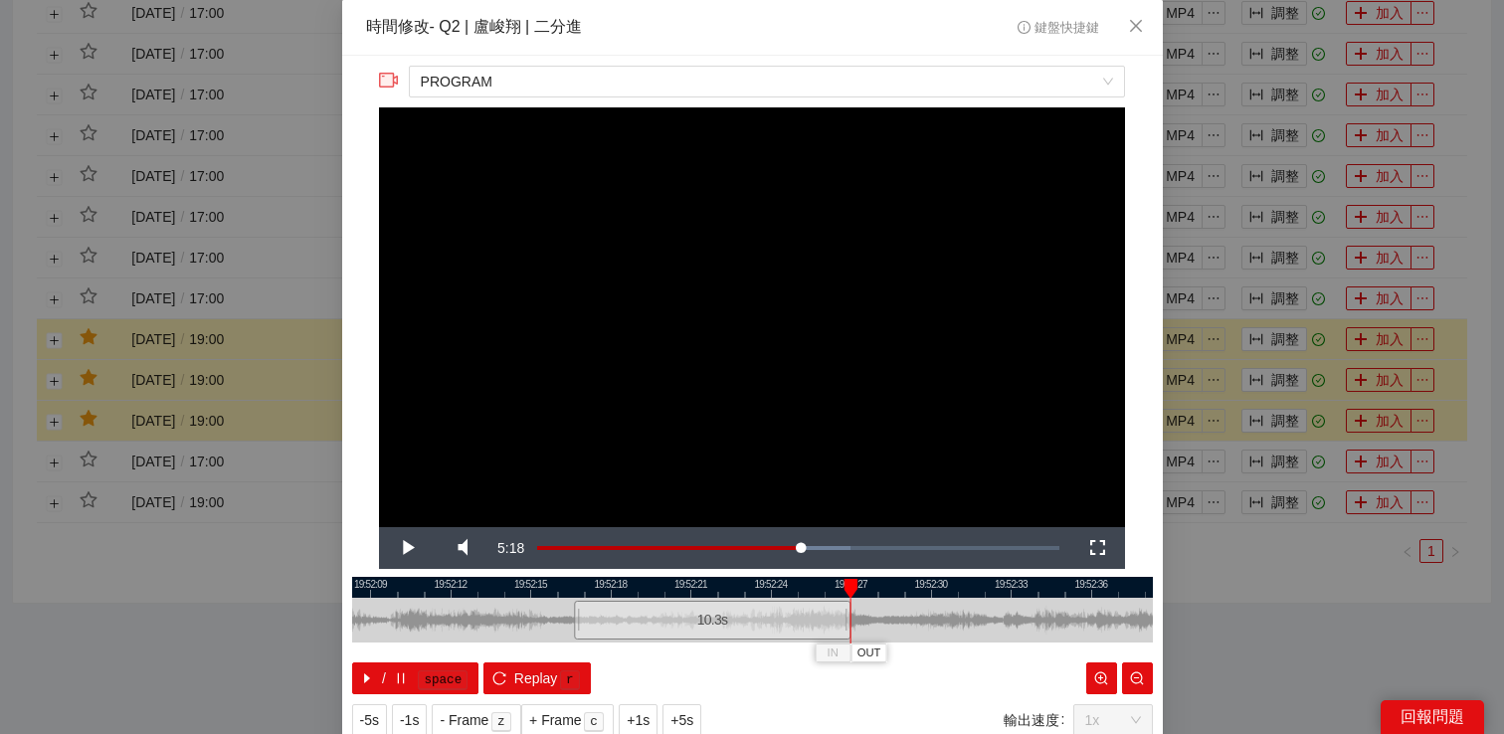
drag, startPoint x: 869, startPoint y: 616, endPoint x: 846, endPoint y: 618, distance: 23.0
click at [846, 618] on div at bounding box center [847, 620] width 12 height 45
click at [843, 619] on div at bounding box center [844, 620] width 12 height 45
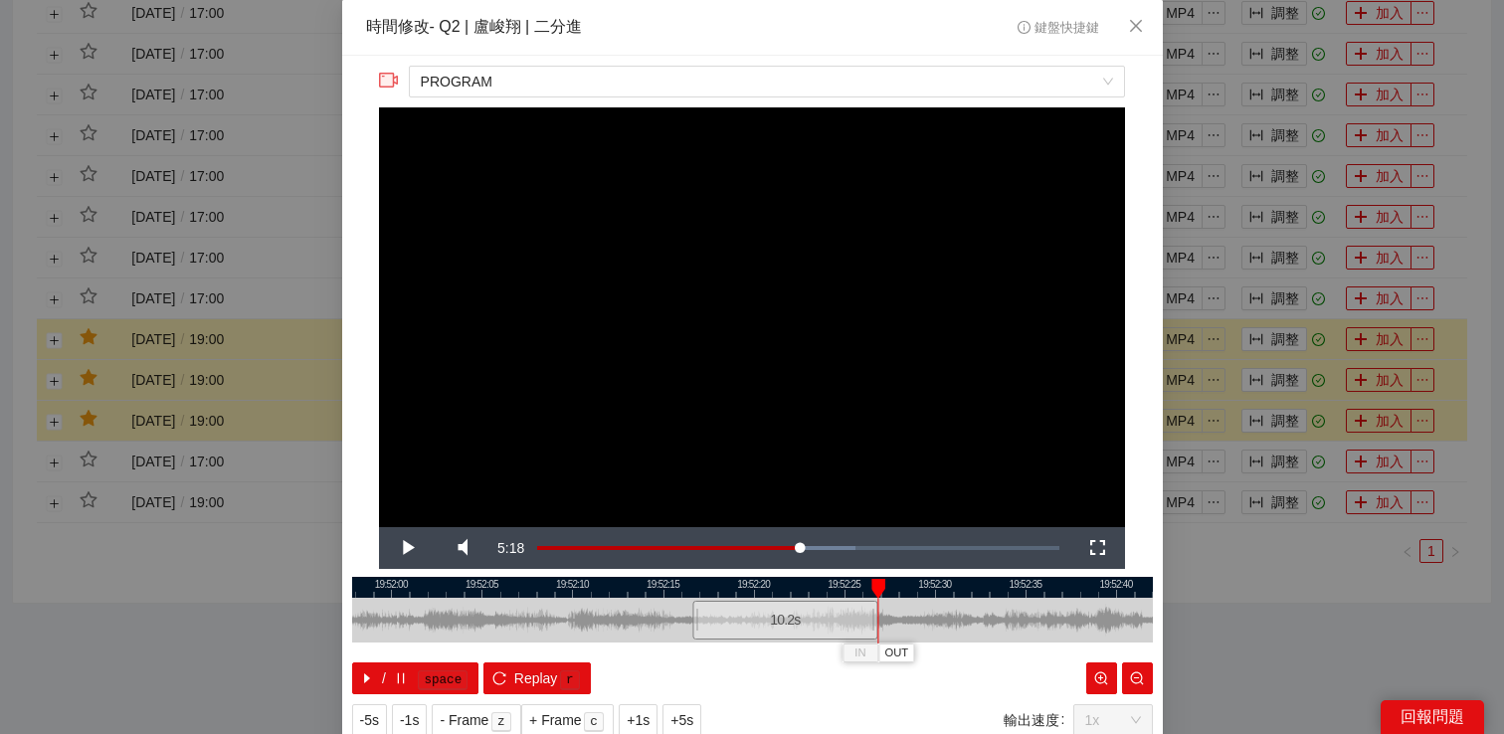
scroll to position [64, 0]
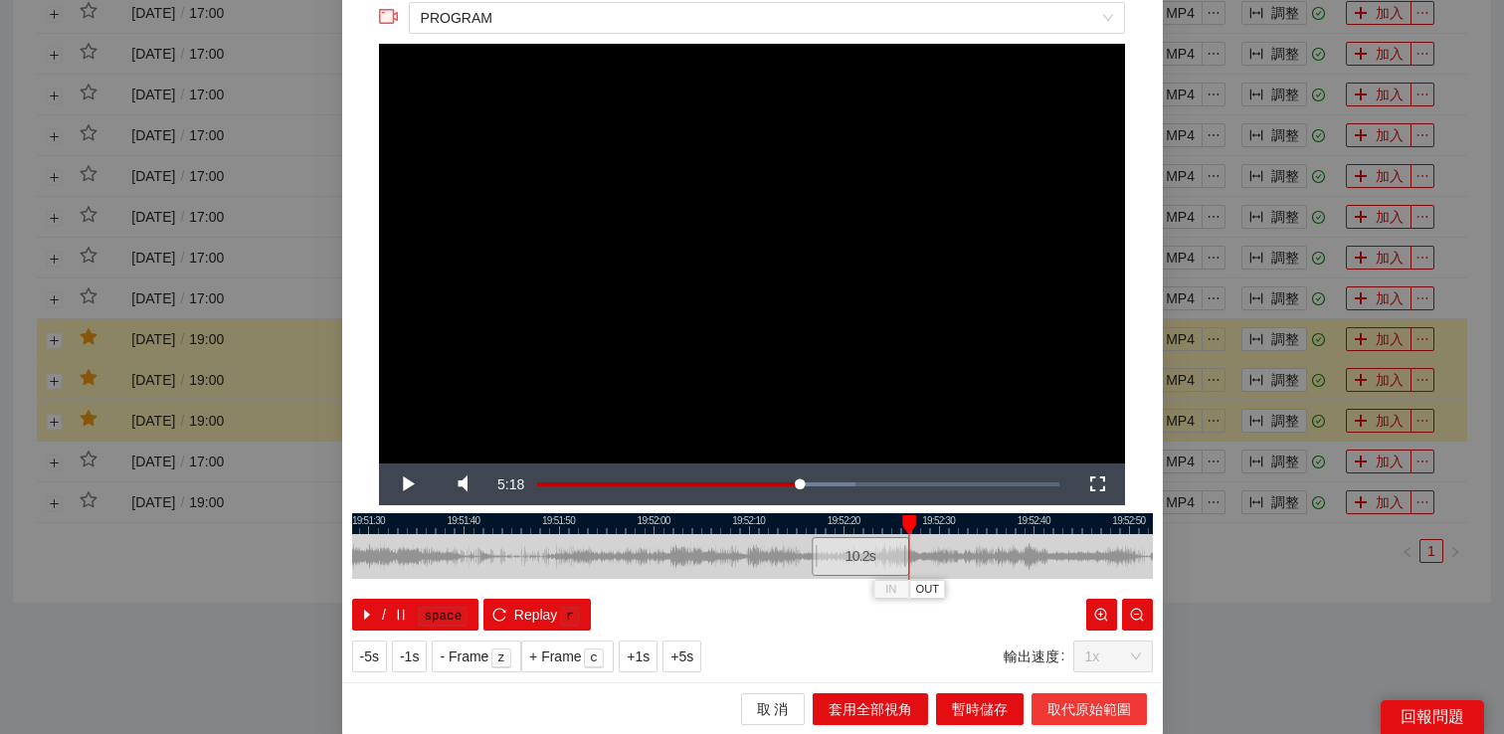
click at [1112, 695] on button "取代原始範圍" at bounding box center [1088, 709] width 115 height 32
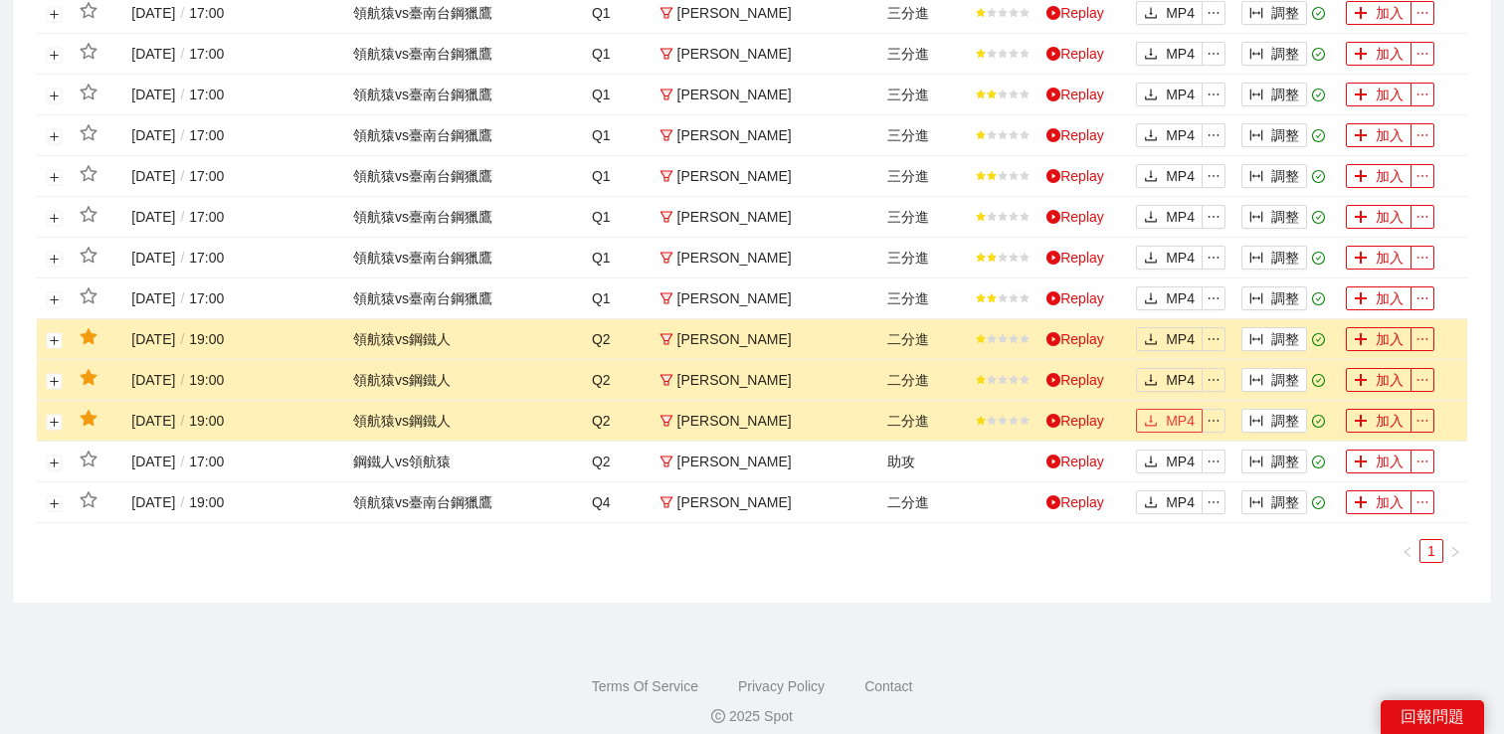
click at [1163, 422] on button "MP4" at bounding box center [1169, 421] width 67 height 24
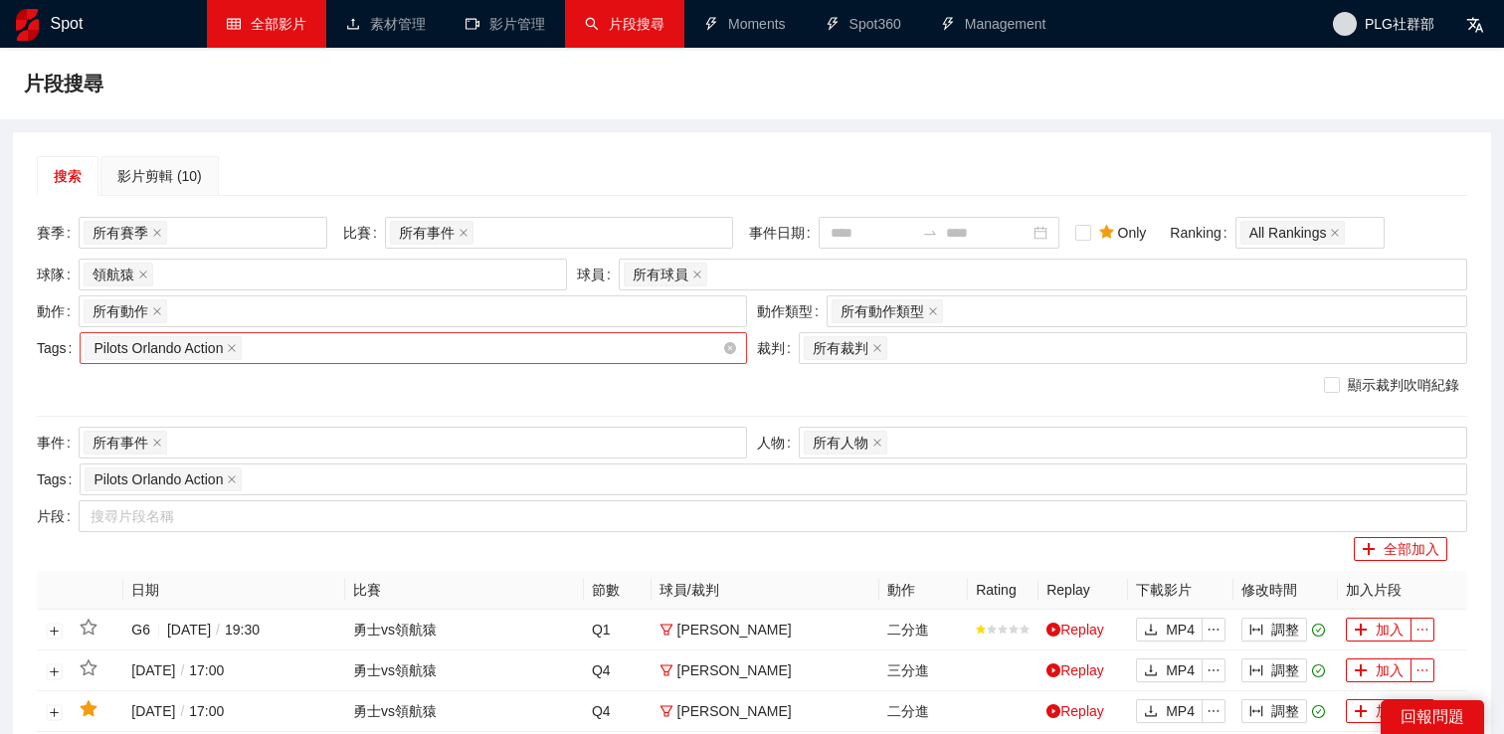
click at [292, 358] on div "Pilots Orlando Action" at bounding box center [403, 348] width 637 height 28
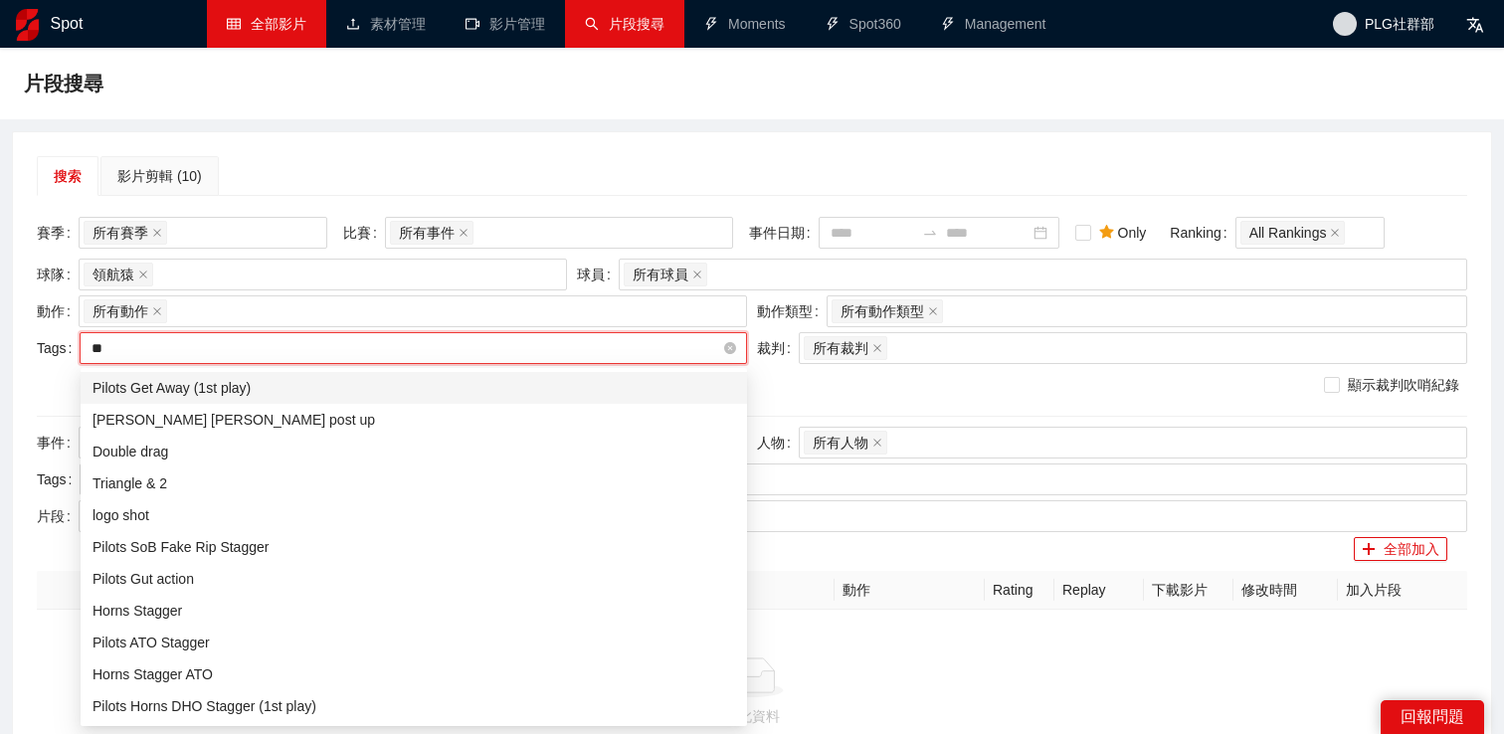
type input "***"
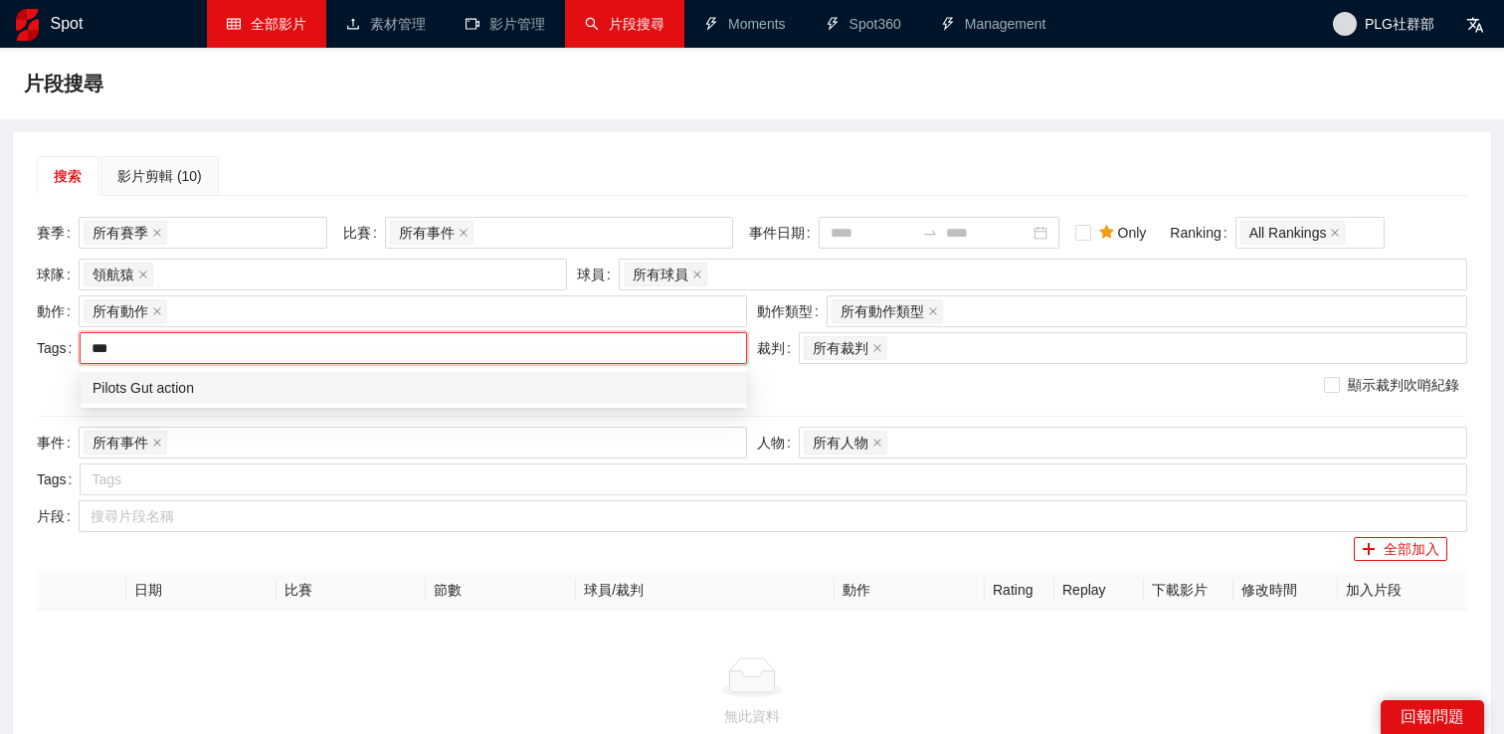
click at [292, 382] on div "Pilots Gut action" at bounding box center [413, 388] width 642 height 22
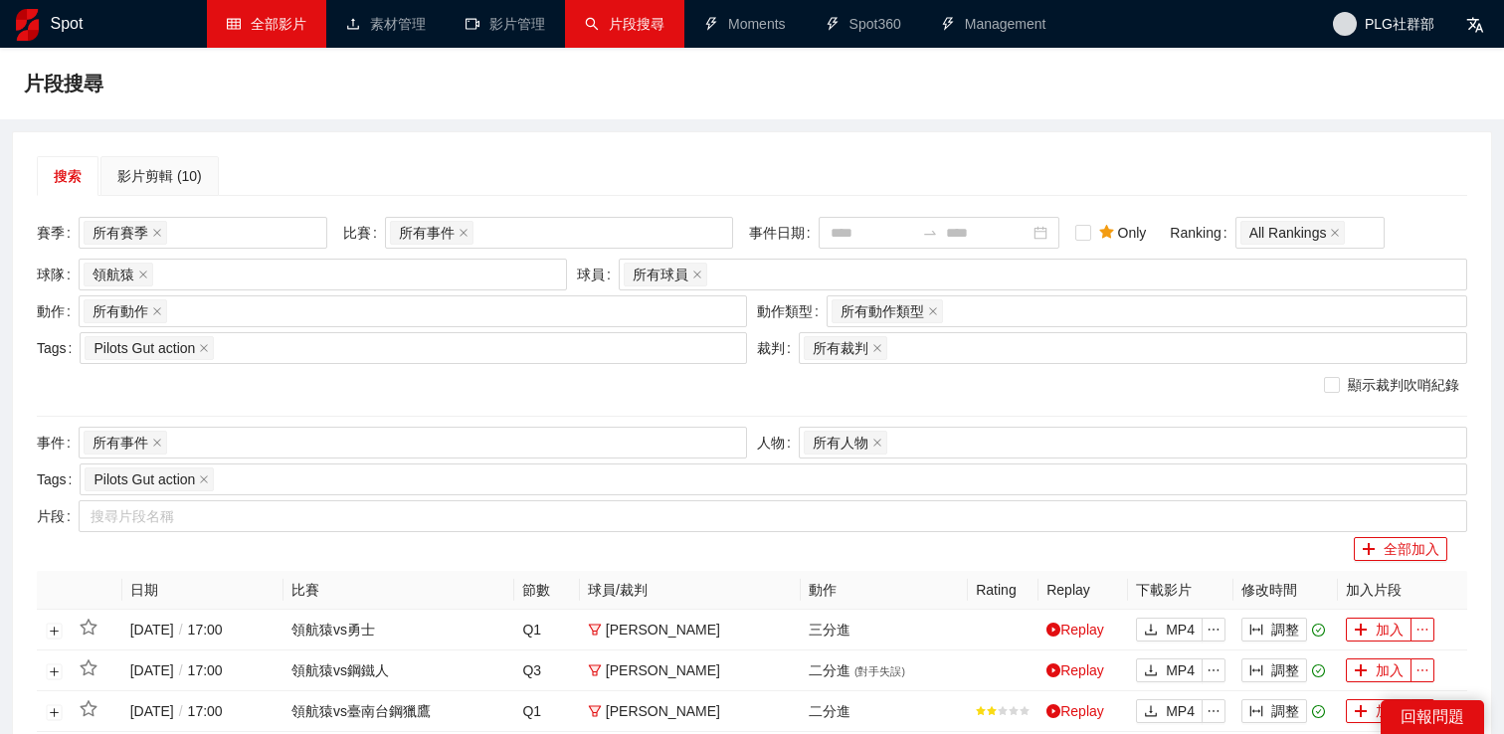
click at [470, 142] on div "搜索 影片剪輯 (10) 賽季 所有賽季 比賽 所有事件 事件日期 Only Ranking All Rankings 球隊 領航猿 球員 所有球員 動作 所…" at bounding box center [752, 533] width 1478 height 802
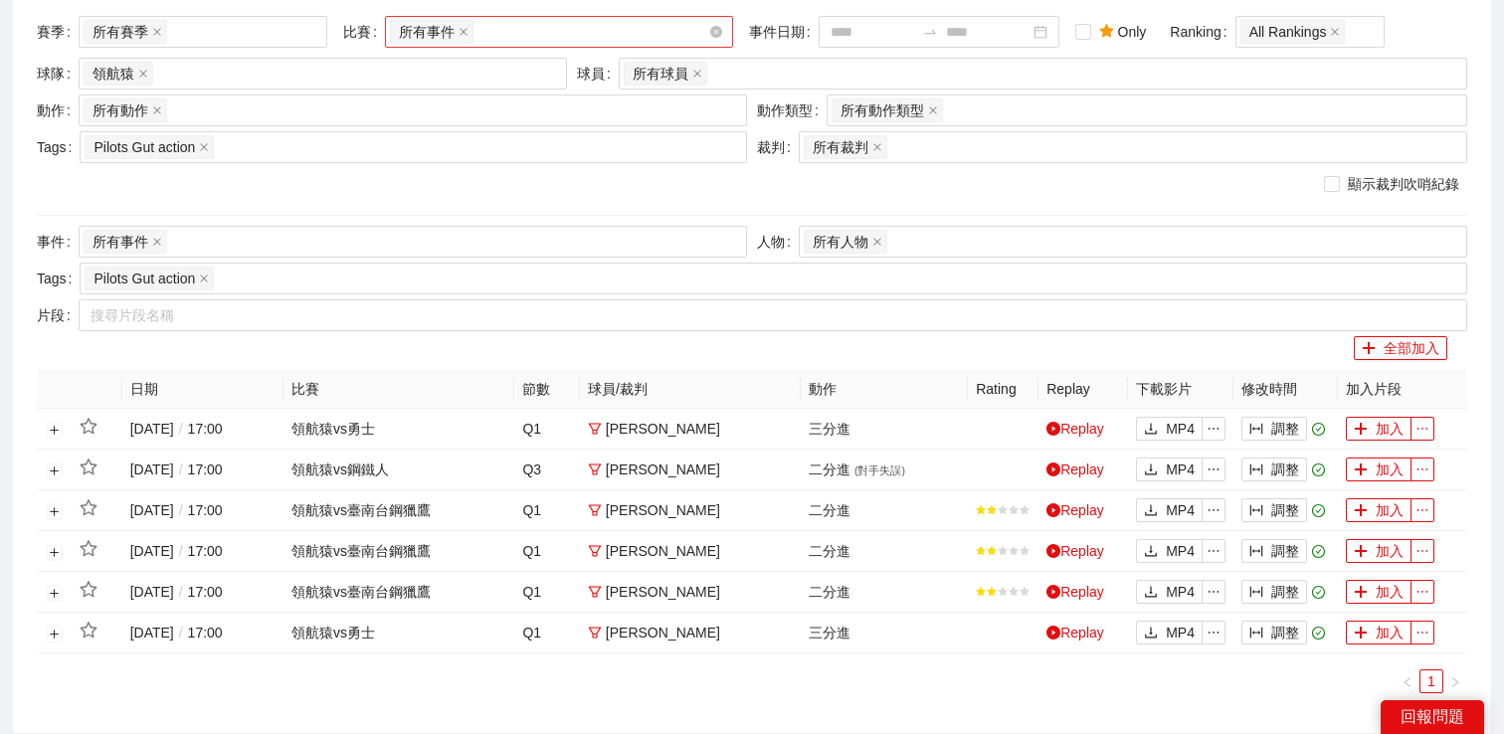
scroll to position [348, 0]
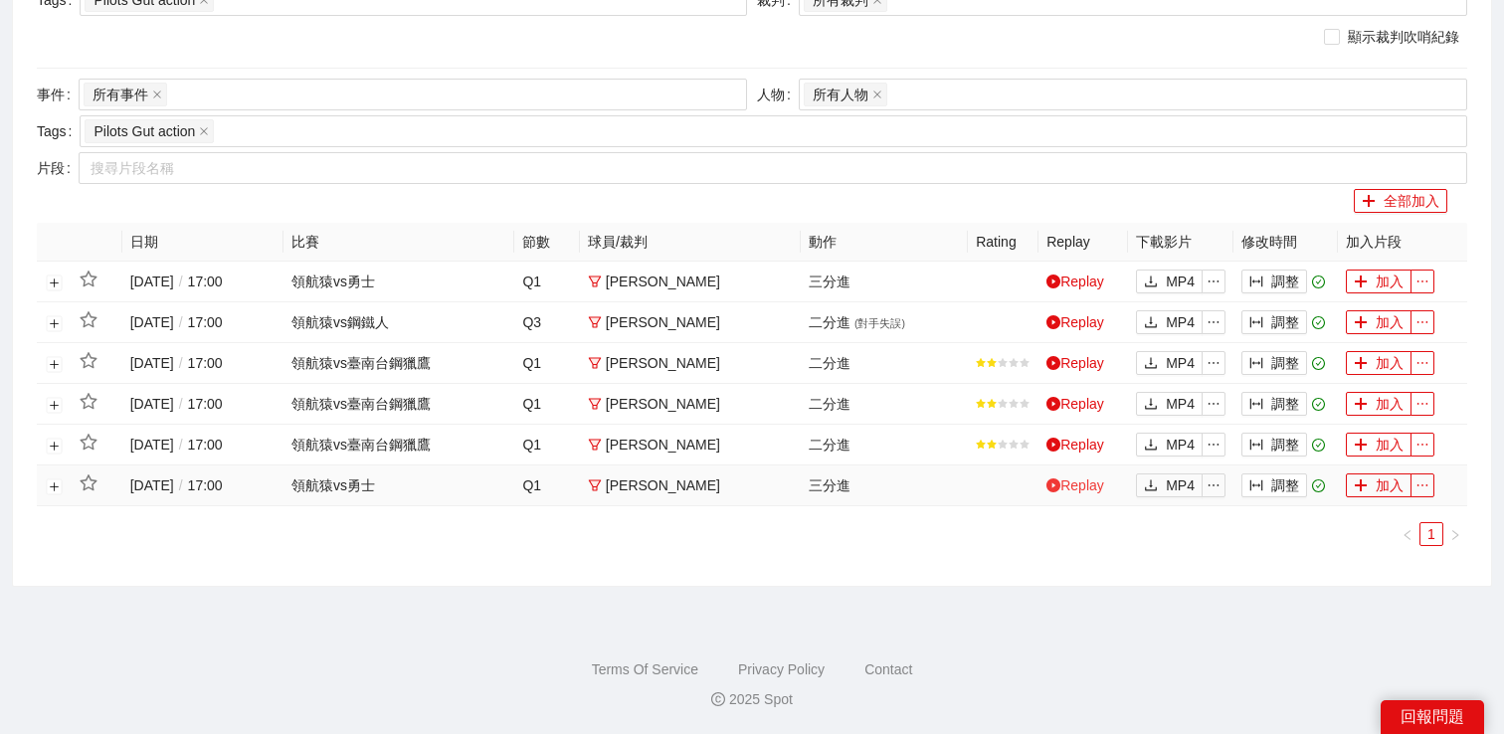
click at [1072, 490] on link "Replay" at bounding box center [1075, 485] width 58 height 16
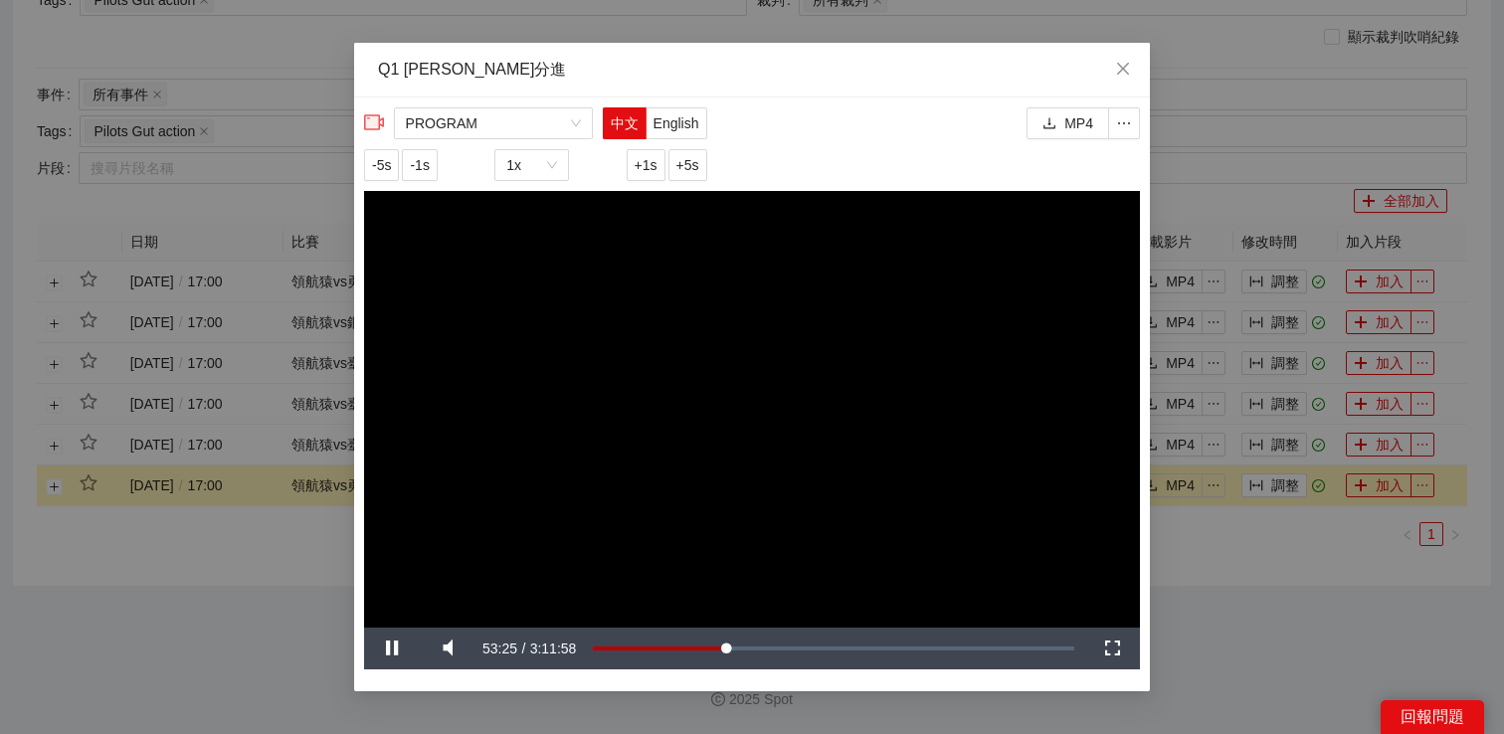
click at [1219, 555] on div "**********" at bounding box center [752, 367] width 1504 height 734
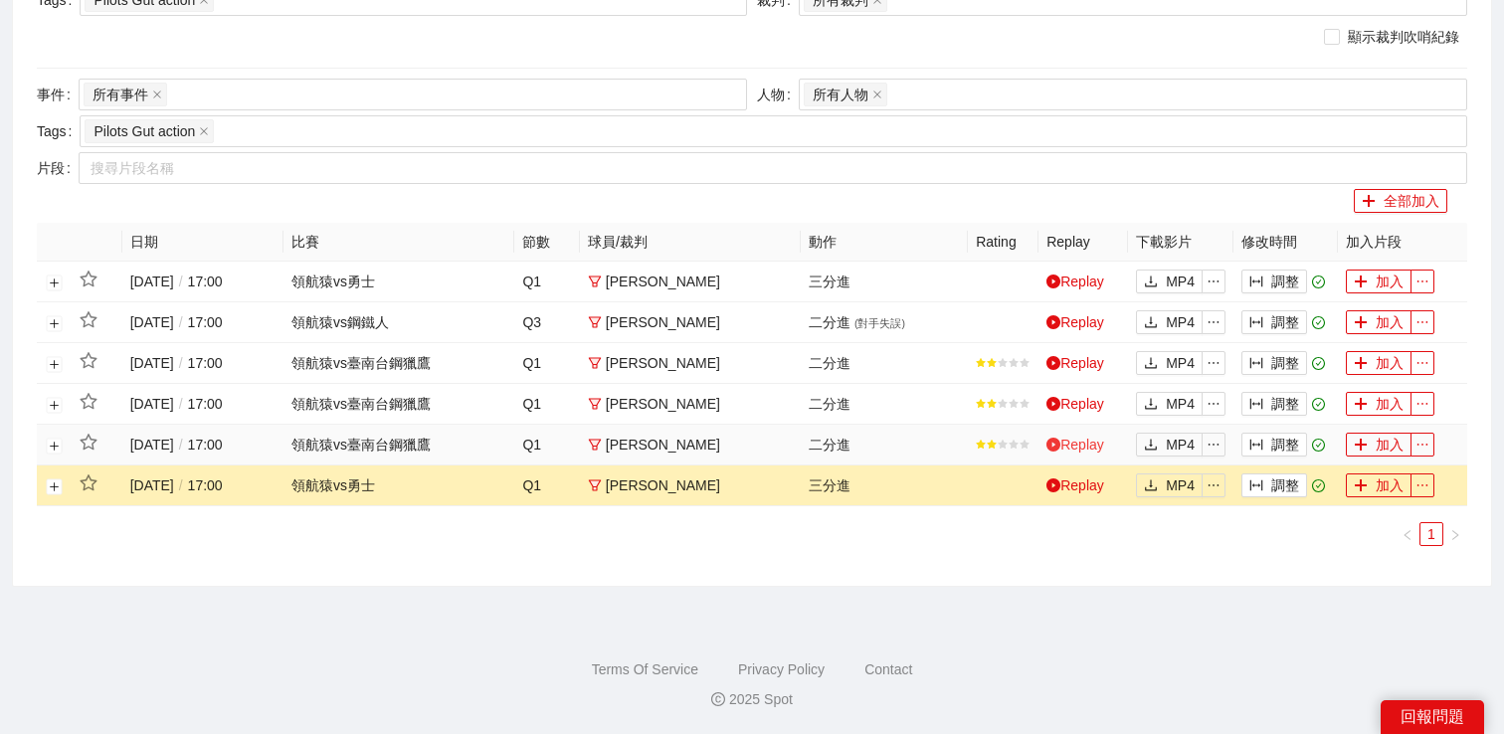
click at [1079, 442] on link "Replay" at bounding box center [1075, 445] width 58 height 16
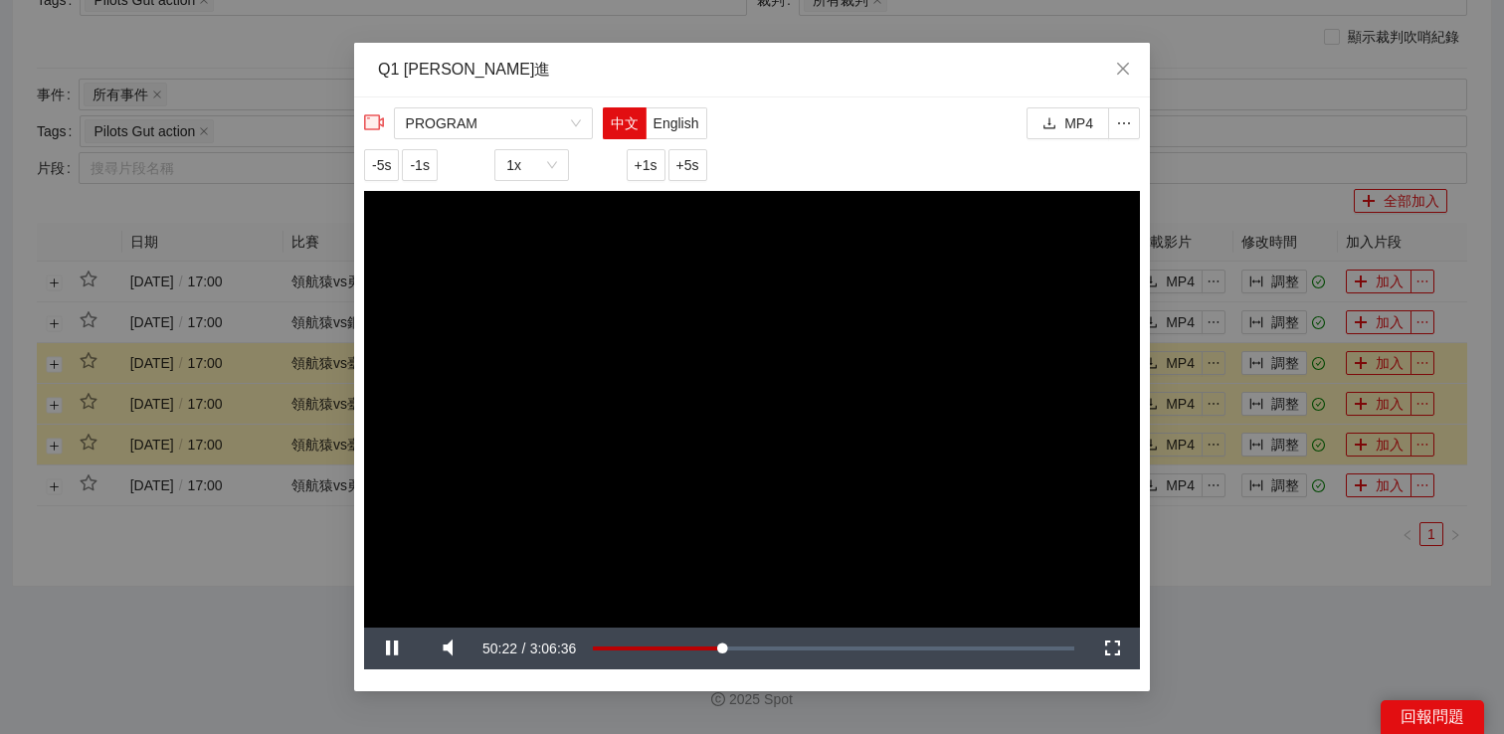
click at [1178, 547] on div "**********" at bounding box center [752, 367] width 1504 height 734
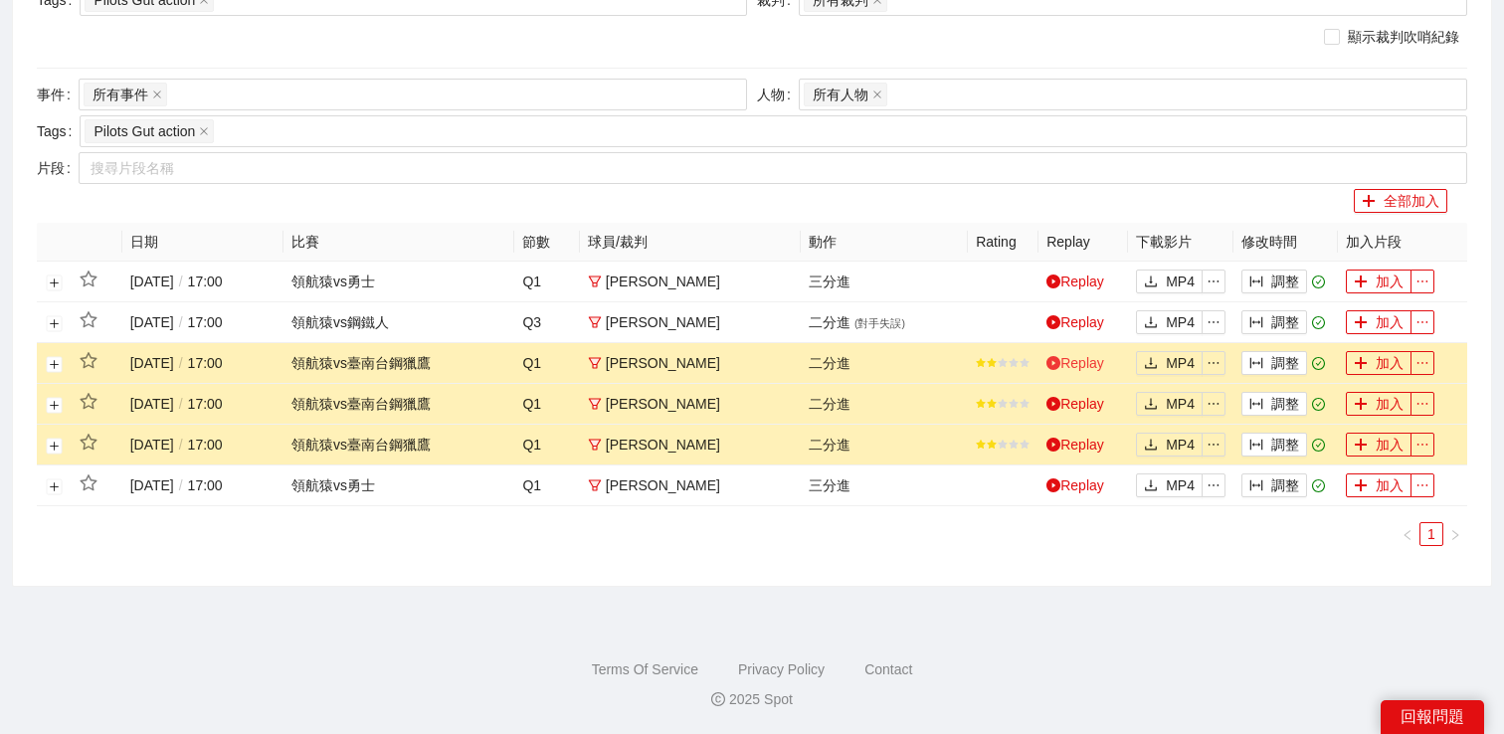
click at [1087, 366] on link "Replay" at bounding box center [1075, 363] width 58 height 16
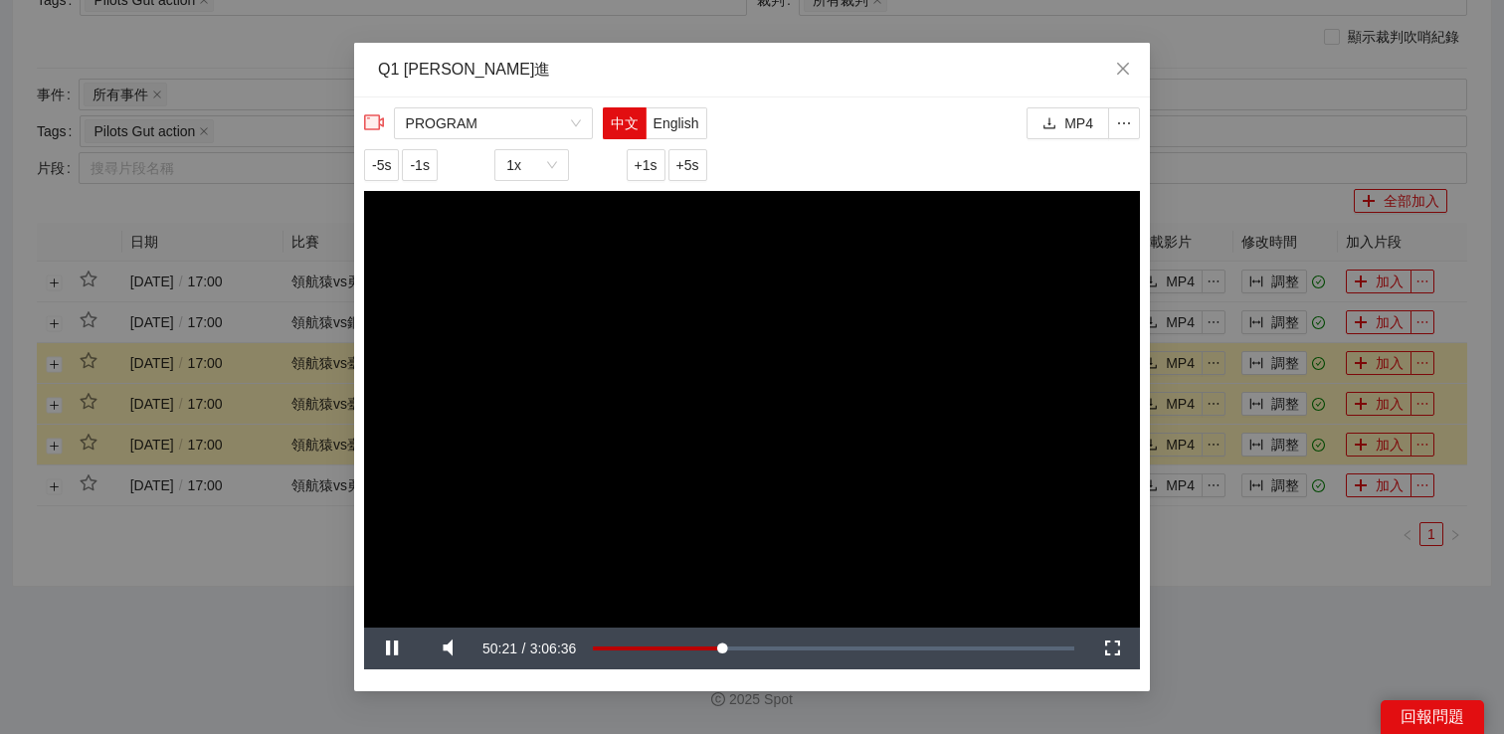
click at [1232, 578] on div "**********" at bounding box center [752, 367] width 1504 height 734
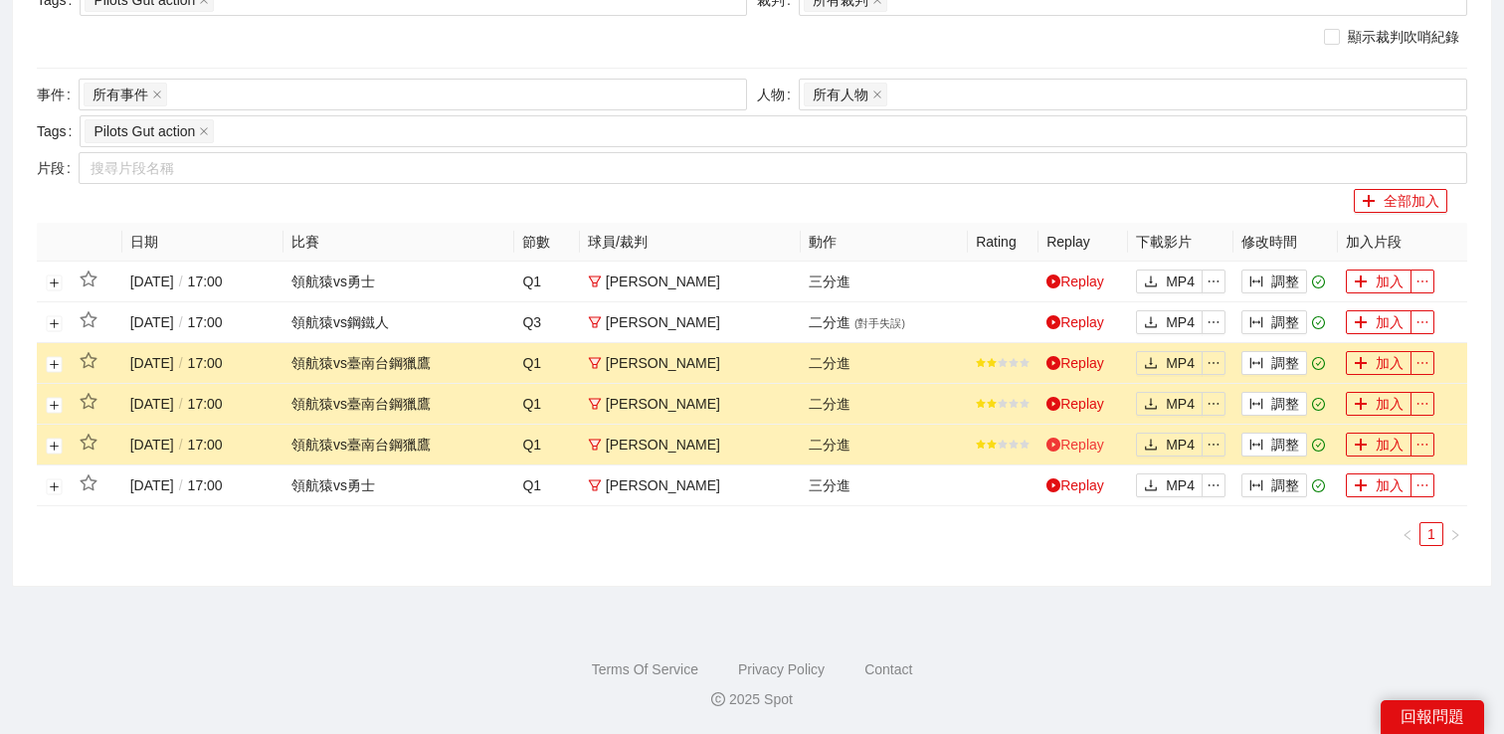
click at [1084, 438] on link "Replay" at bounding box center [1075, 445] width 58 height 16
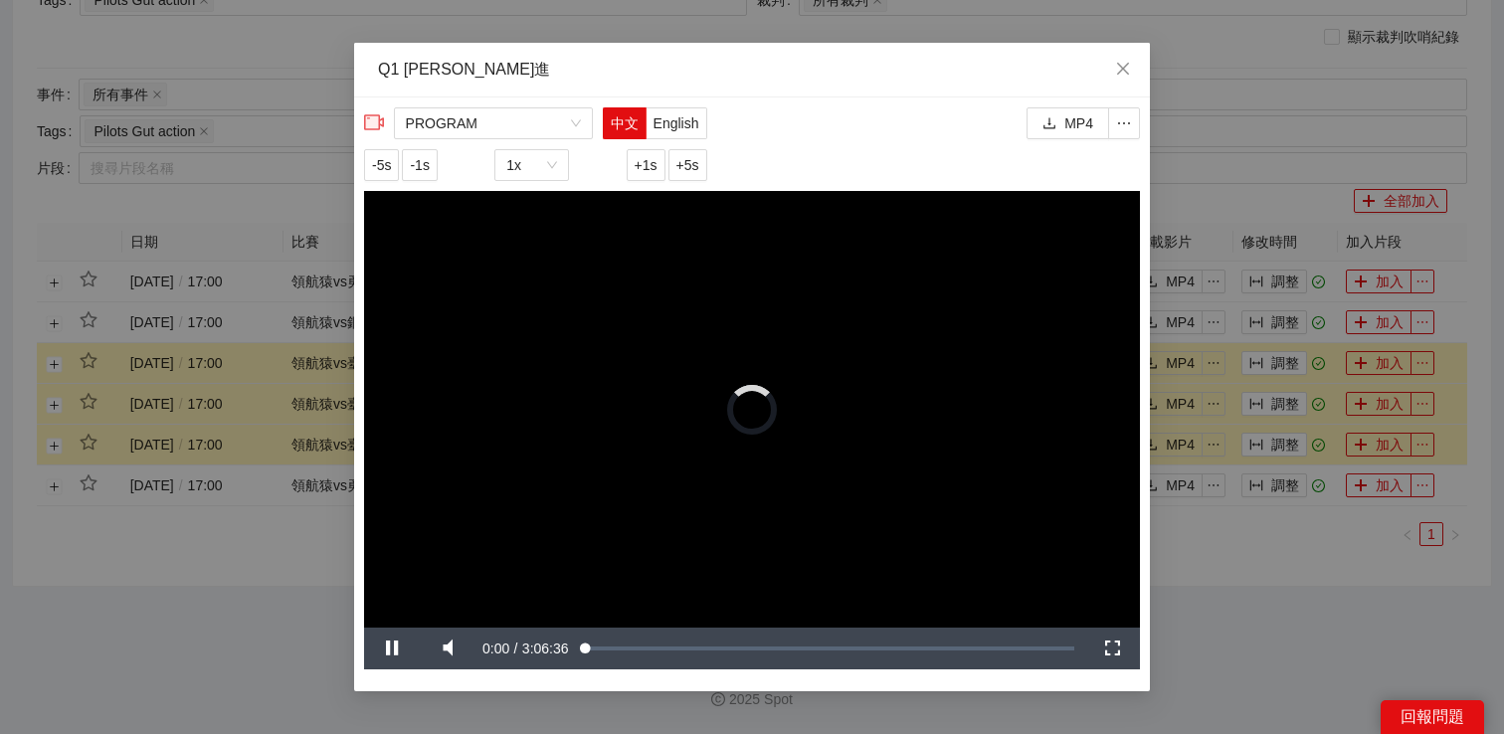
click at [1237, 589] on div "**********" at bounding box center [752, 367] width 1504 height 734
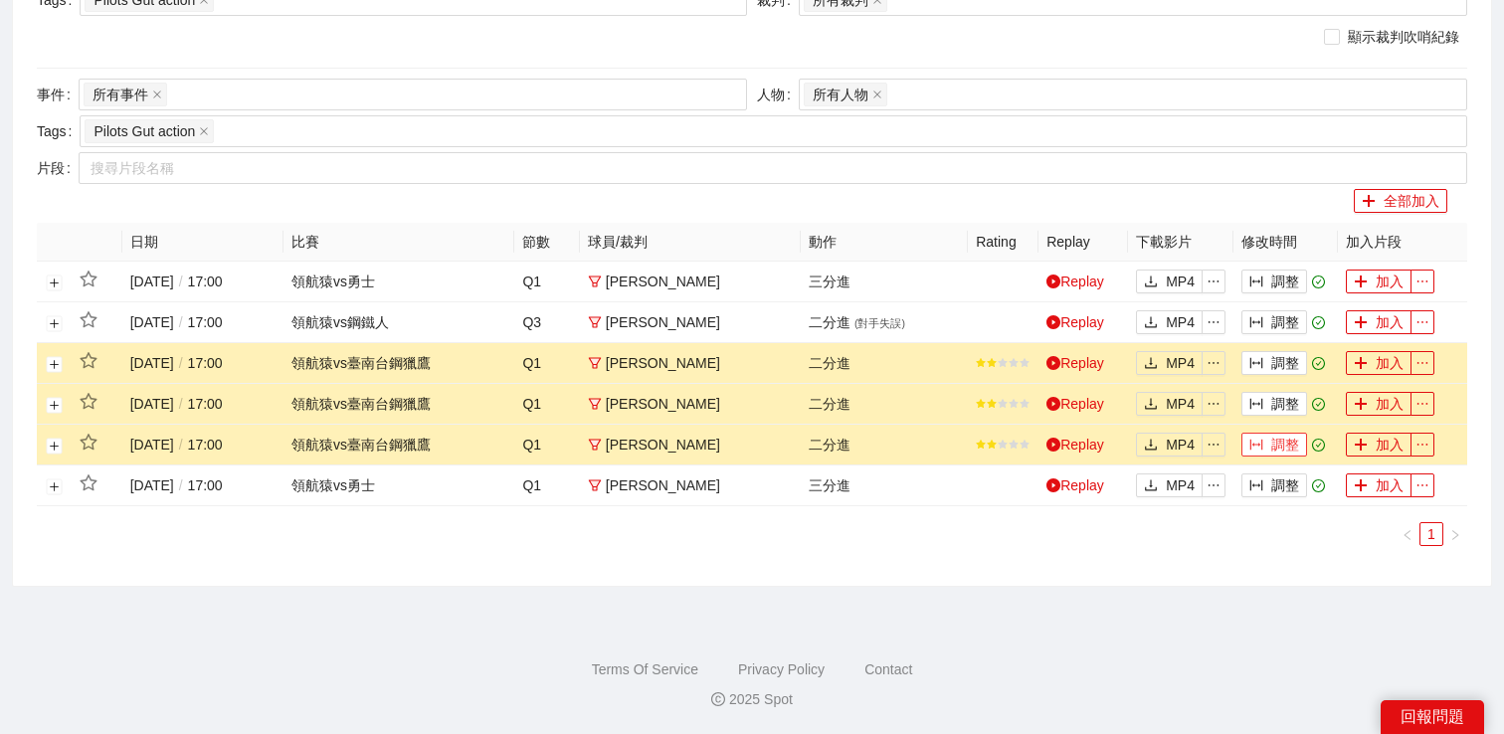
click at [1258, 446] on icon "column-width" at bounding box center [1256, 445] width 14 height 14
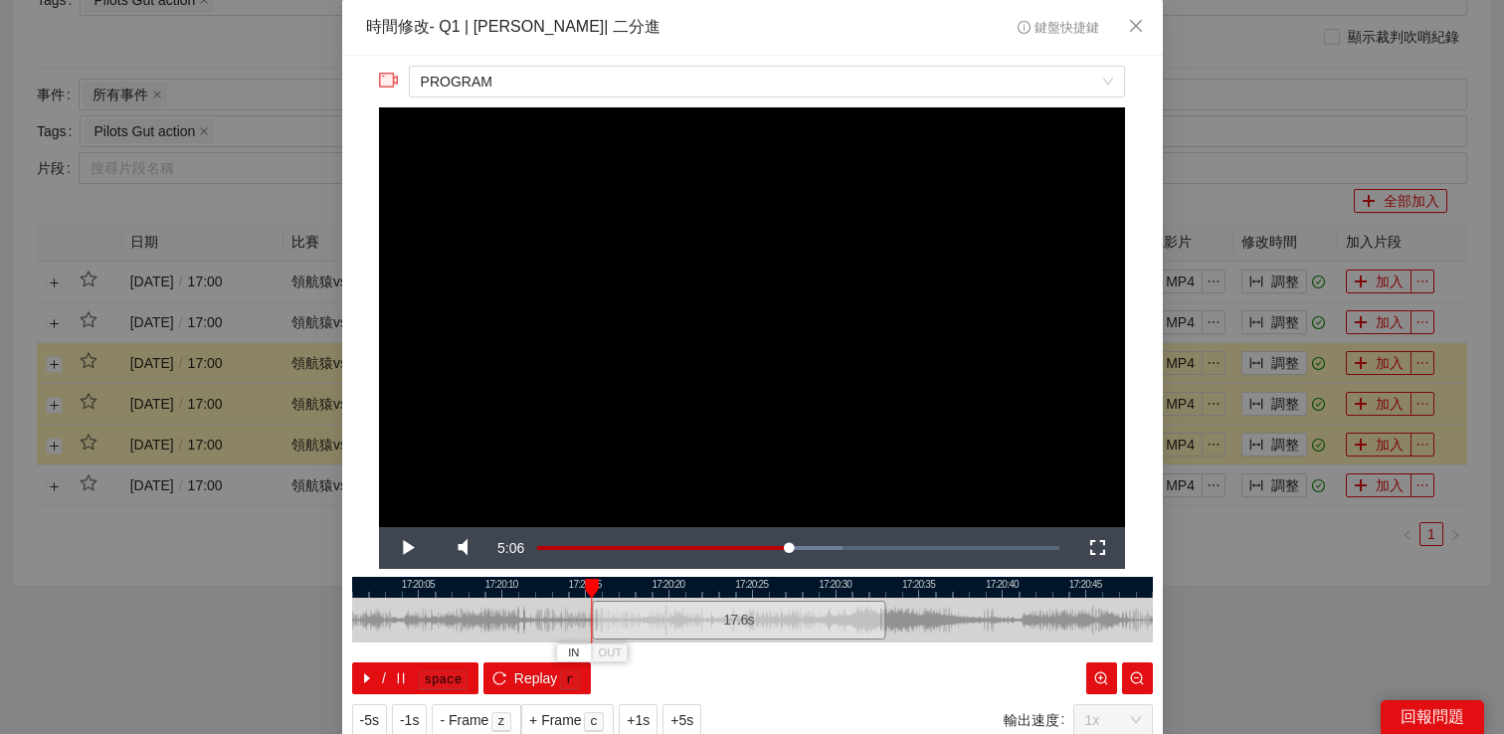
drag, startPoint x: 623, startPoint y: 618, endPoint x: 596, endPoint y: 621, distance: 27.0
click at [596, 621] on div at bounding box center [595, 620] width 12 height 45
drag, startPoint x: 886, startPoint y: 620, endPoint x: 895, endPoint y: 625, distance: 10.2
click at [895, 625] on div at bounding box center [891, 620] width 12 height 45
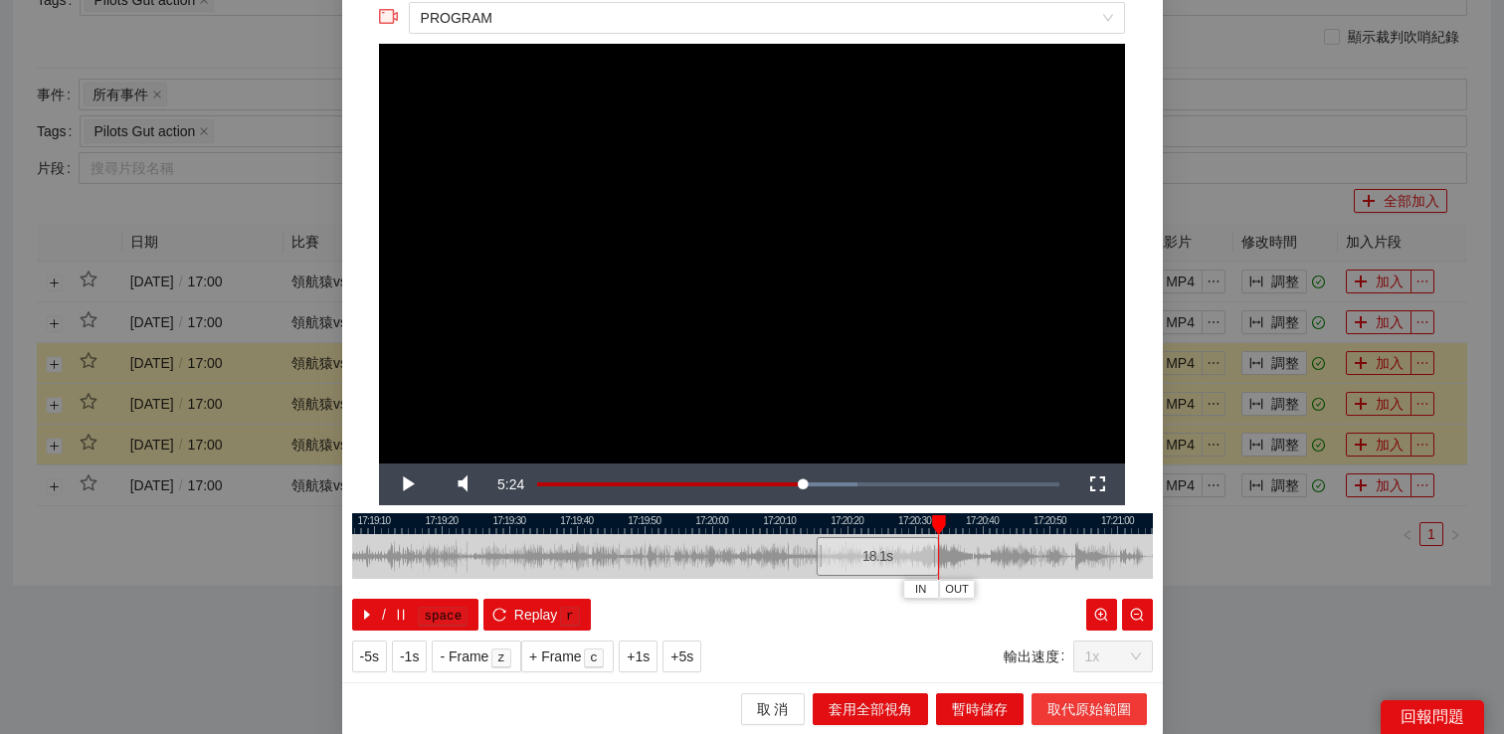
click at [1062, 701] on span "取代原始範圍" at bounding box center [1089, 709] width 84 height 22
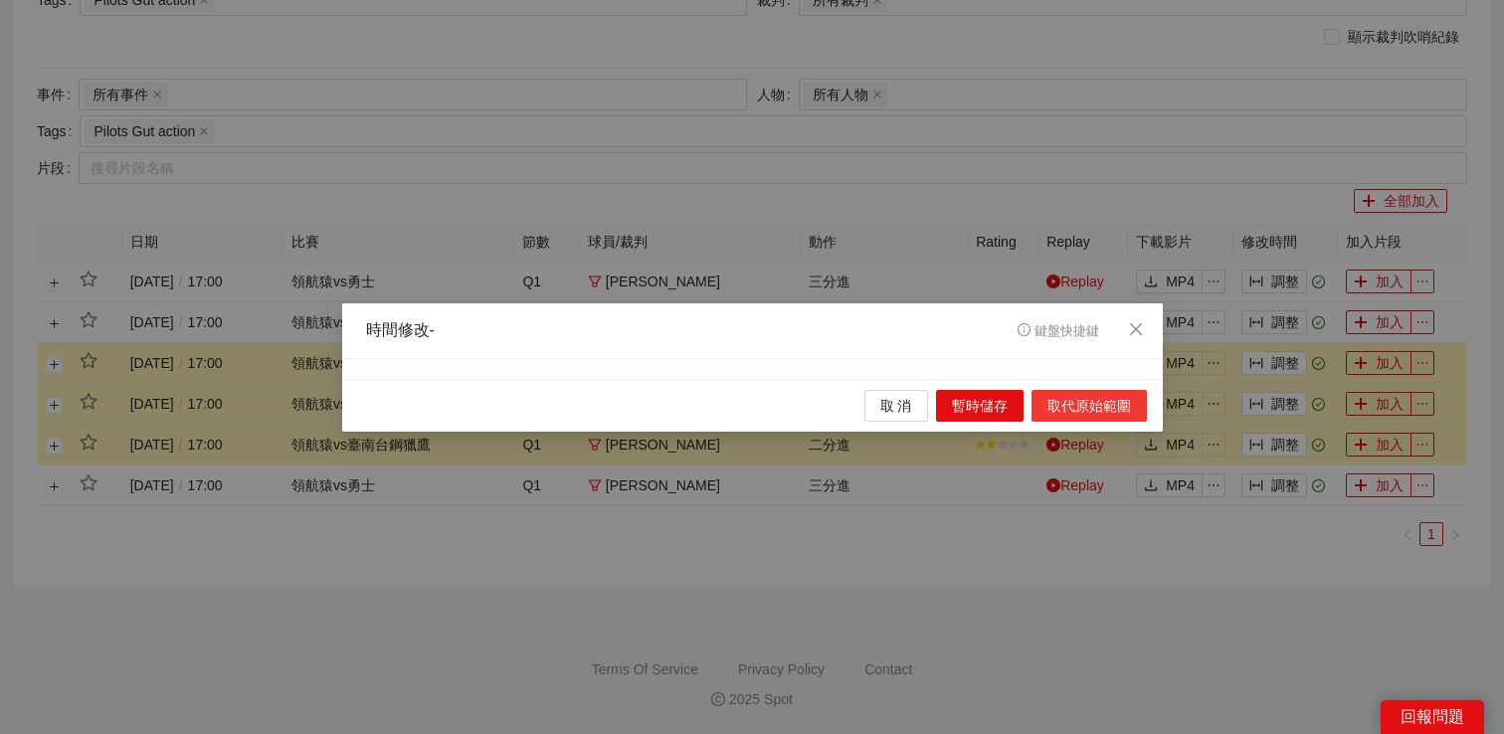
scroll to position [0, 0]
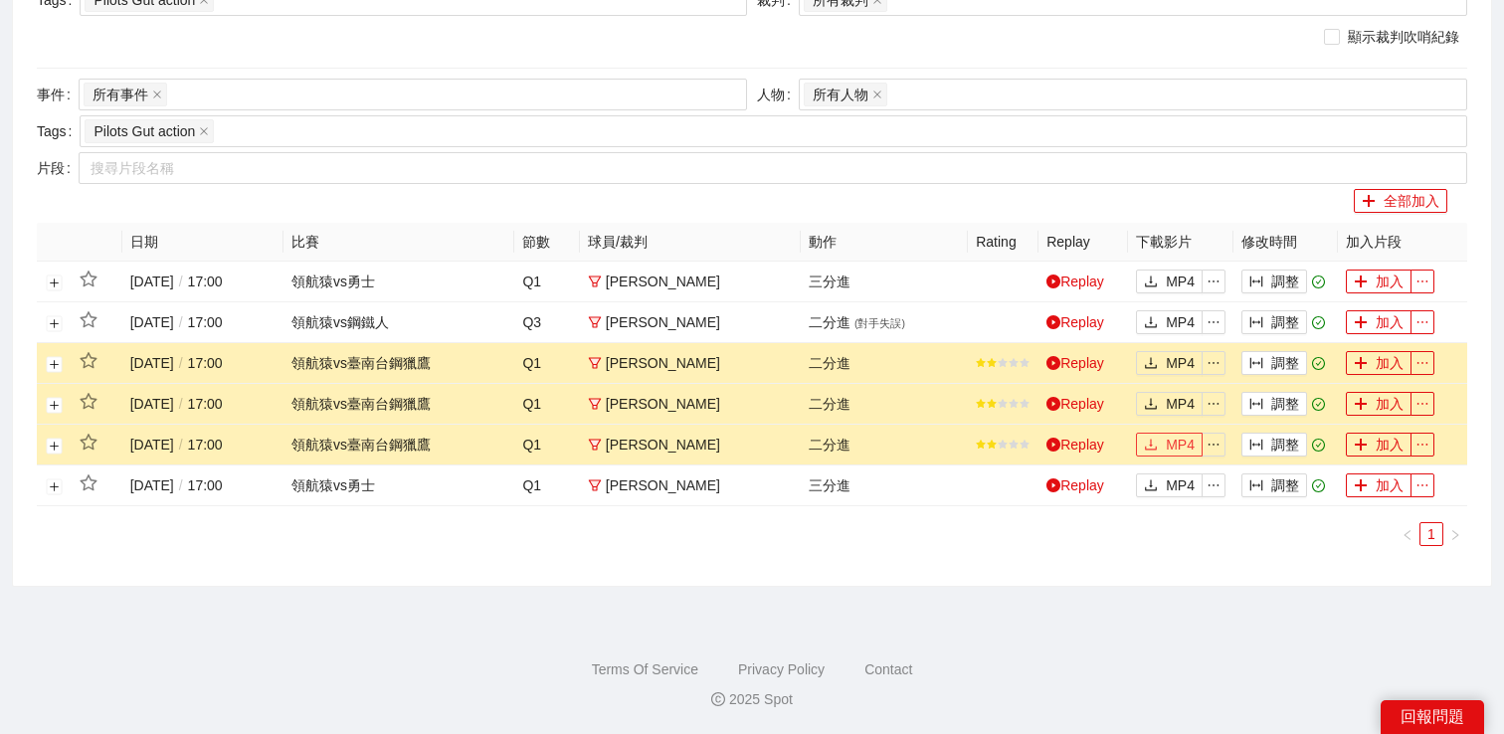
click at [1159, 441] on button "MP4" at bounding box center [1169, 445] width 67 height 24
click at [1077, 319] on link "Replay" at bounding box center [1075, 322] width 58 height 16
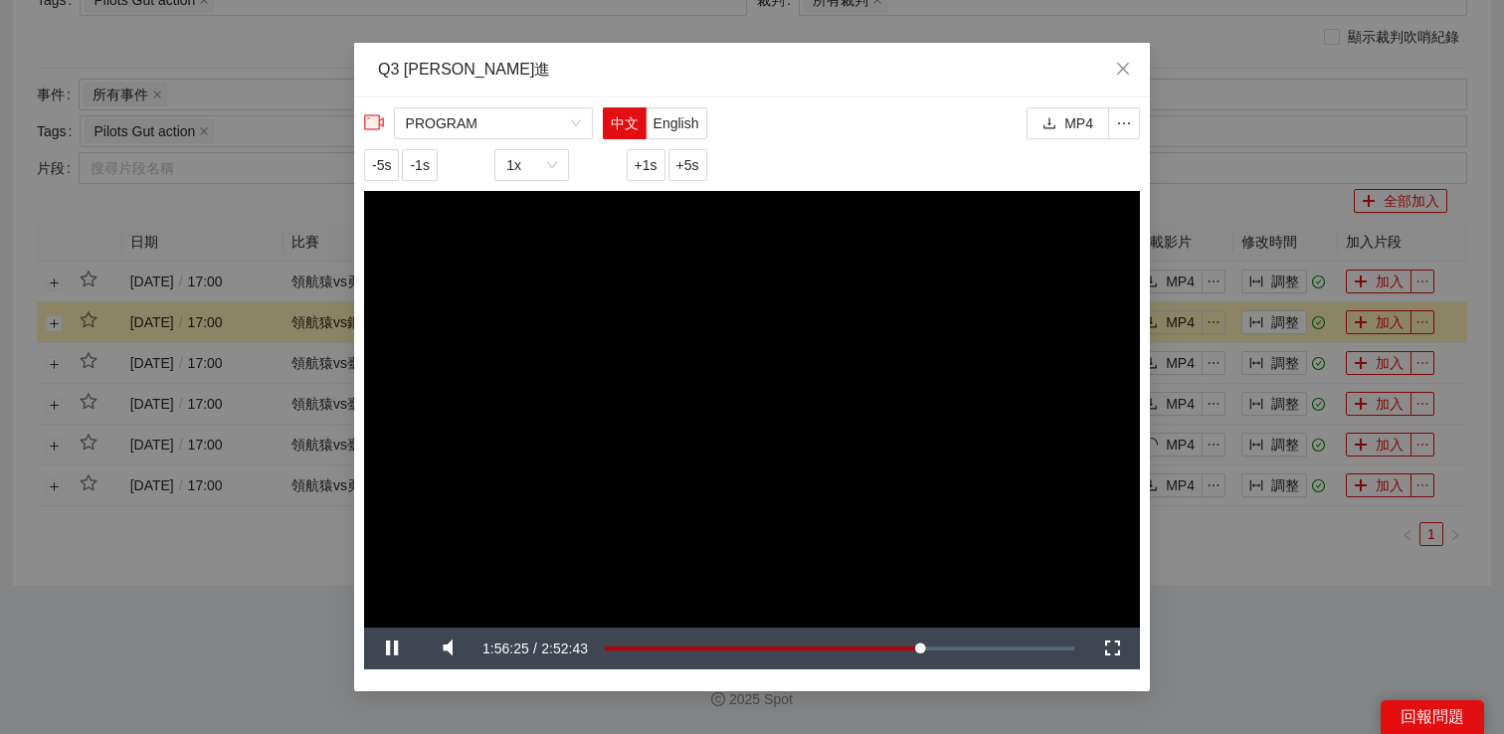
click at [1265, 159] on div "**********" at bounding box center [752, 367] width 1504 height 734
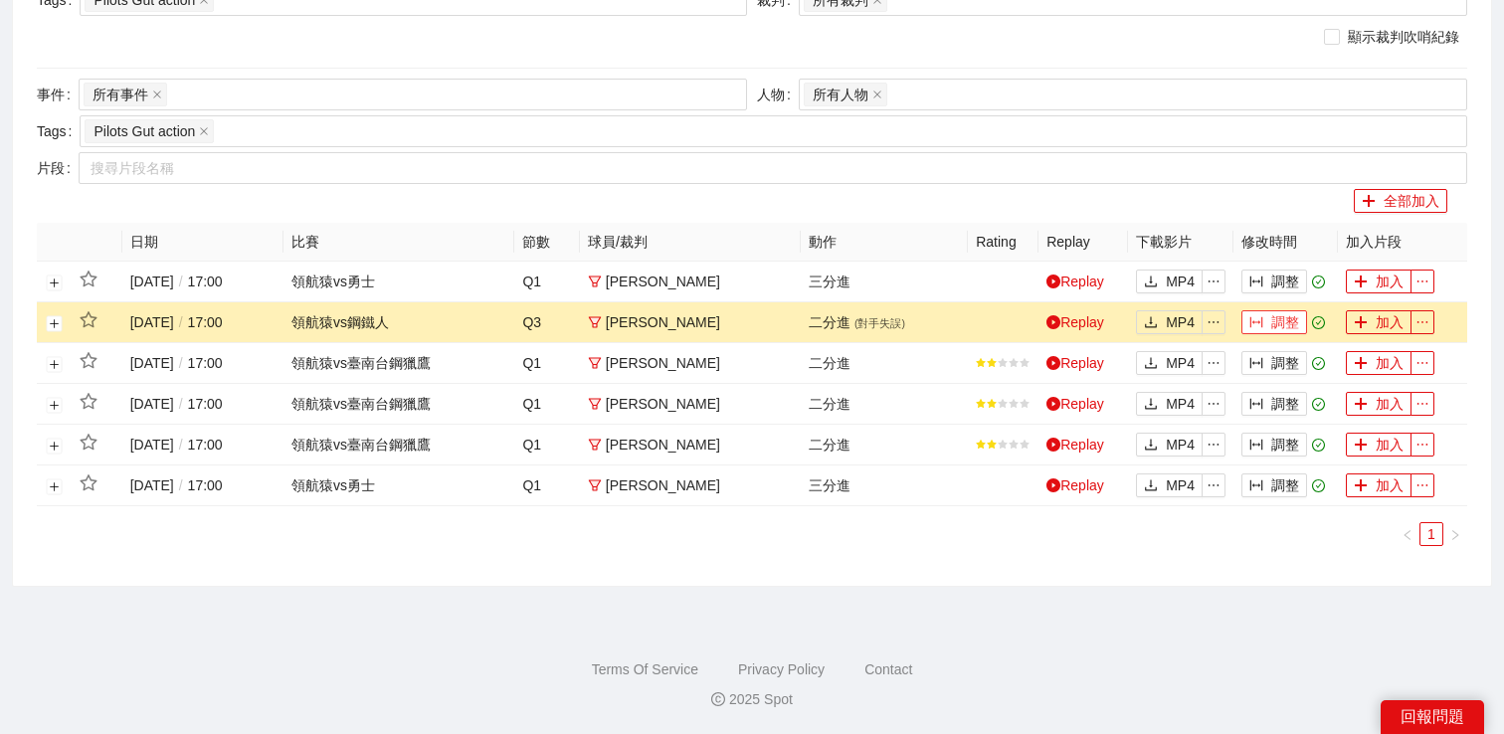
click at [1266, 324] on button "調整" at bounding box center [1274, 322] width 66 height 24
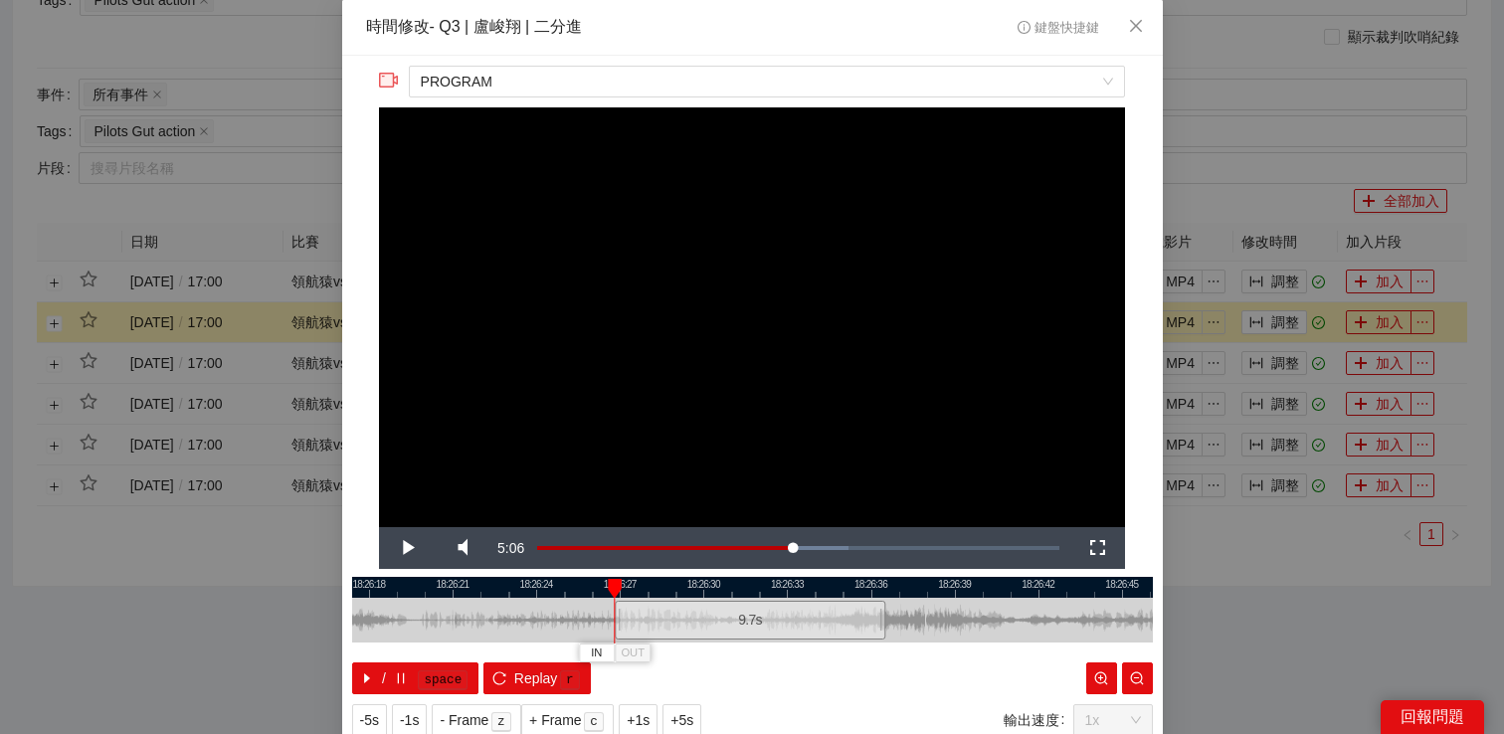
click at [616, 620] on div "18:26:15 18:26:18 18:26:21 18:26:24 18:26:27 18:26:30 18:26:33 18:26:36 18:26:3…" at bounding box center [752, 635] width 801 height 117
click at [878, 617] on div at bounding box center [879, 620] width 12 height 45
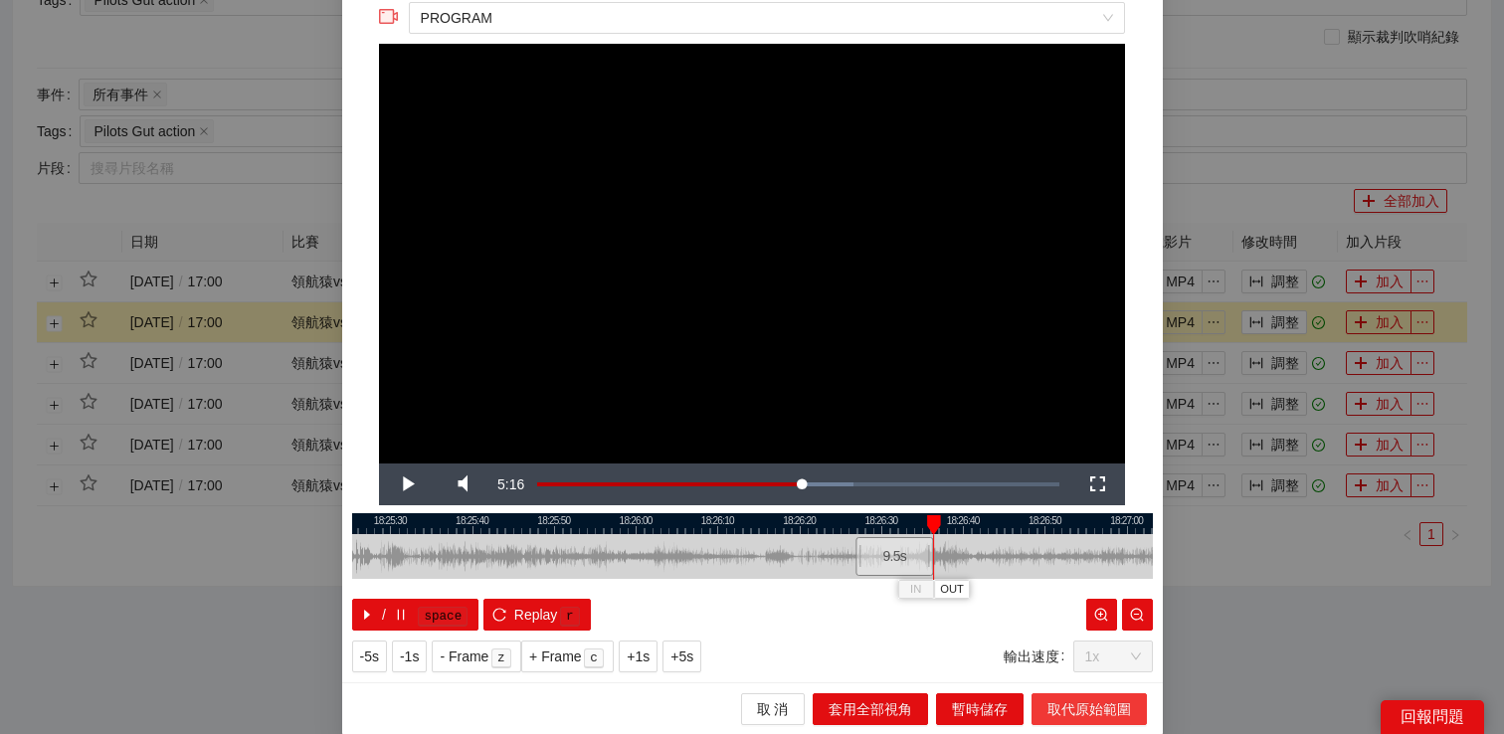
click at [1052, 695] on button "取代原始範圍" at bounding box center [1088, 709] width 115 height 32
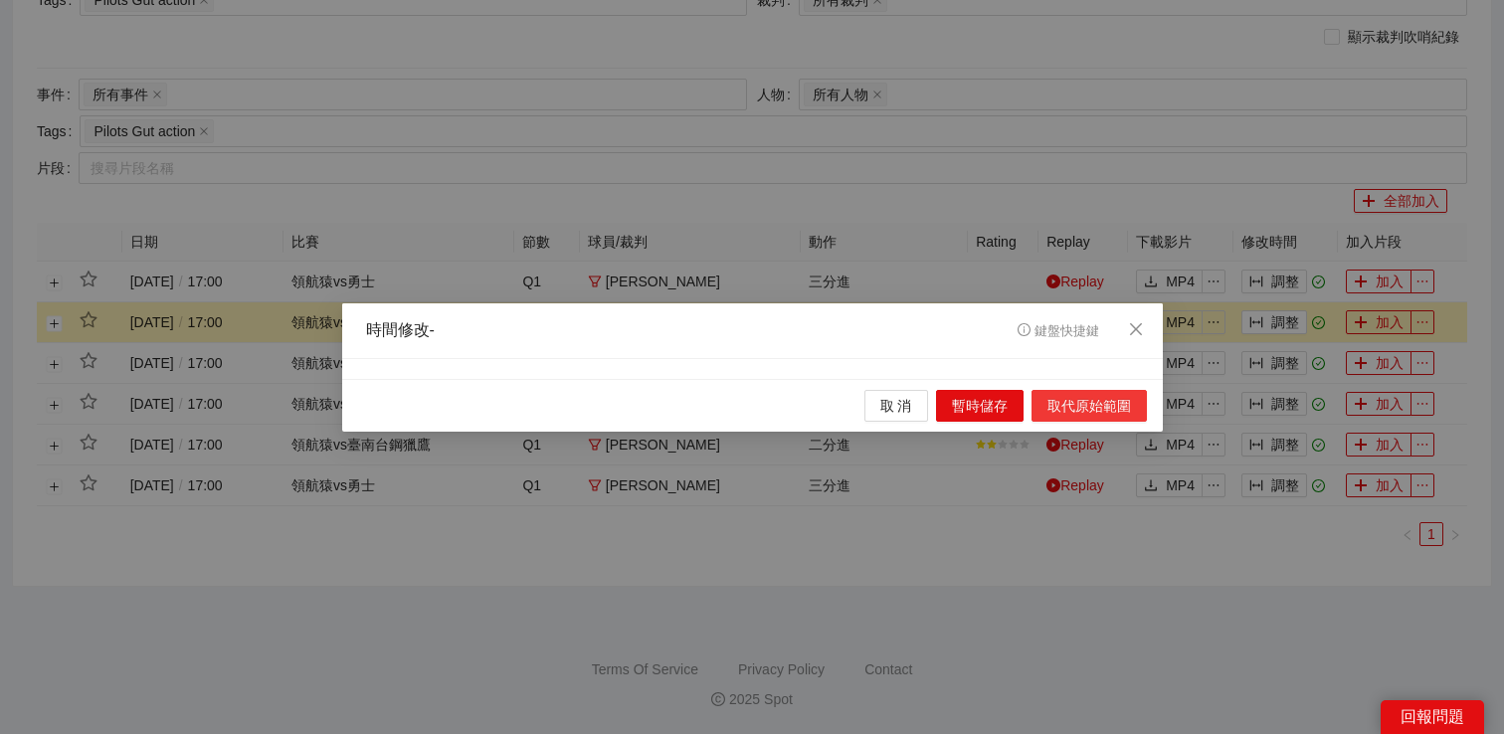
scroll to position [0, 0]
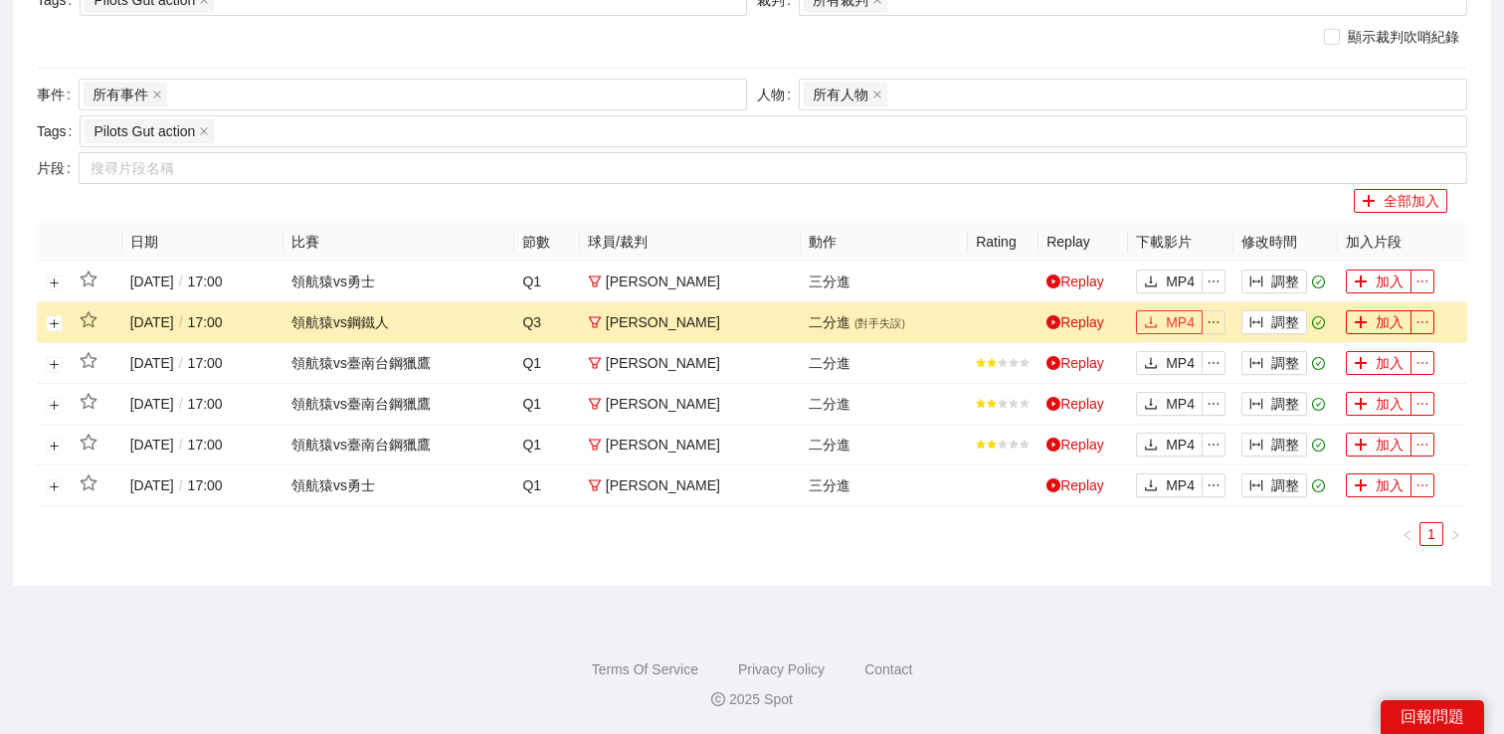
click at [1168, 317] on span "MP4" at bounding box center [1180, 322] width 29 height 22
click at [1067, 273] on link "Replay" at bounding box center [1075, 281] width 58 height 16
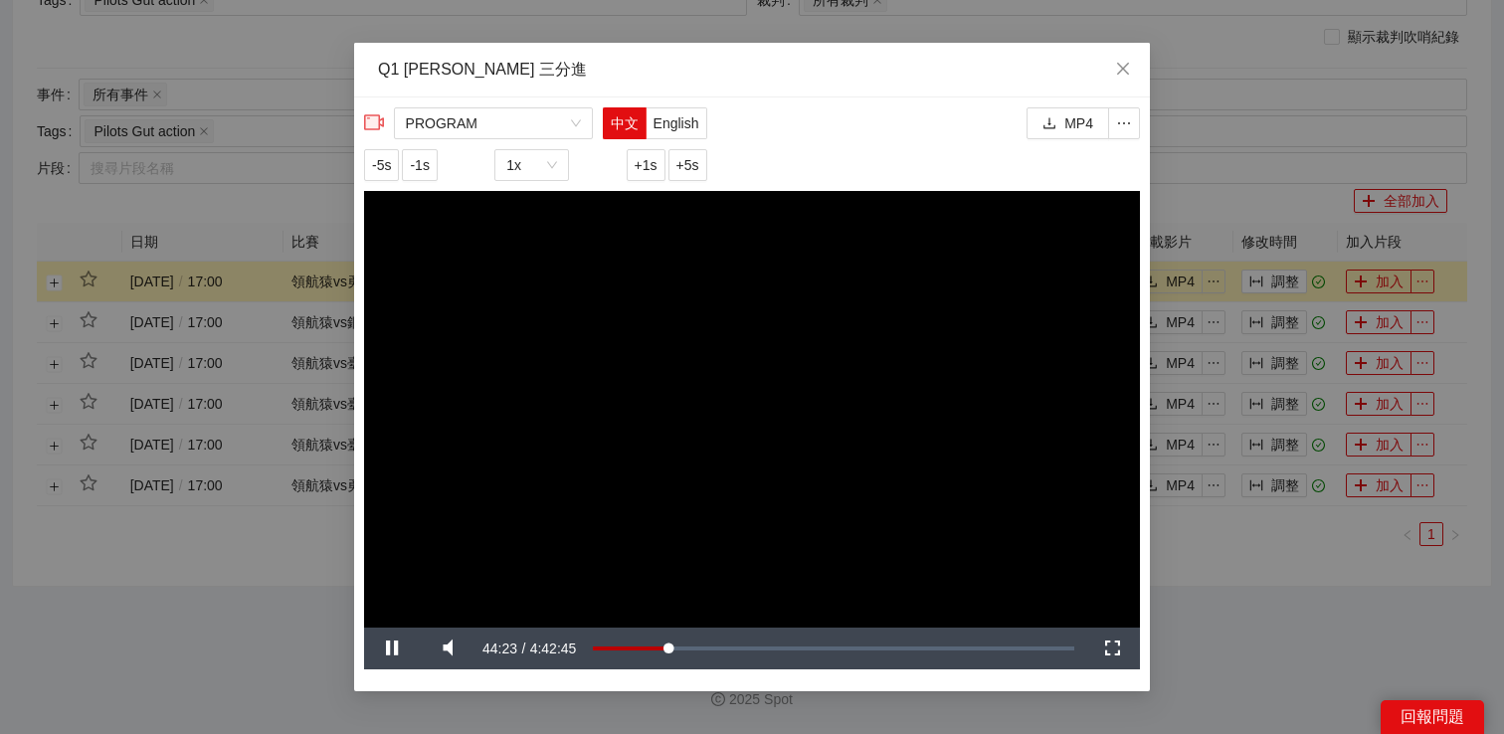
click at [1209, 193] on div "**********" at bounding box center [752, 367] width 1504 height 734
